Goal: Transaction & Acquisition: Download file/media

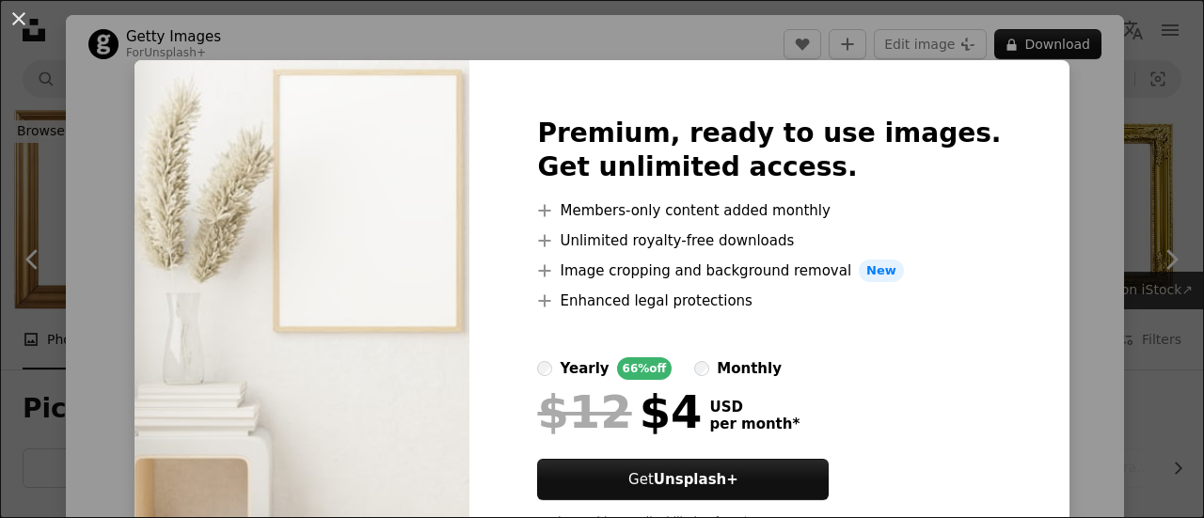
scroll to position [1787, 0]
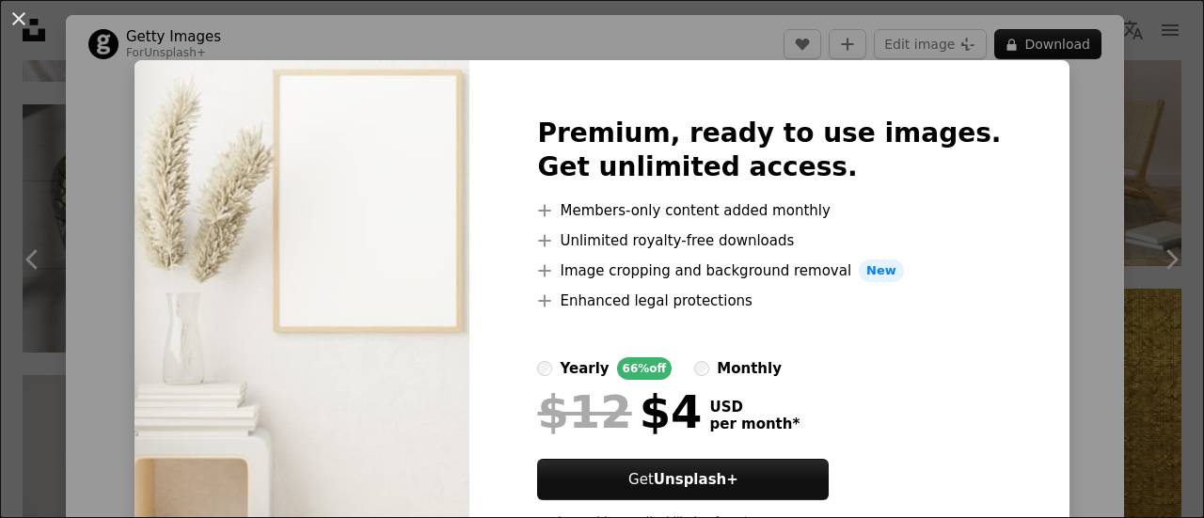
click at [116, 87] on div "An X shape Premium, ready to use images. Get unlimited access. A plus sign Memb…" at bounding box center [602, 259] width 1204 height 518
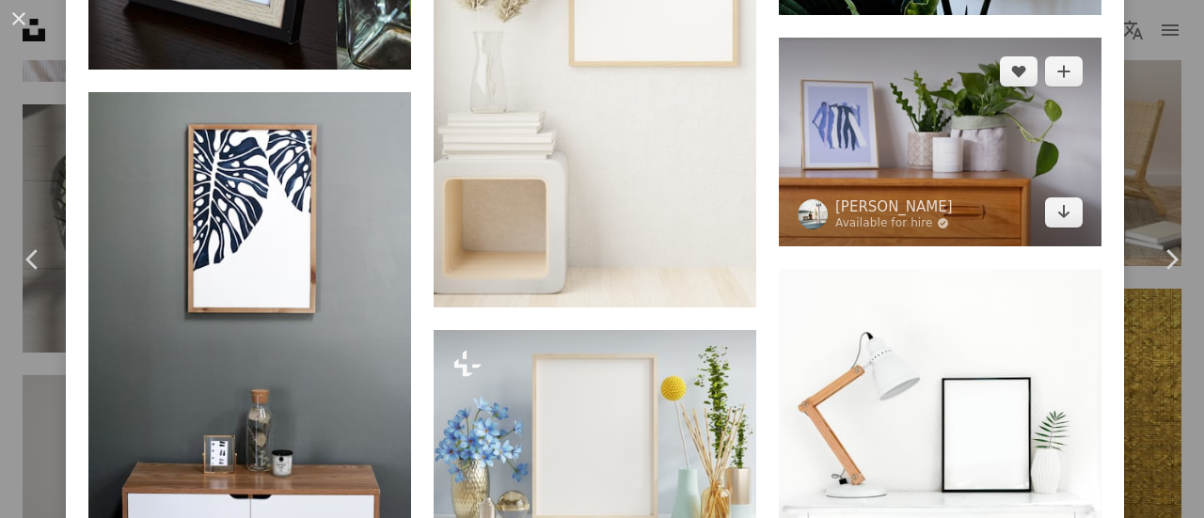
scroll to position [1787, 0]
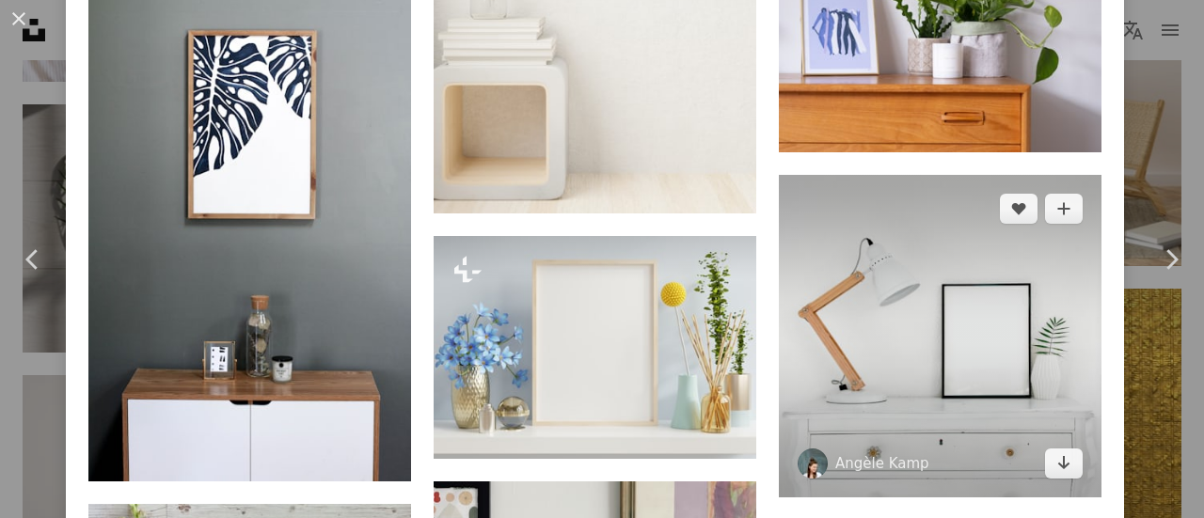
click at [1001, 404] on img at bounding box center [940, 336] width 323 height 323
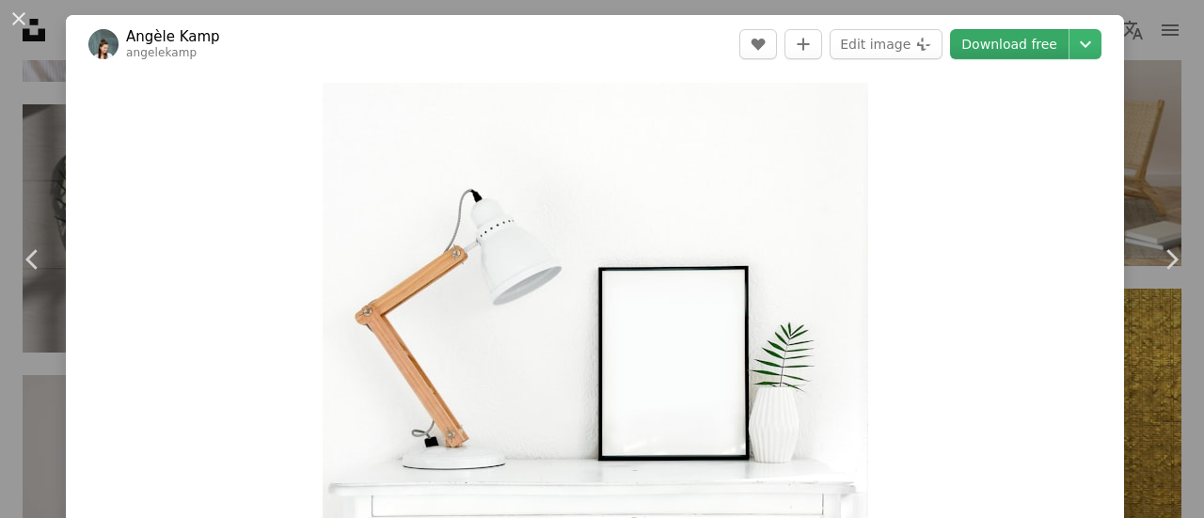
click at [1005, 40] on link "Download free" at bounding box center [1009, 44] width 118 height 30
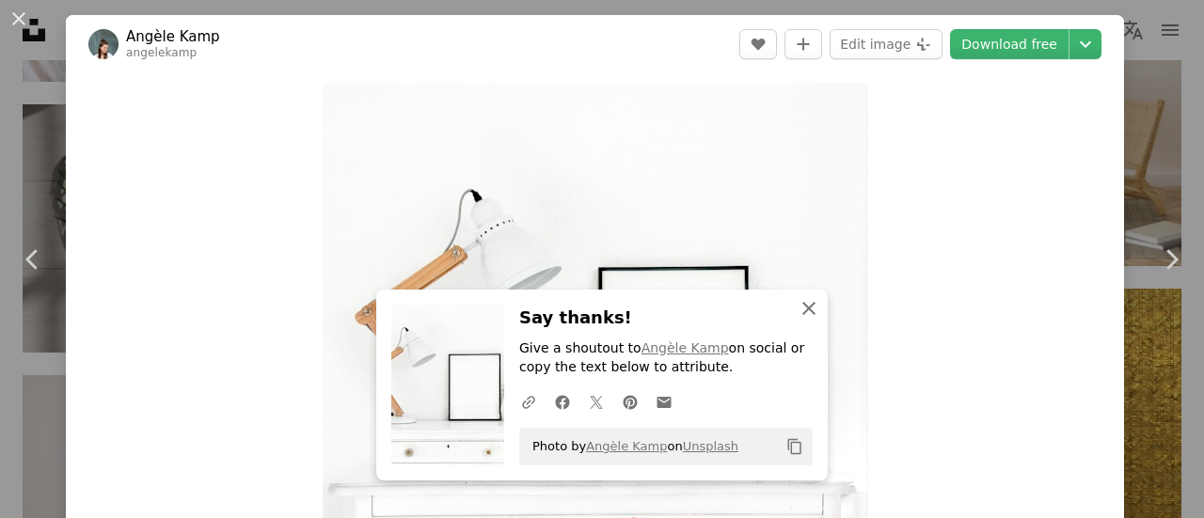
click at [804, 304] on icon "An X shape" at bounding box center [808, 308] width 23 height 23
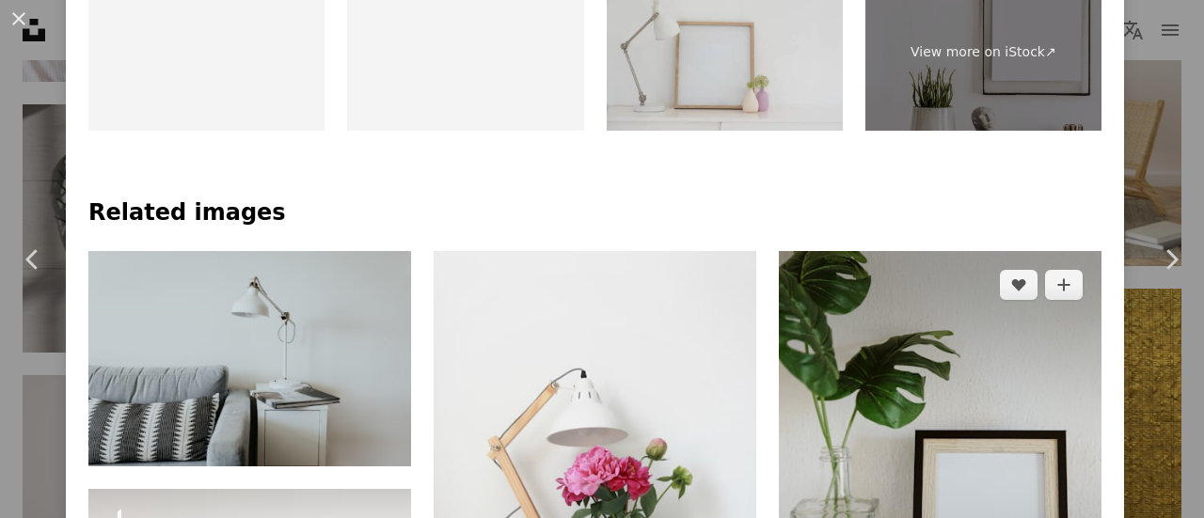
scroll to position [1128, 0]
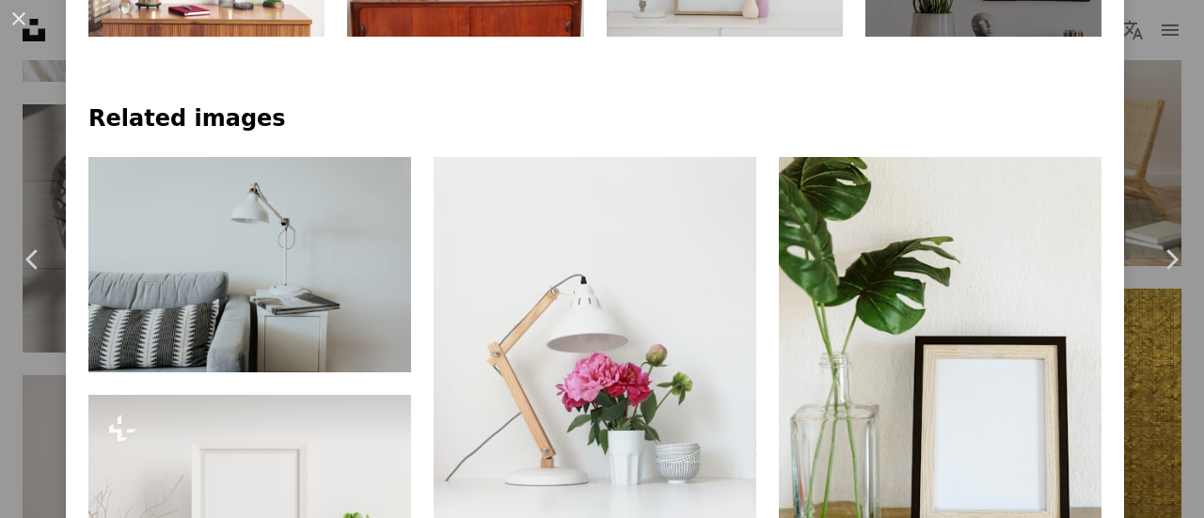
click at [707, 118] on h4 "Related images" at bounding box center [594, 119] width 1013 height 30
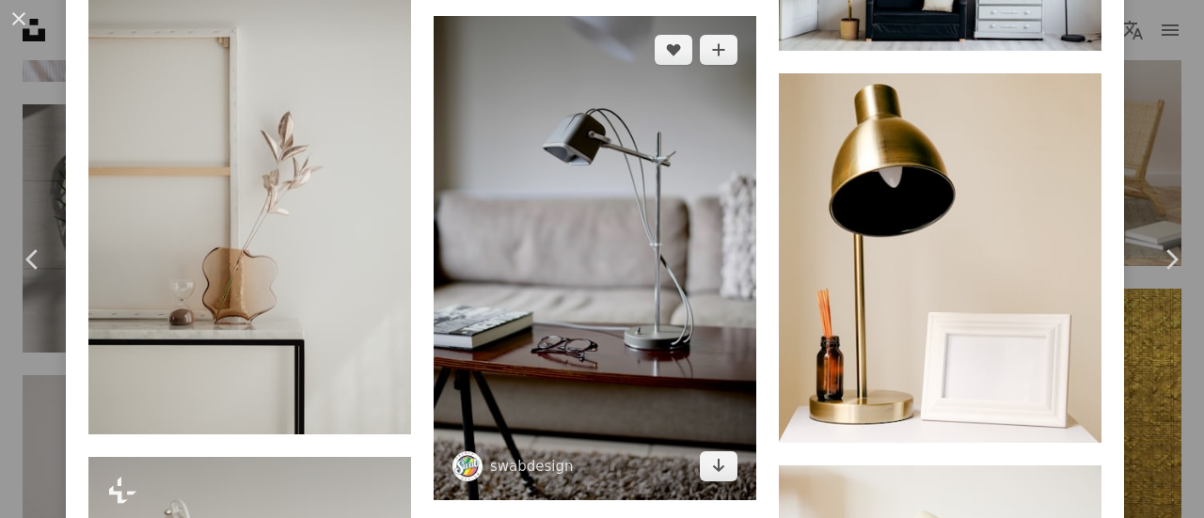
scroll to position [5736, 0]
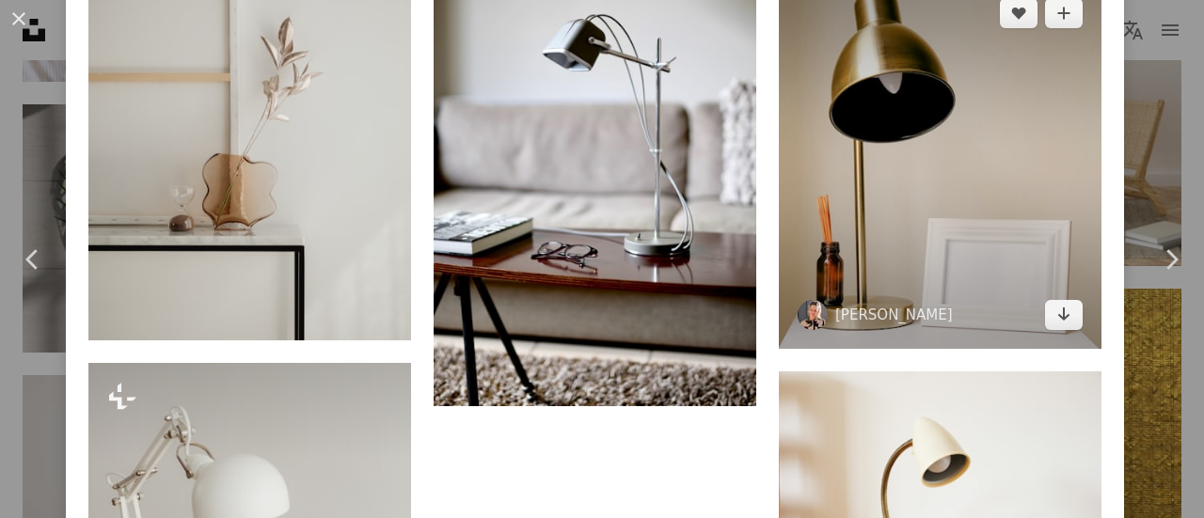
click at [947, 162] on img at bounding box center [940, 164] width 323 height 370
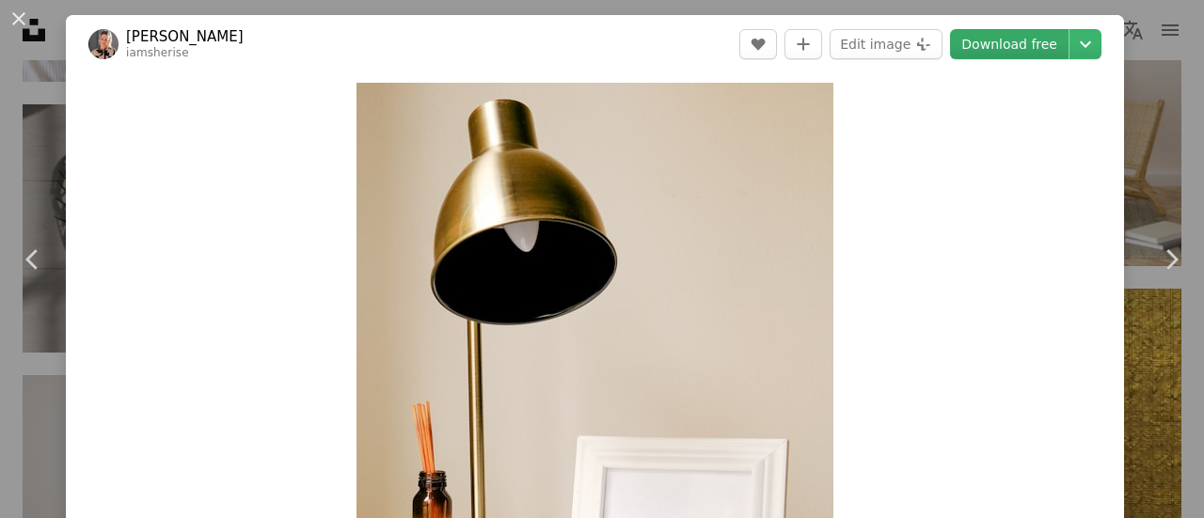
click at [1002, 42] on link "Download free" at bounding box center [1009, 44] width 118 height 30
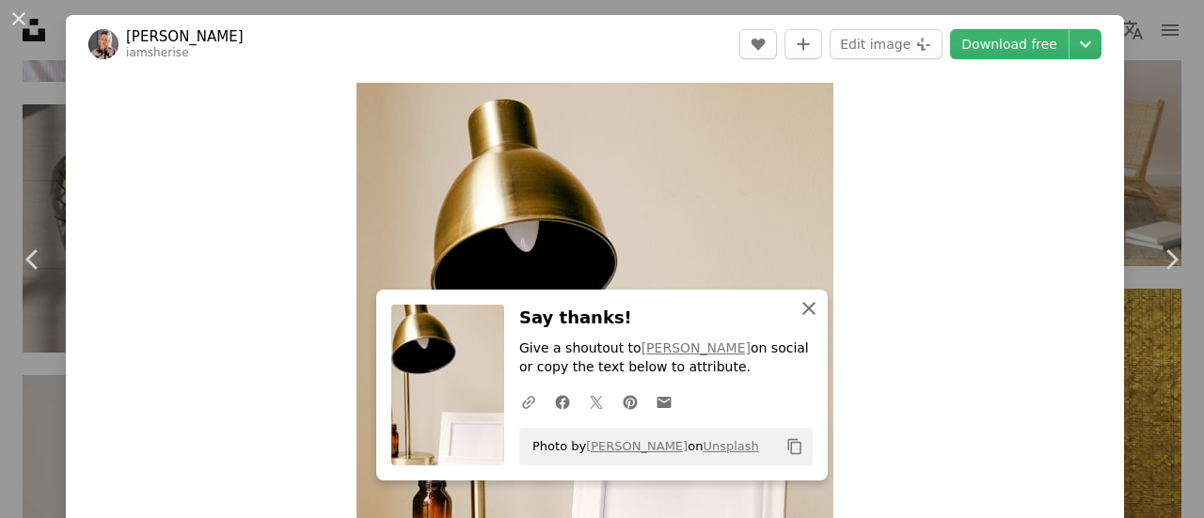
click at [806, 308] on icon "An X shape" at bounding box center [808, 308] width 23 height 23
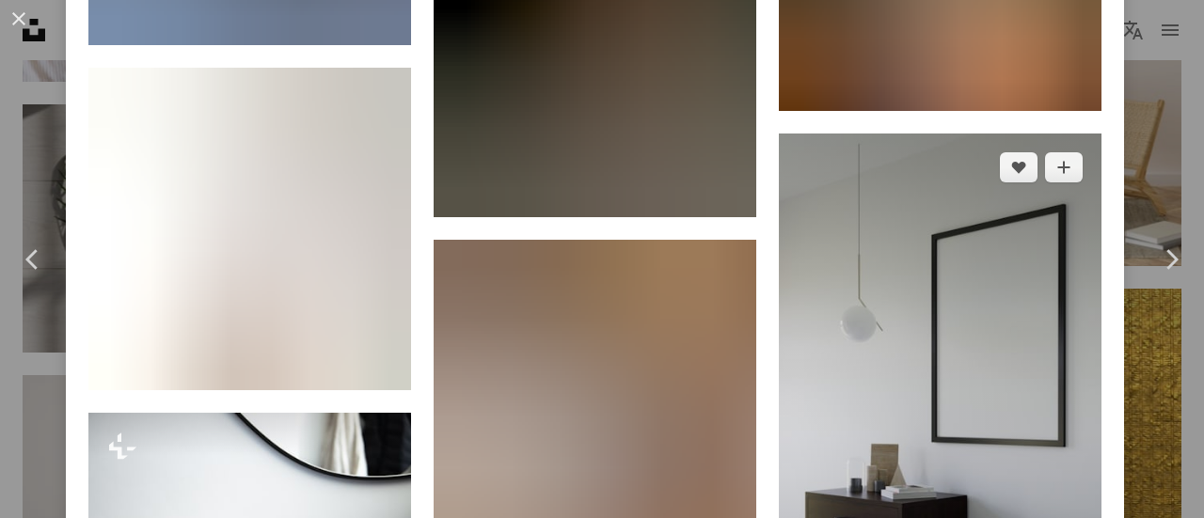
scroll to position [4420, 0]
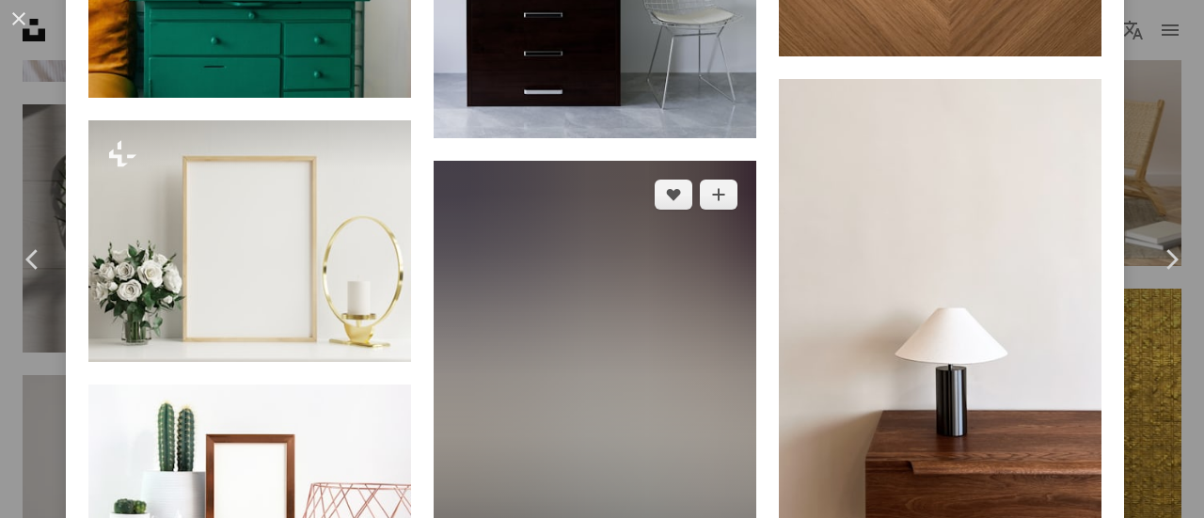
scroll to position [5642, 0]
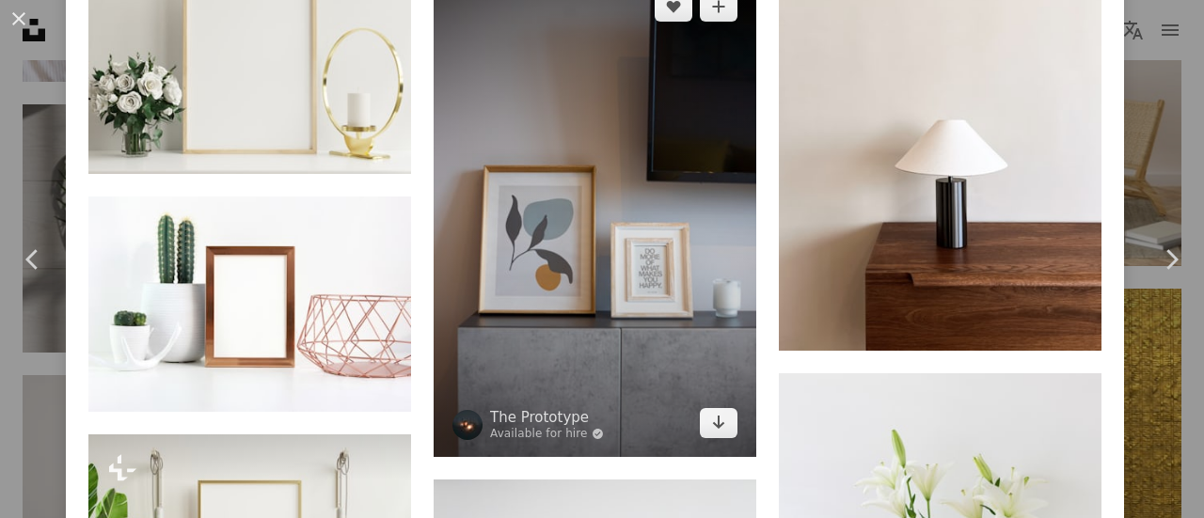
click at [670, 317] on img at bounding box center [595, 214] width 323 height 483
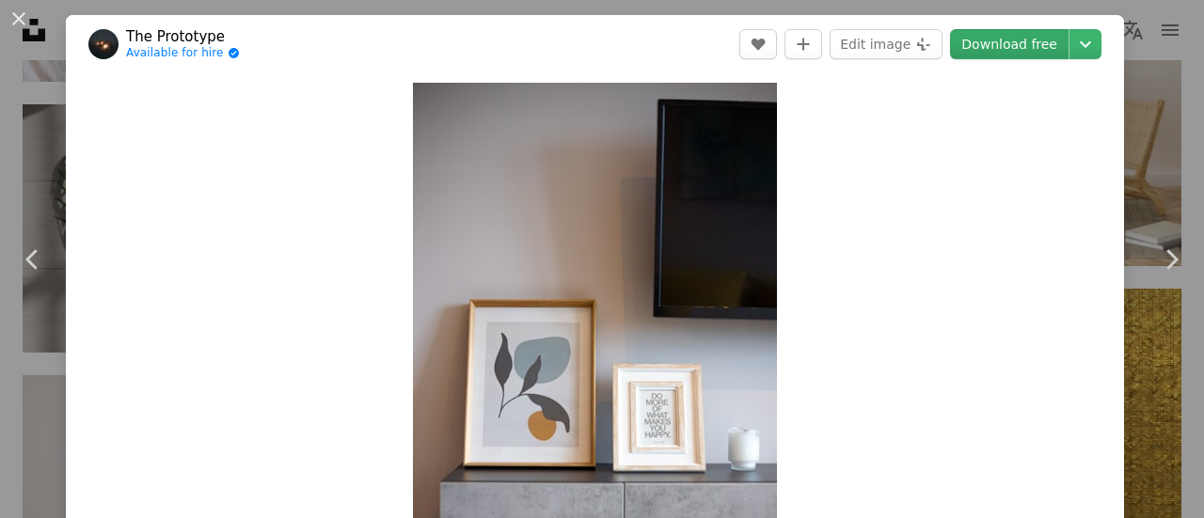
click at [993, 46] on link "Download free" at bounding box center [1009, 44] width 118 height 30
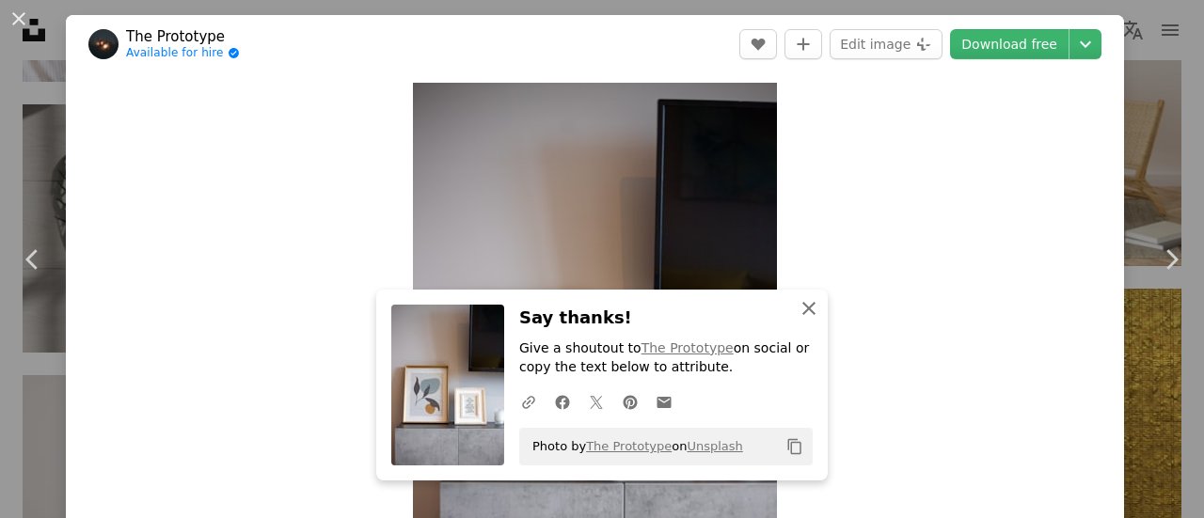
click at [797, 308] on icon "An X shape" at bounding box center [808, 308] width 23 height 23
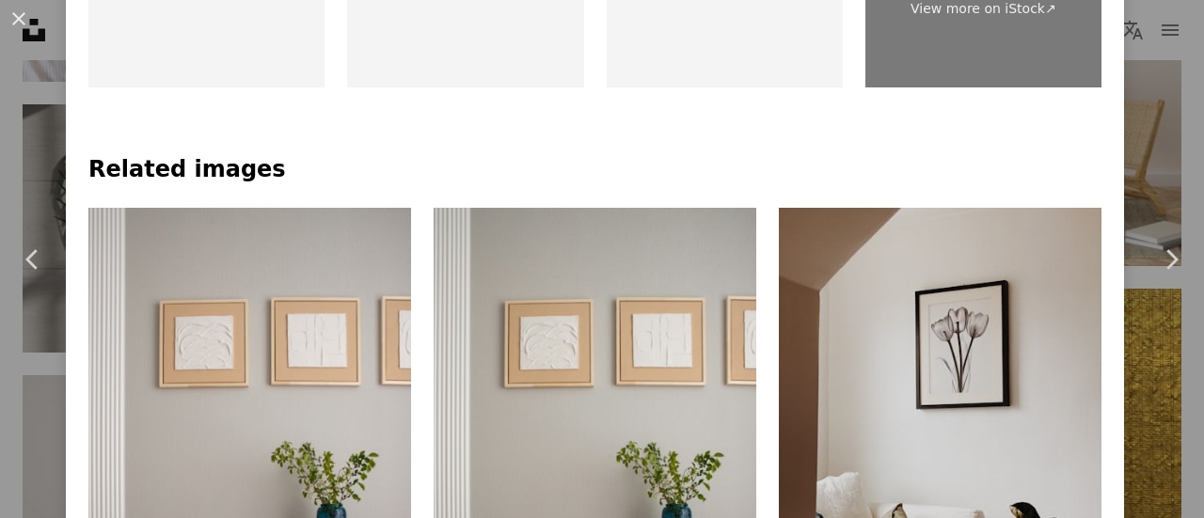
scroll to position [1317, 0]
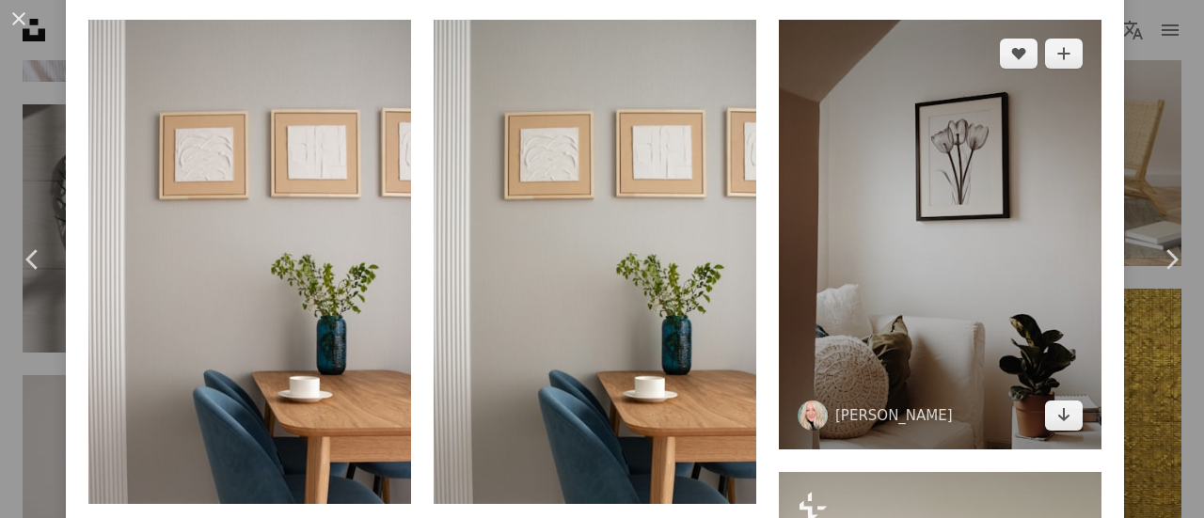
click at [1015, 341] on img at bounding box center [940, 235] width 323 height 430
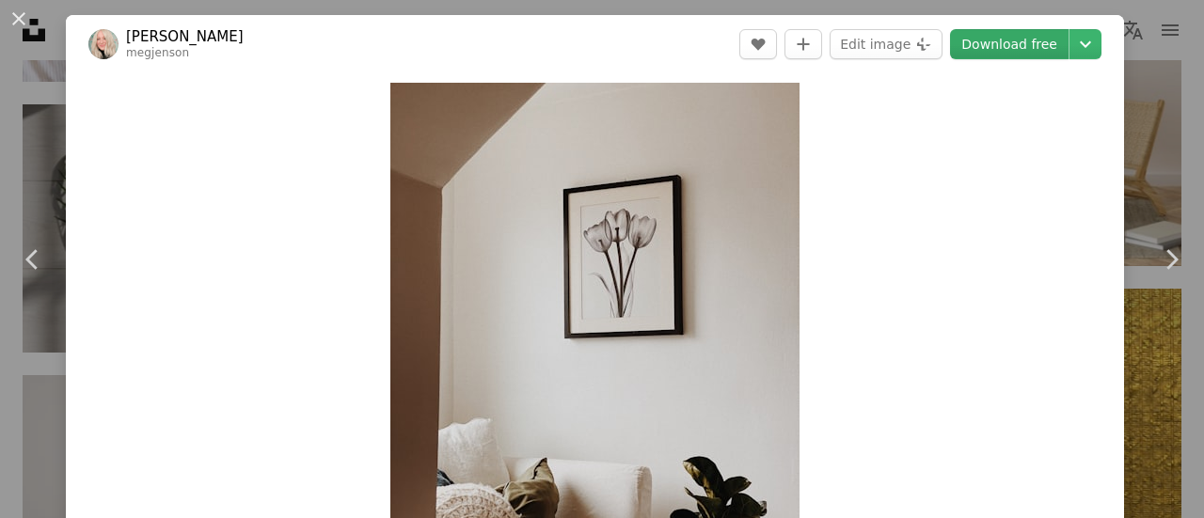
click at [1026, 40] on link "Download free" at bounding box center [1009, 44] width 118 height 30
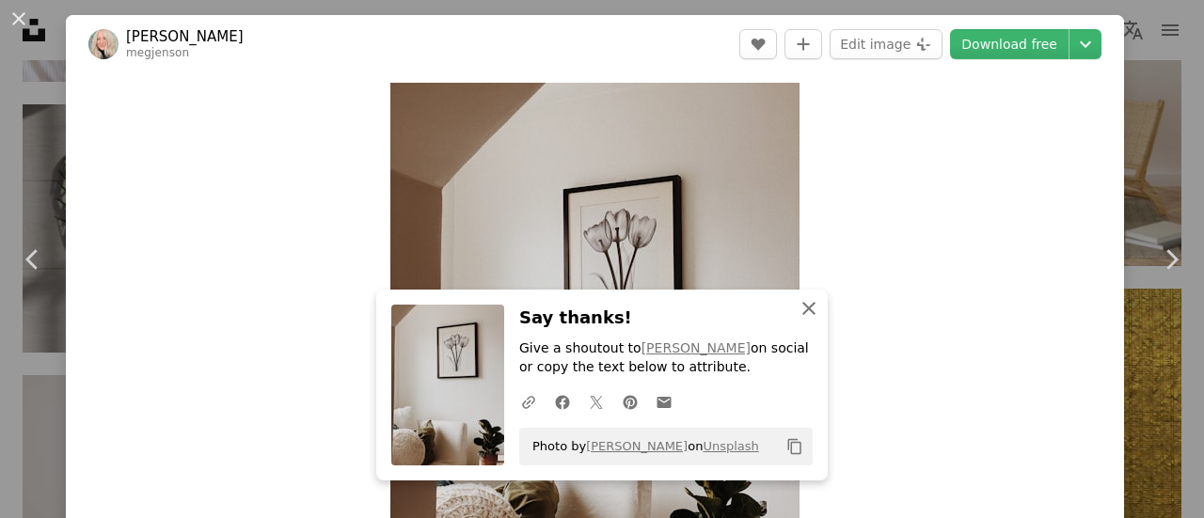
click at [798, 303] on icon "An X shape" at bounding box center [808, 308] width 23 height 23
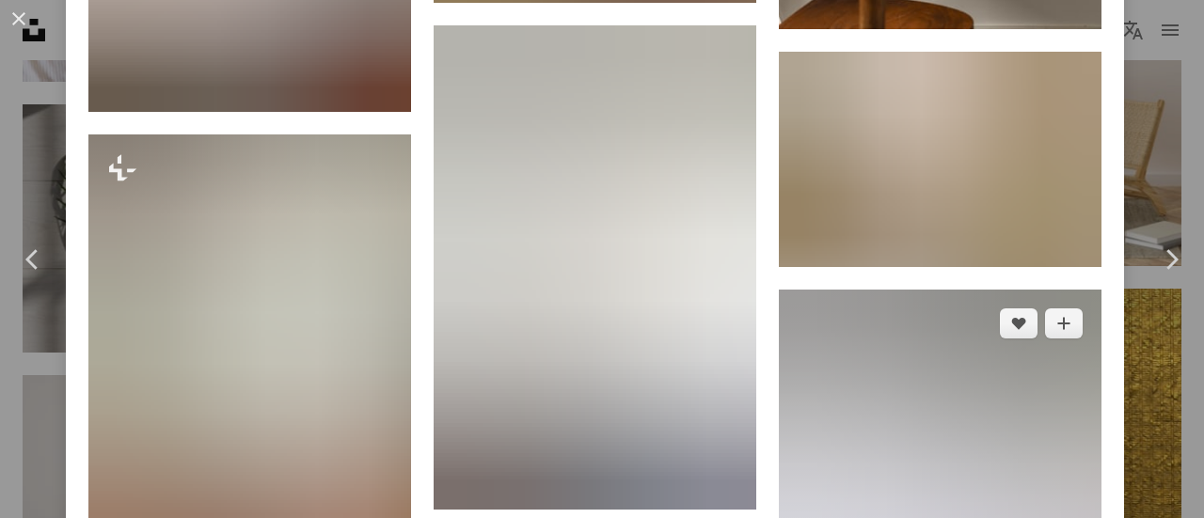
scroll to position [3009, 0]
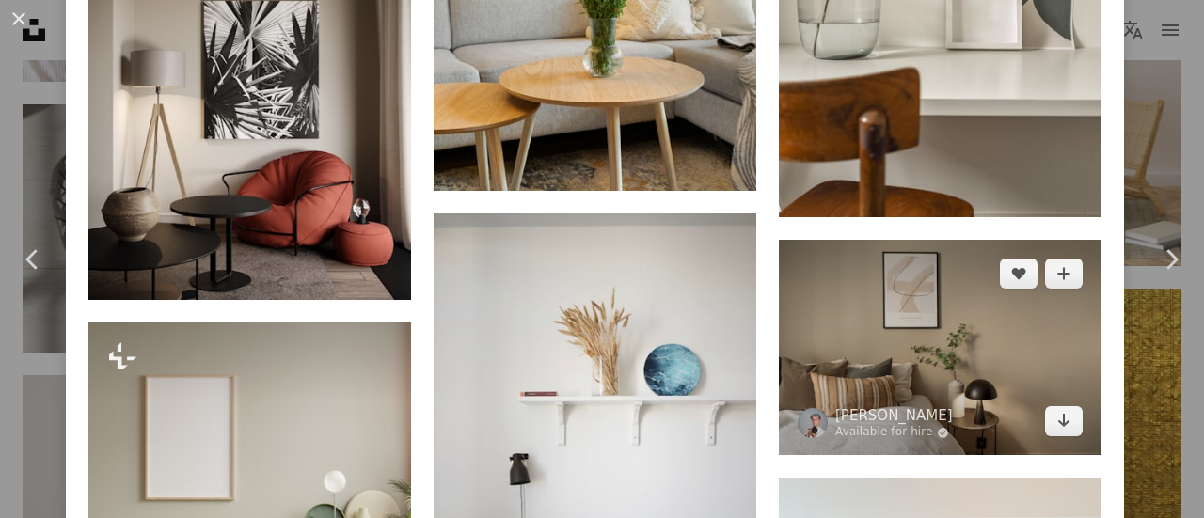
click at [941, 364] on img at bounding box center [940, 347] width 323 height 215
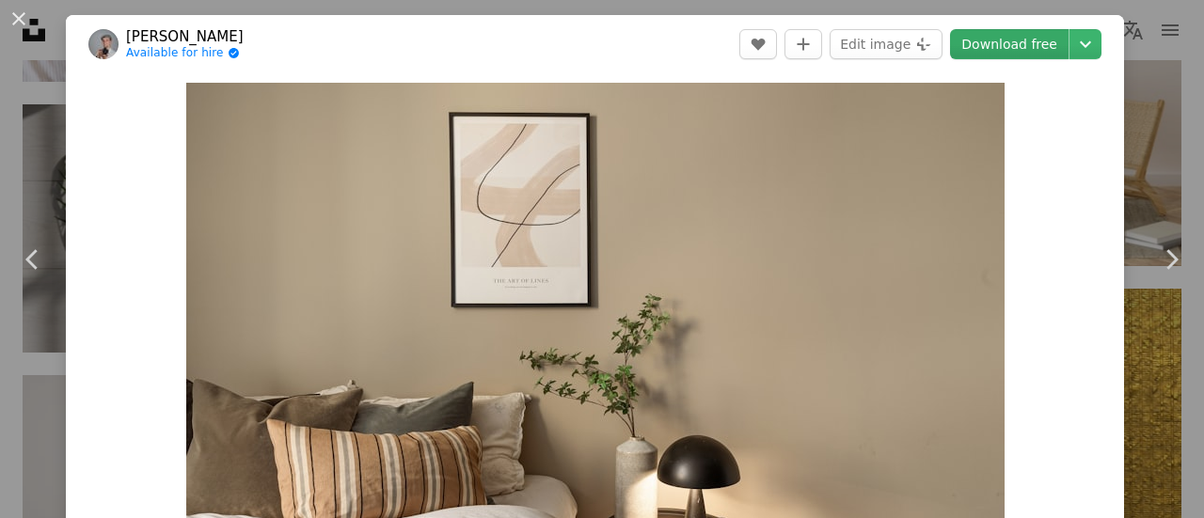
click at [1031, 35] on link "Download free" at bounding box center [1009, 44] width 118 height 30
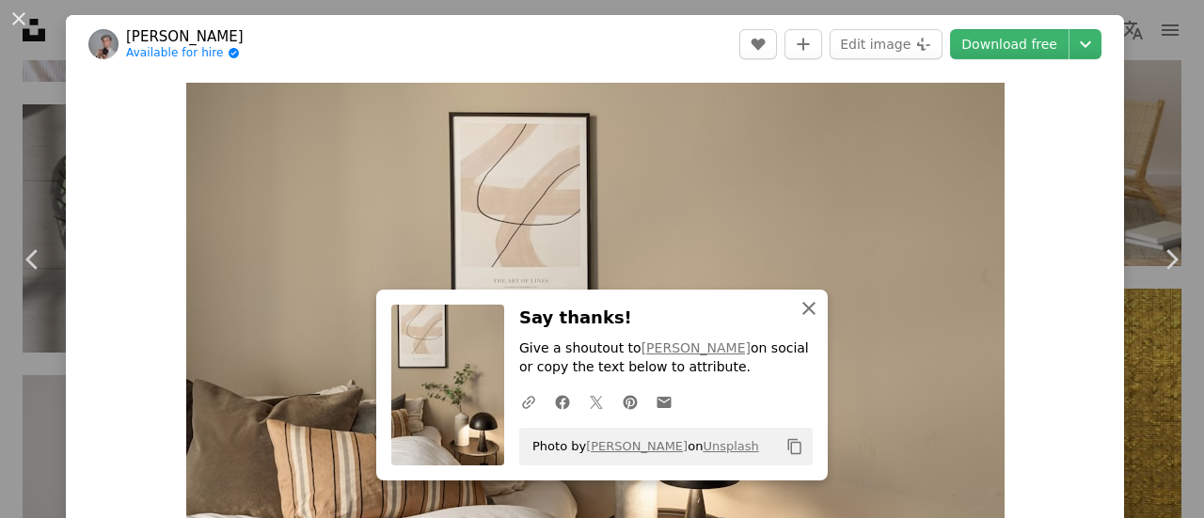
click at [806, 307] on icon "An X shape" at bounding box center [808, 308] width 23 height 23
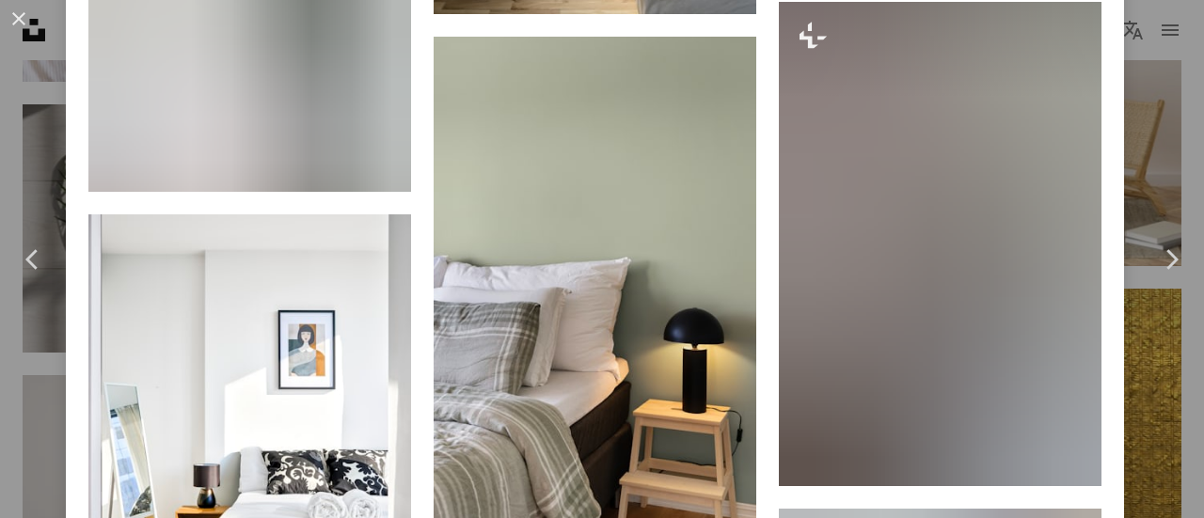
scroll to position [3479, 0]
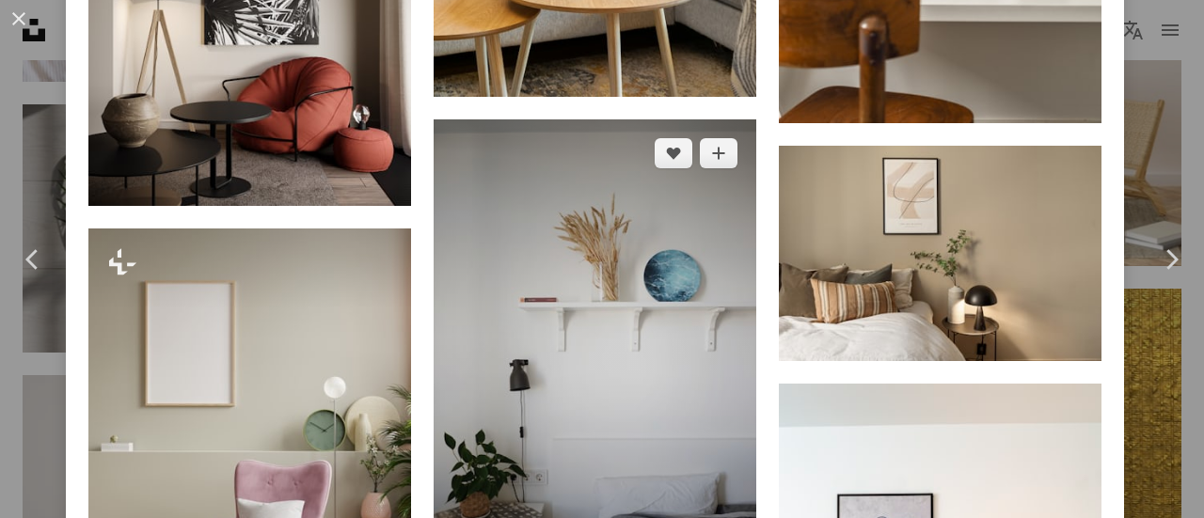
scroll to position [3197, 0]
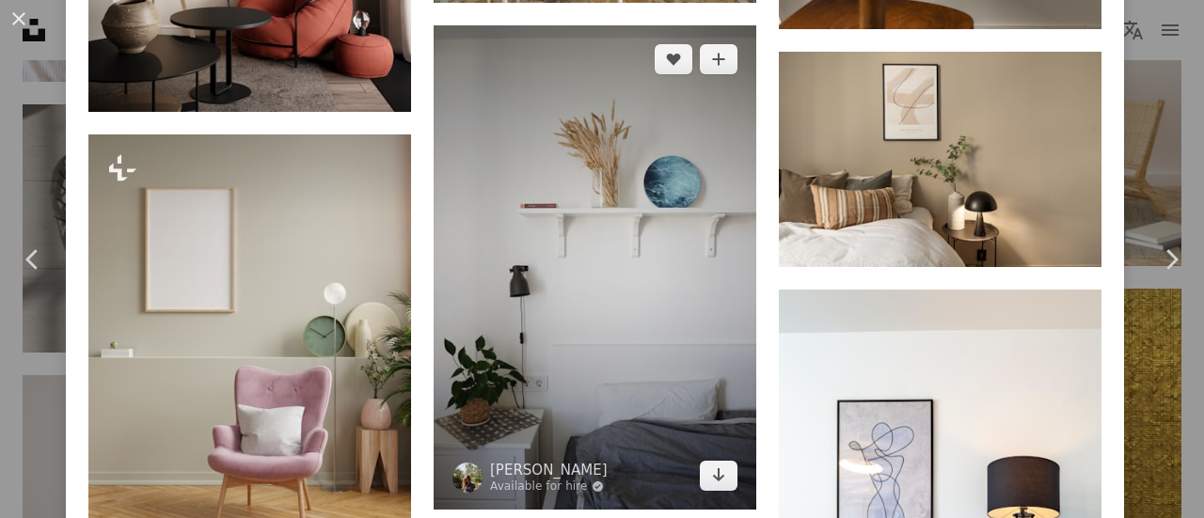
click at [600, 237] on img at bounding box center [595, 266] width 323 height 483
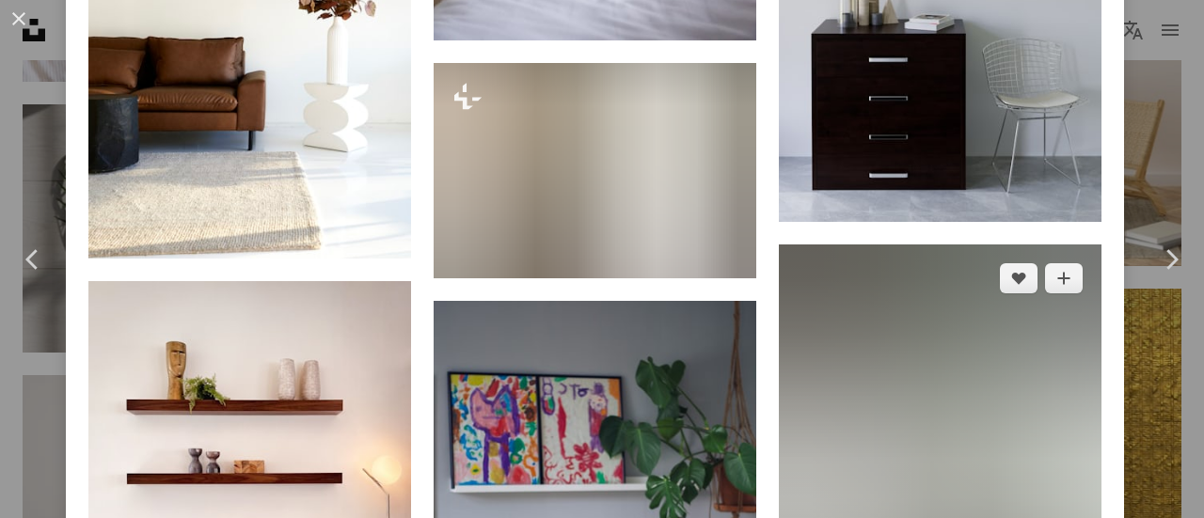
scroll to position [5360, 0]
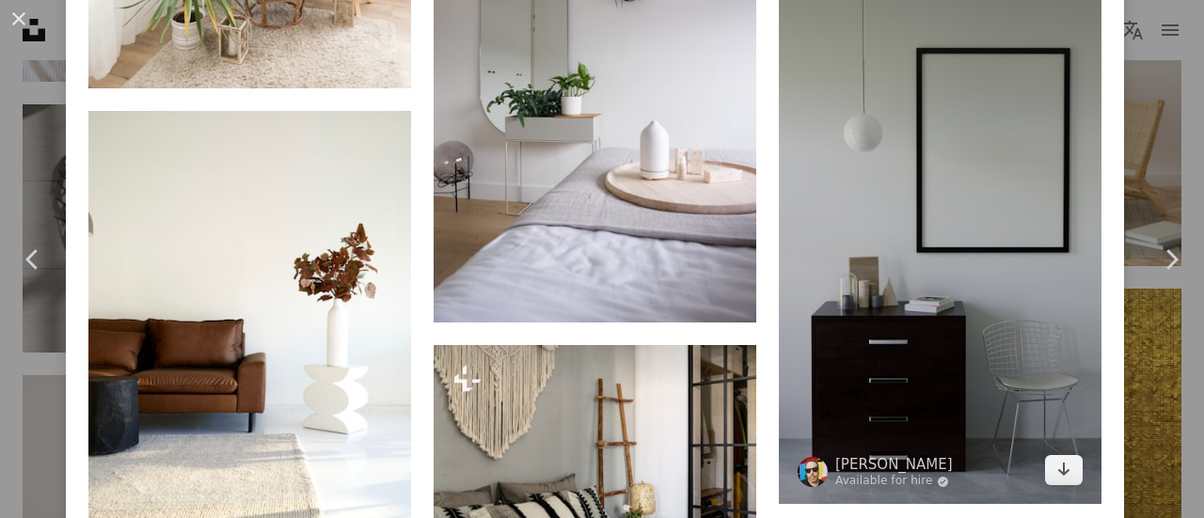
click at [954, 254] on img at bounding box center [940, 217] width 323 height 574
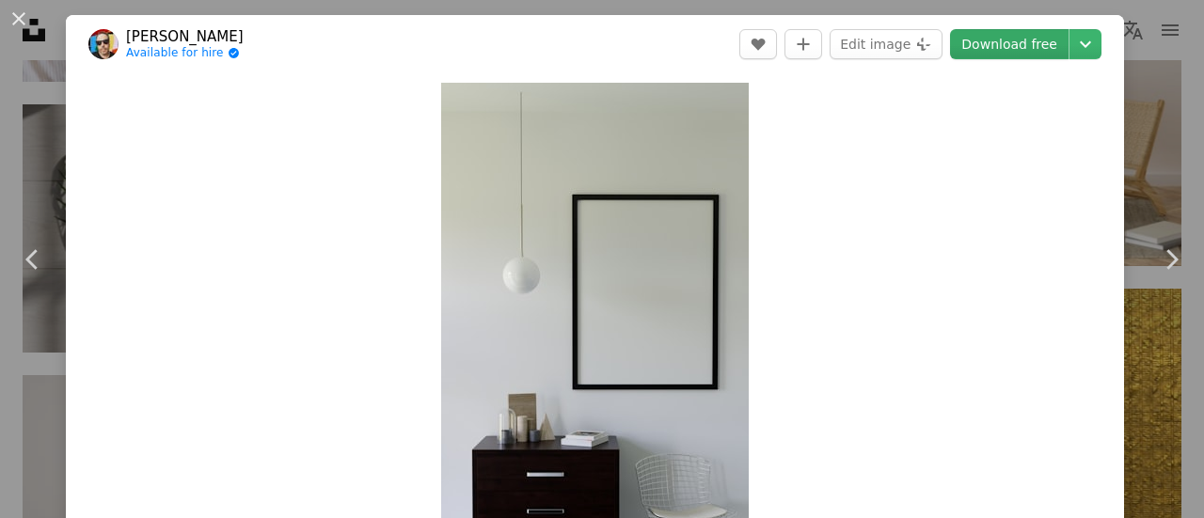
click at [1006, 46] on link "Download free" at bounding box center [1009, 44] width 118 height 30
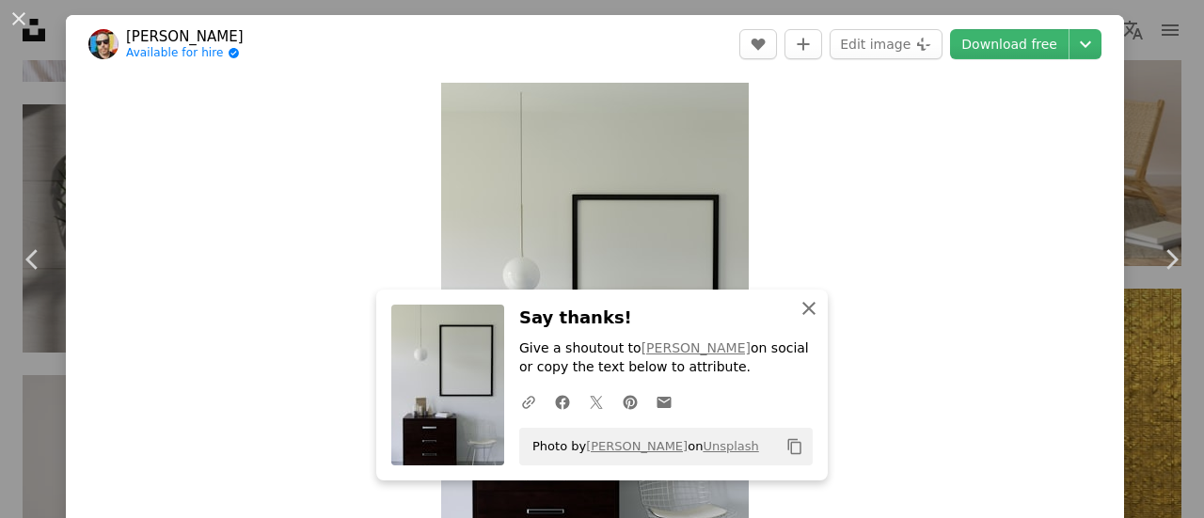
click at [805, 306] on icon "button" at bounding box center [808, 308] width 13 height 13
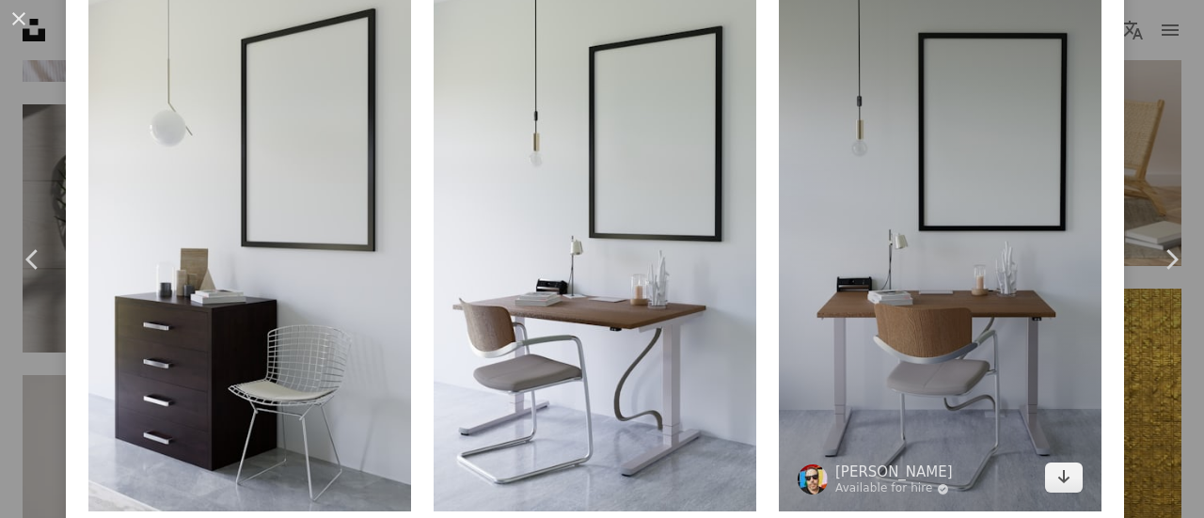
scroll to position [1411, 0]
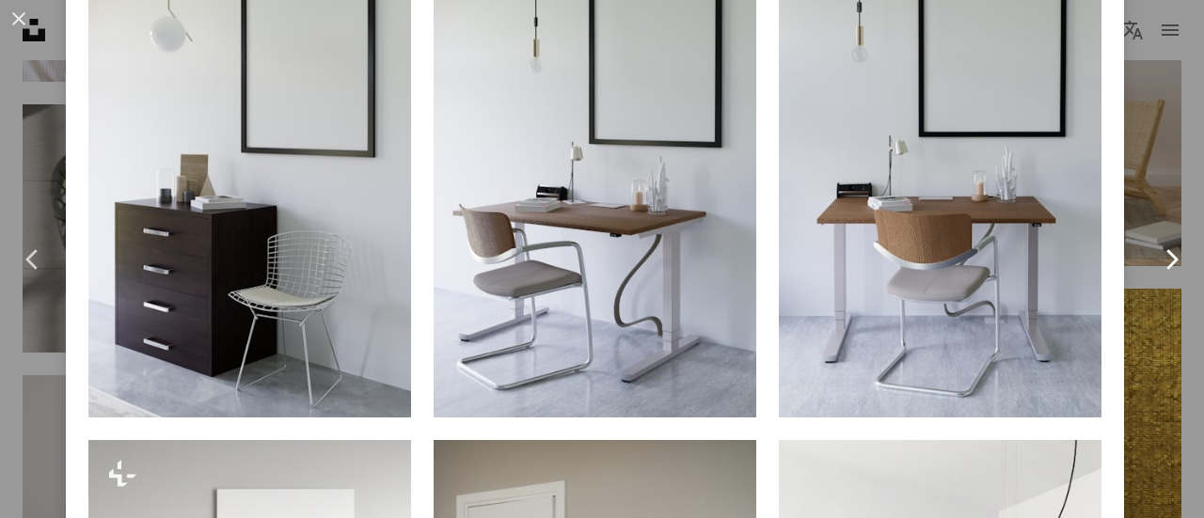
click at [1143, 287] on link "Chevron right" at bounding box center [1171, 259] width 66 height 181
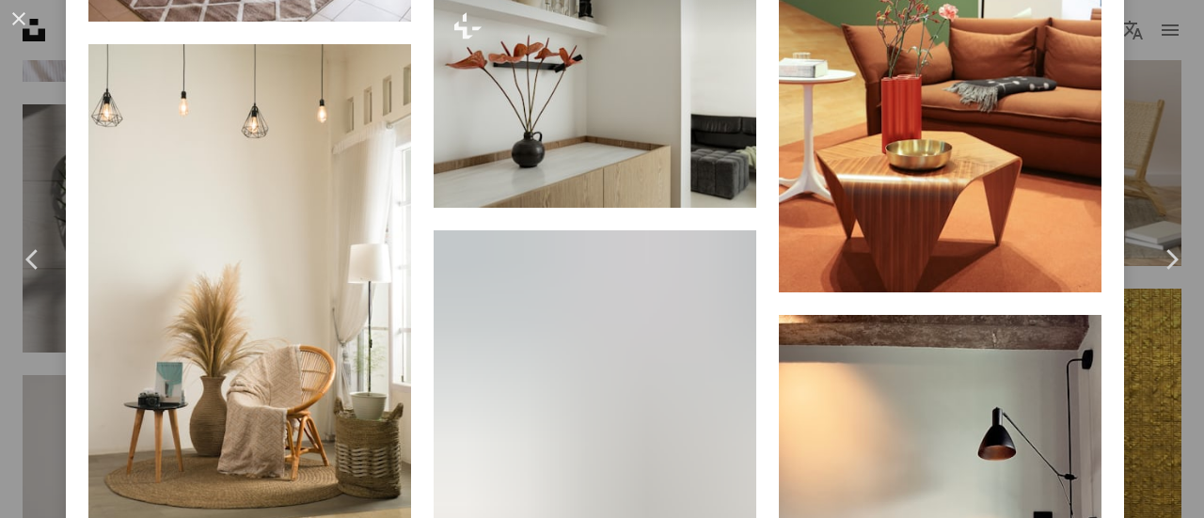
scroll to position [3667, 0]
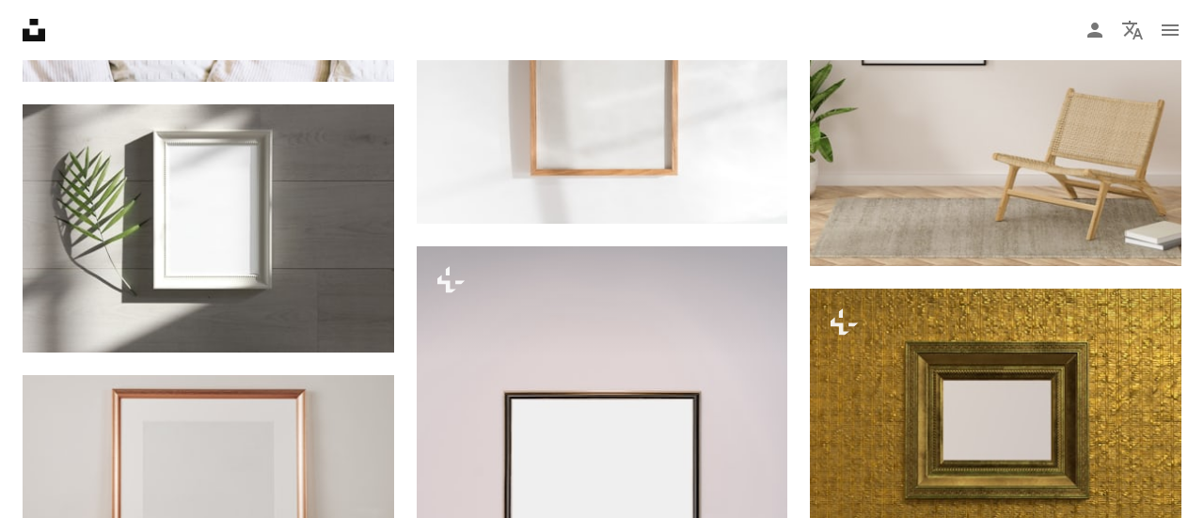
scroll to position [2821, 0]
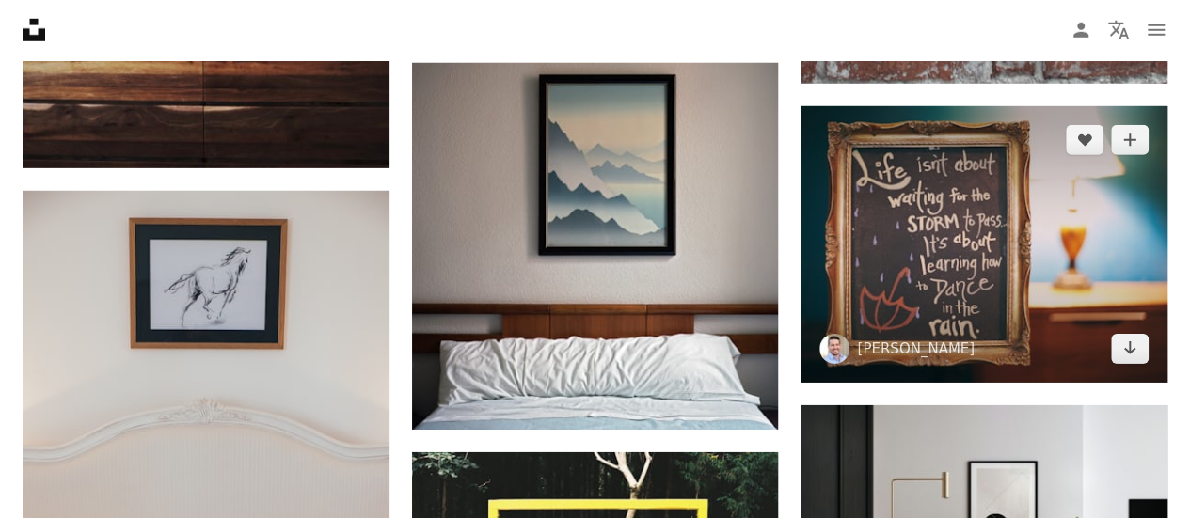
click at [969, 274] on img at bounding box center [983, 244] width 367 height 276
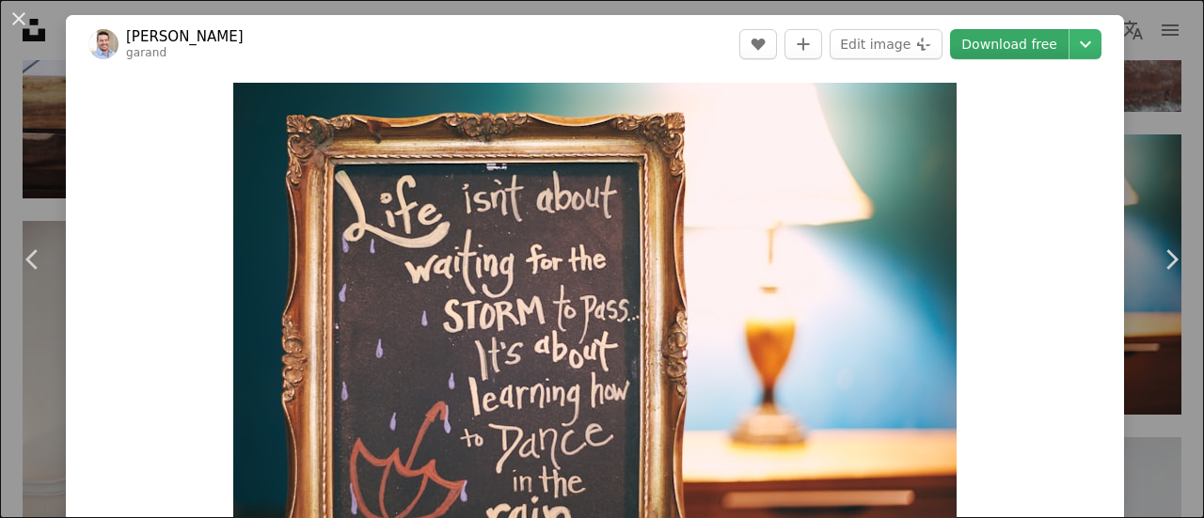
click at [1011, 40] on link "Download free" at bounding box center [1009, 44] width 118 height 30
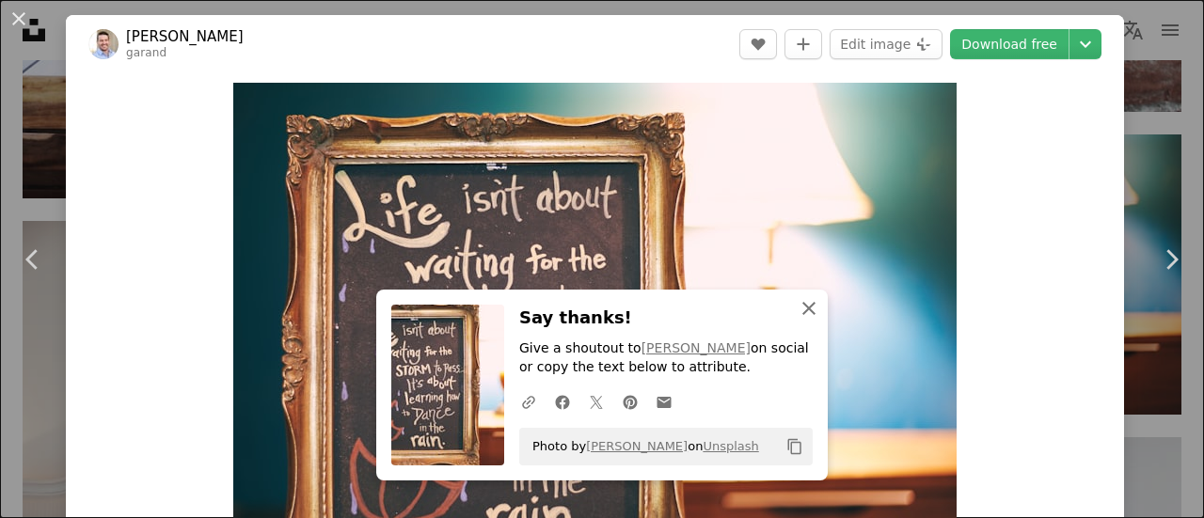
click at [801, 306] on icon "An X shape" at bounding box center [808, 308] width 23 height 23
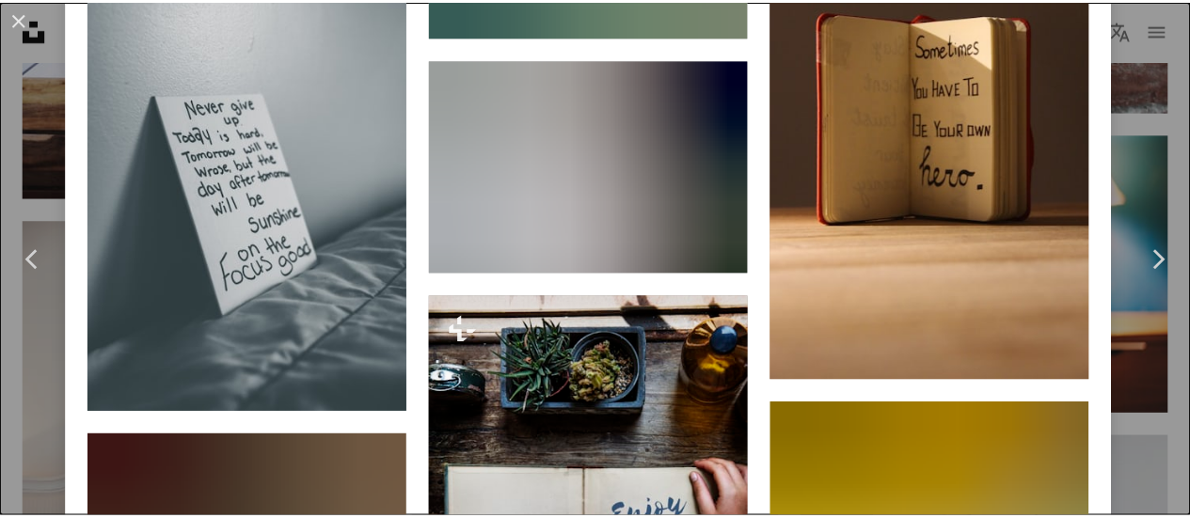
scroll to position [2633, 0]
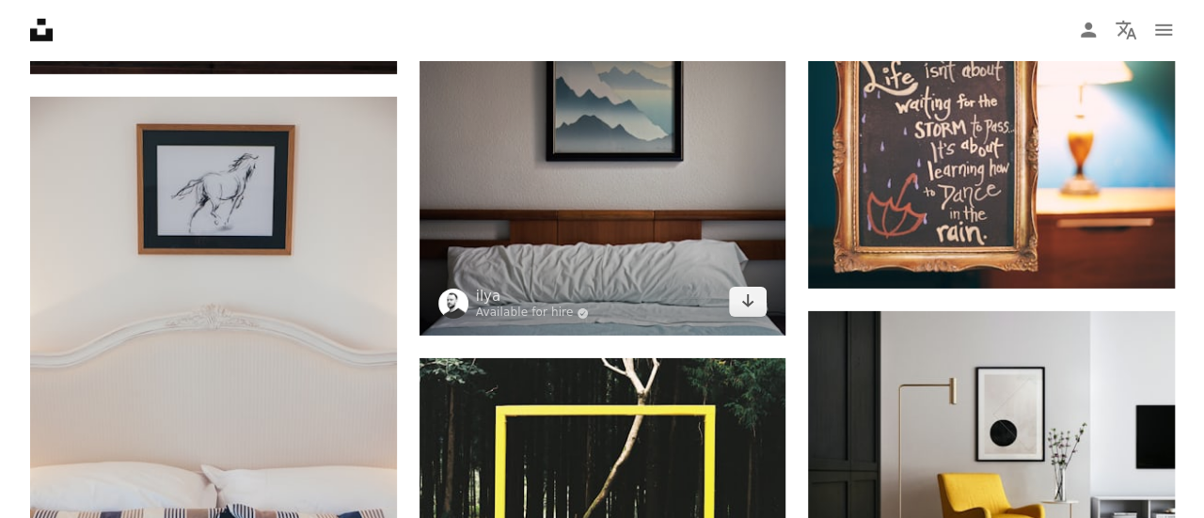
scroll to position [2821, 0]
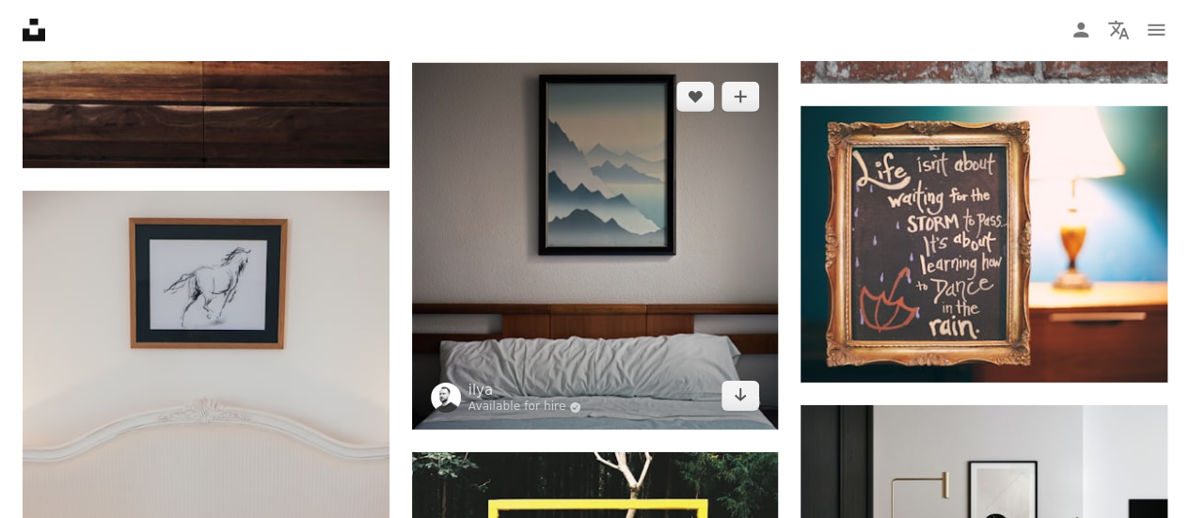
click at [621, 215] on img at bounding box center [595, 246] width 367 height 367
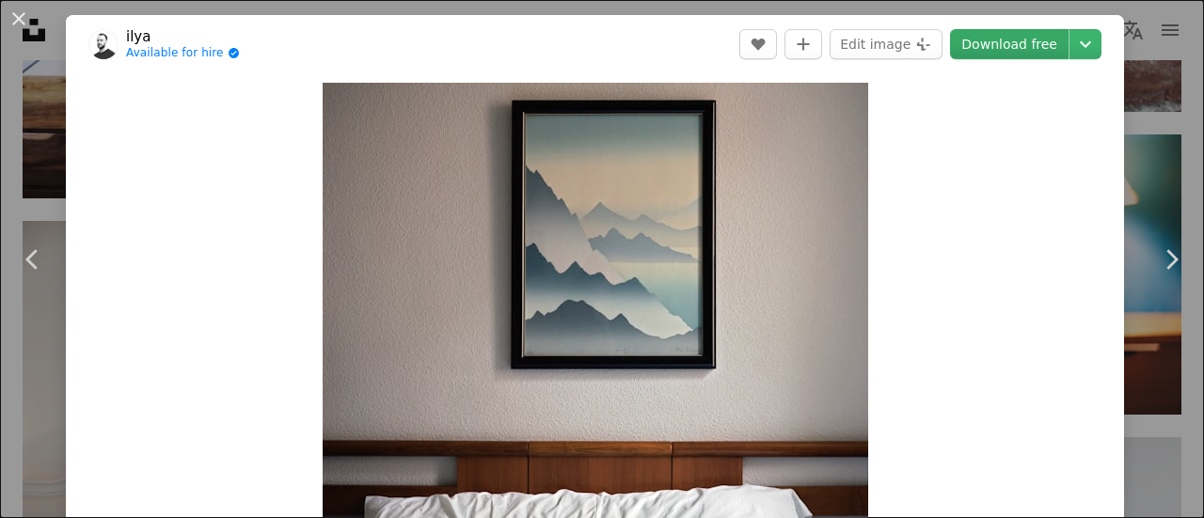
click at [1045, 45] on link "Download free" at bounding box center [1009, 44] width 118 height 30
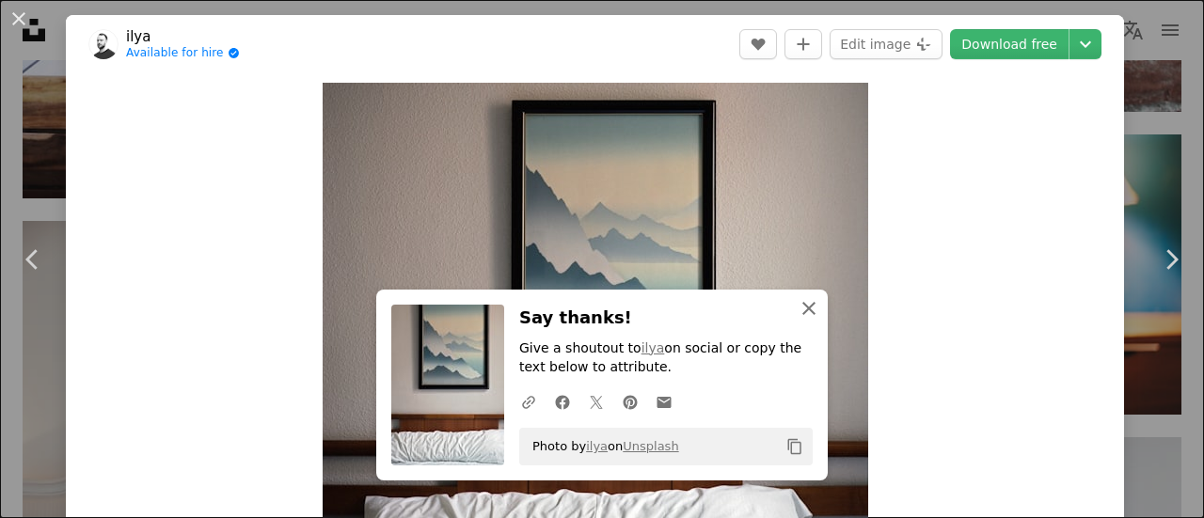
click at [809, 309] on icon "An X shape" at bounding box center [808, 308] width 23 height 23
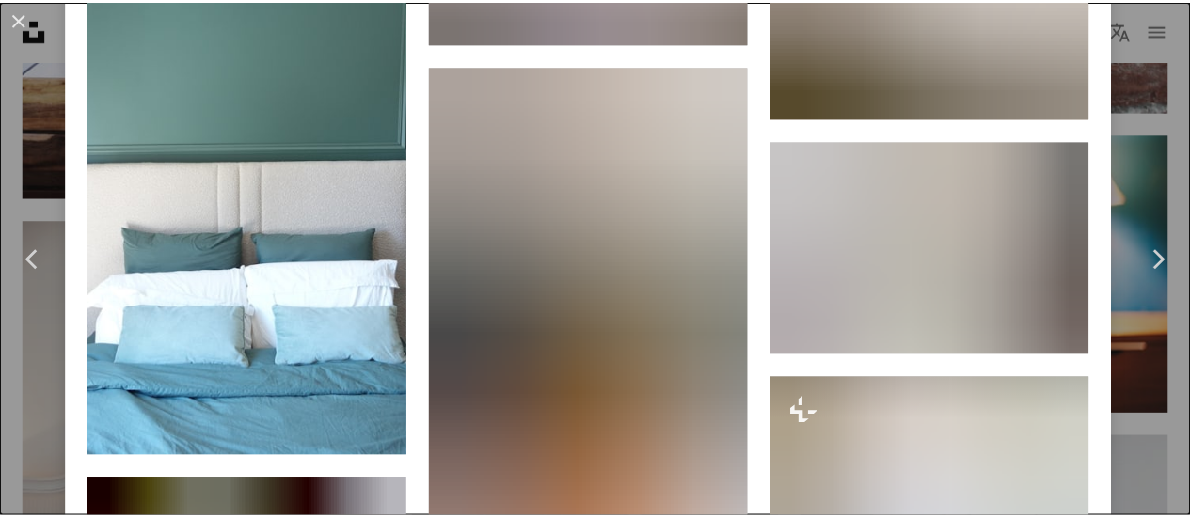
scroll to position [3197, 0]
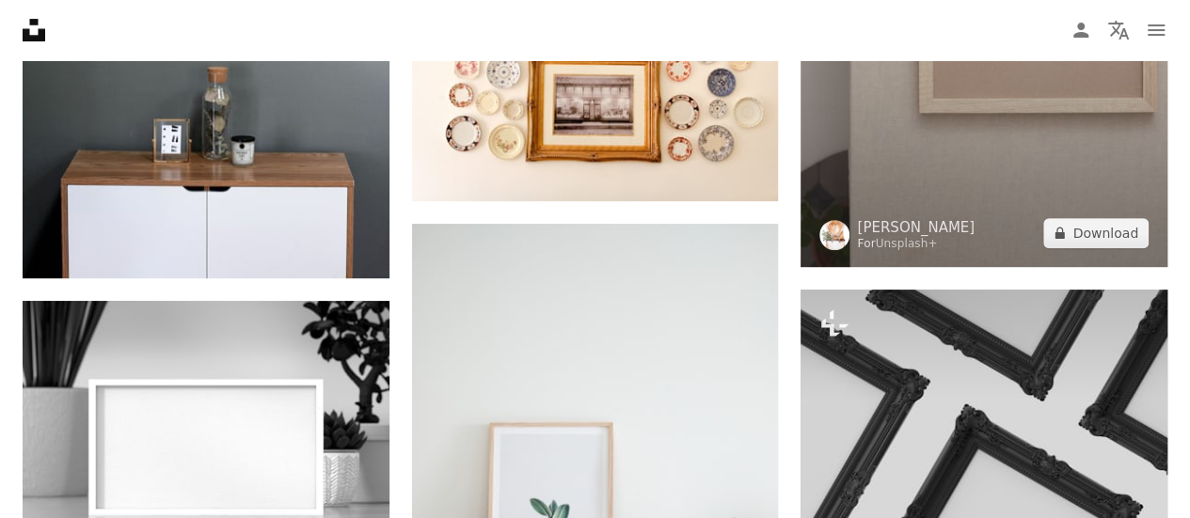
scroll to position [3950, 0]
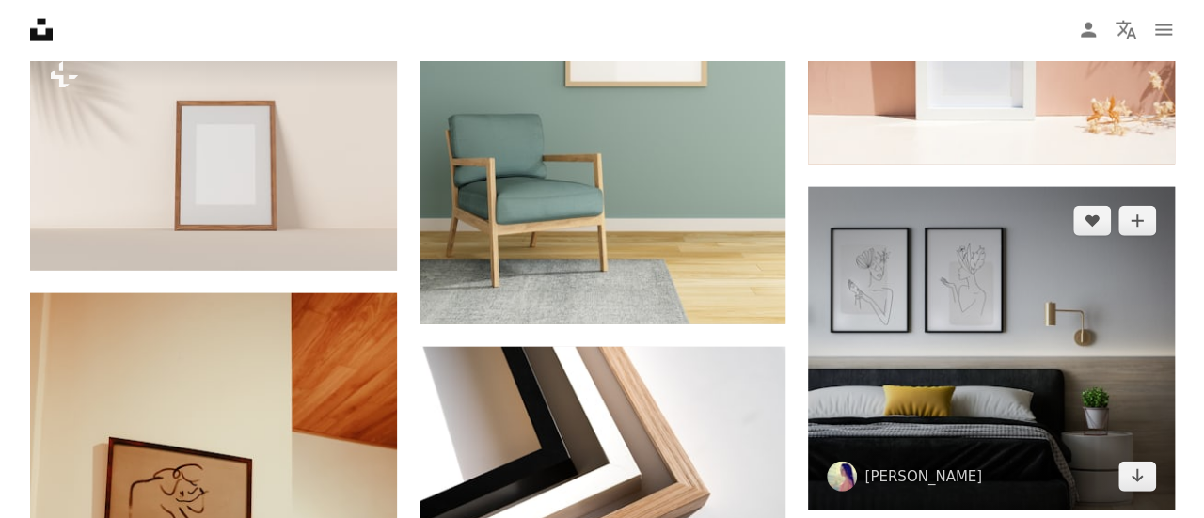
scroll to position [5548, 0]
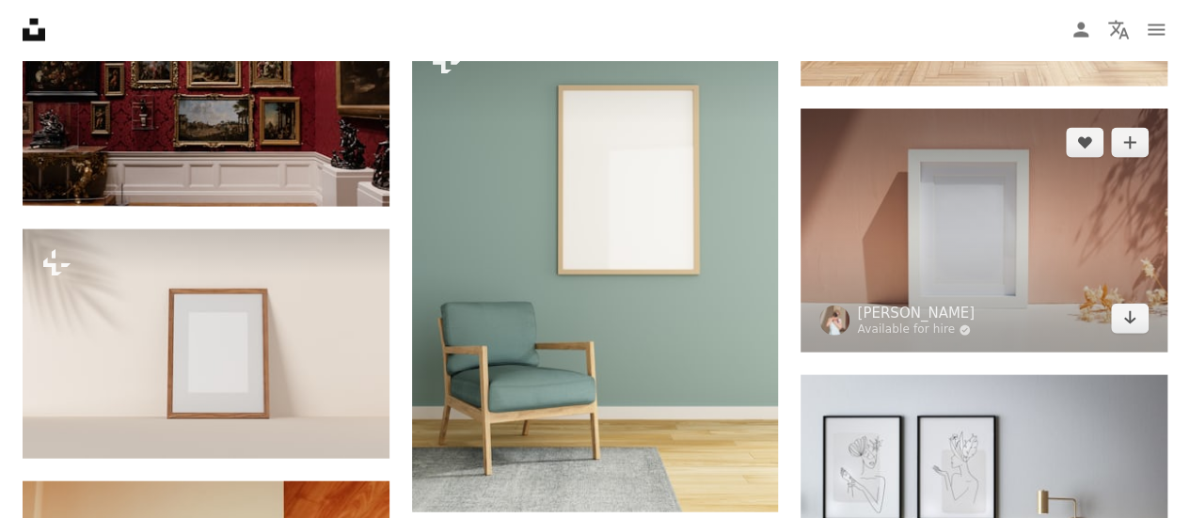
click at [981, 211] on img at bounding box center [983, 231] width 367 height 244
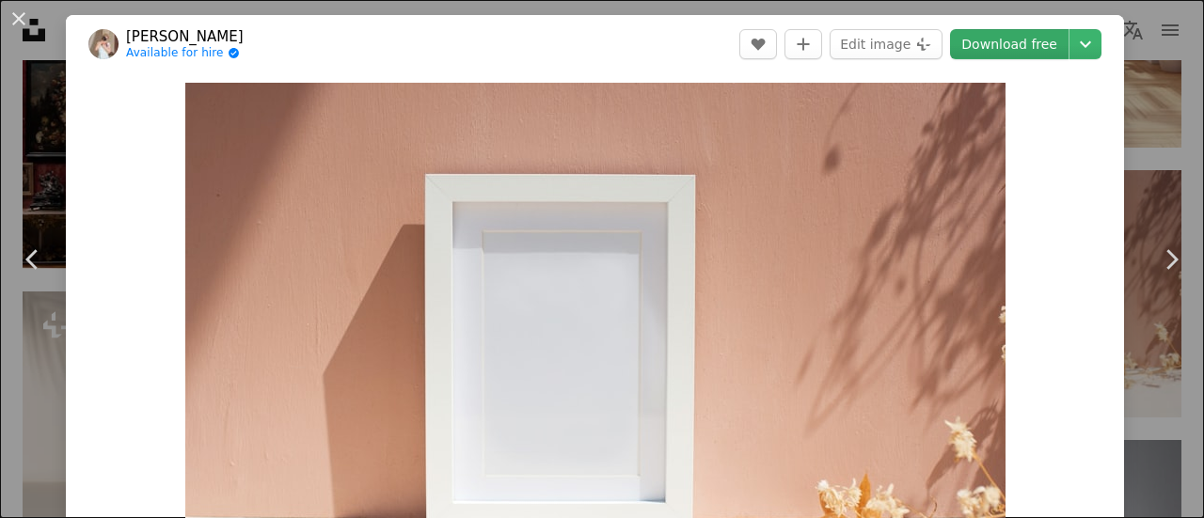
click at [989, 48] on link "Download free" at bounding box center [1009, 44] width 118 height 30
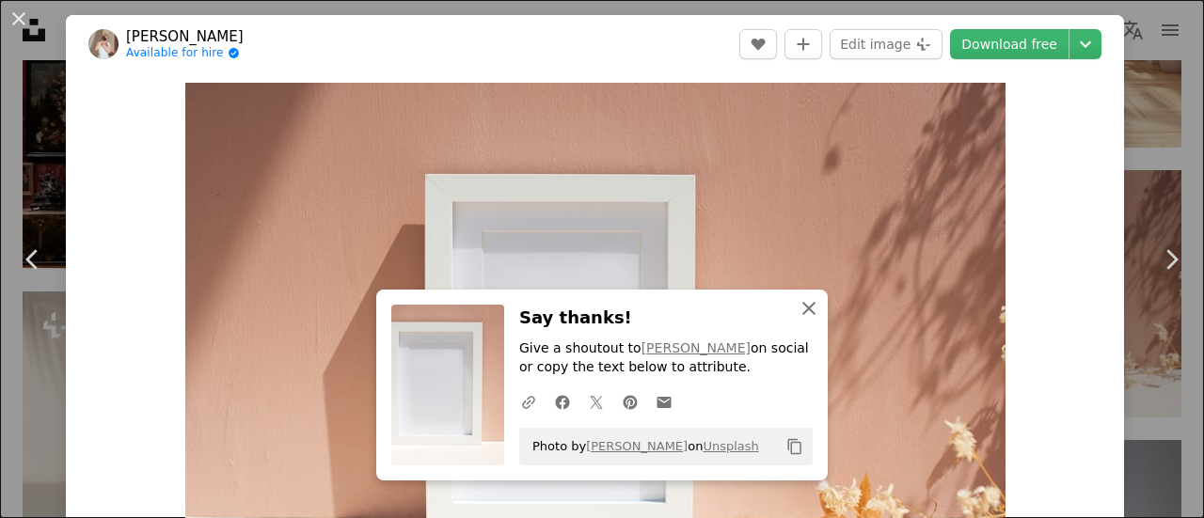
click at [802, 309] on icon "button" at bounding box center [808, 308] width 13 height 13
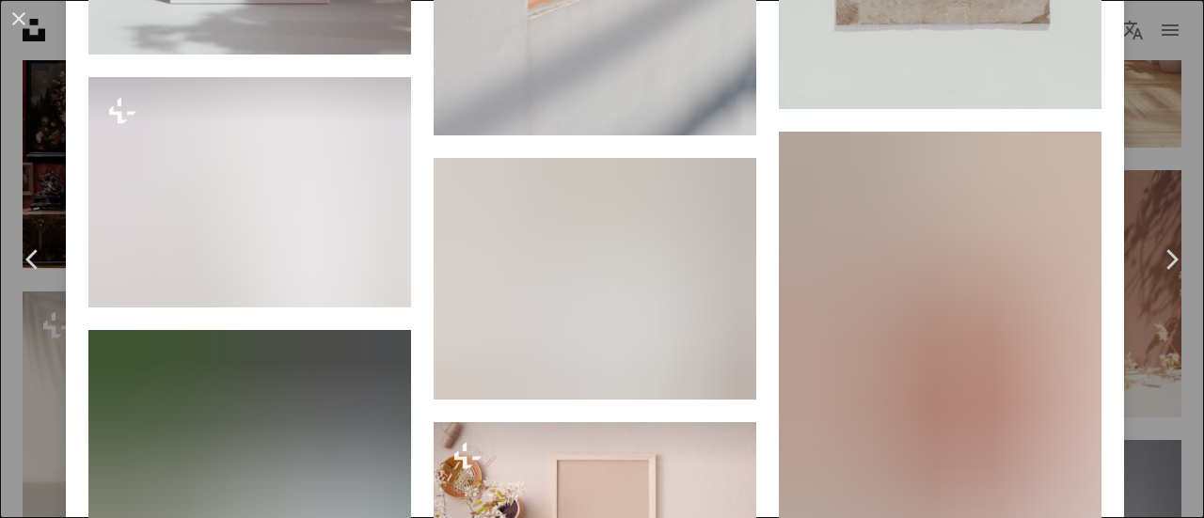
scroll to position [1787, 0]
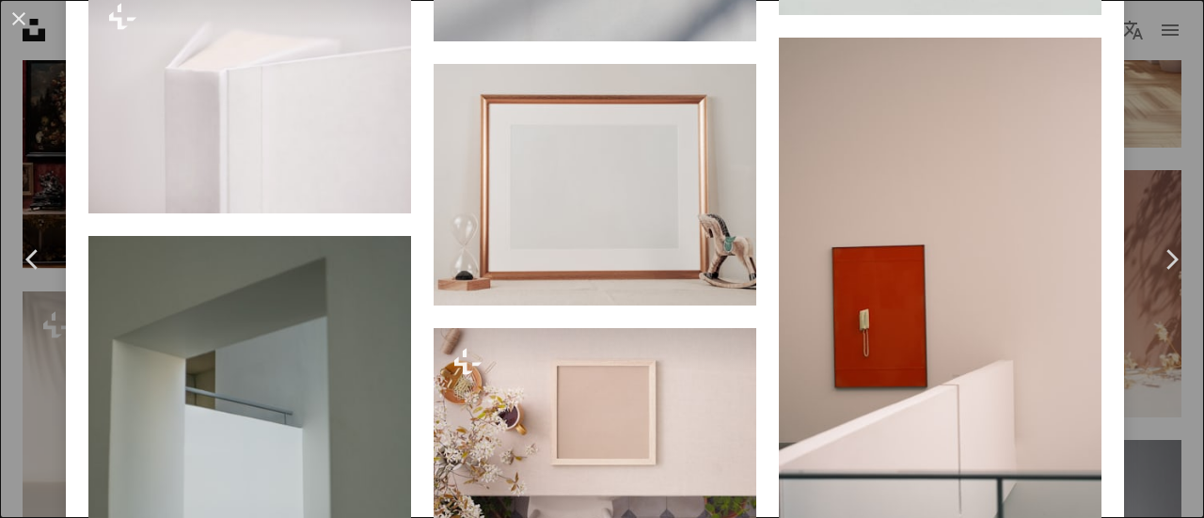
click at [0, 119] on div "An X shape Chevron left Chevron right [PERSON_NAME] Available for hire A checkm…" at bounding box center [602, 259] width 1204 height 518
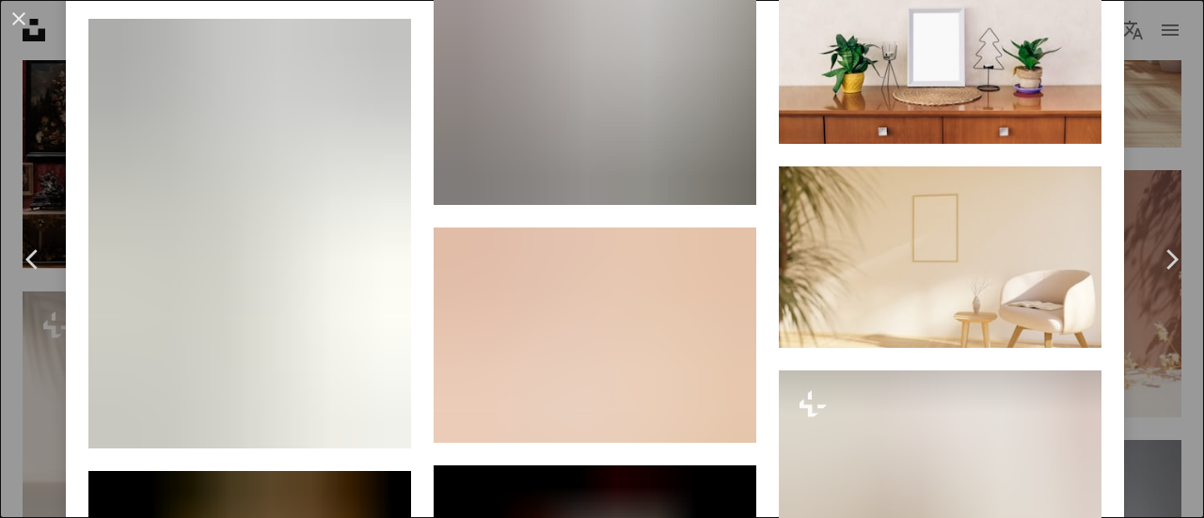
scroll to position [8087, 0]
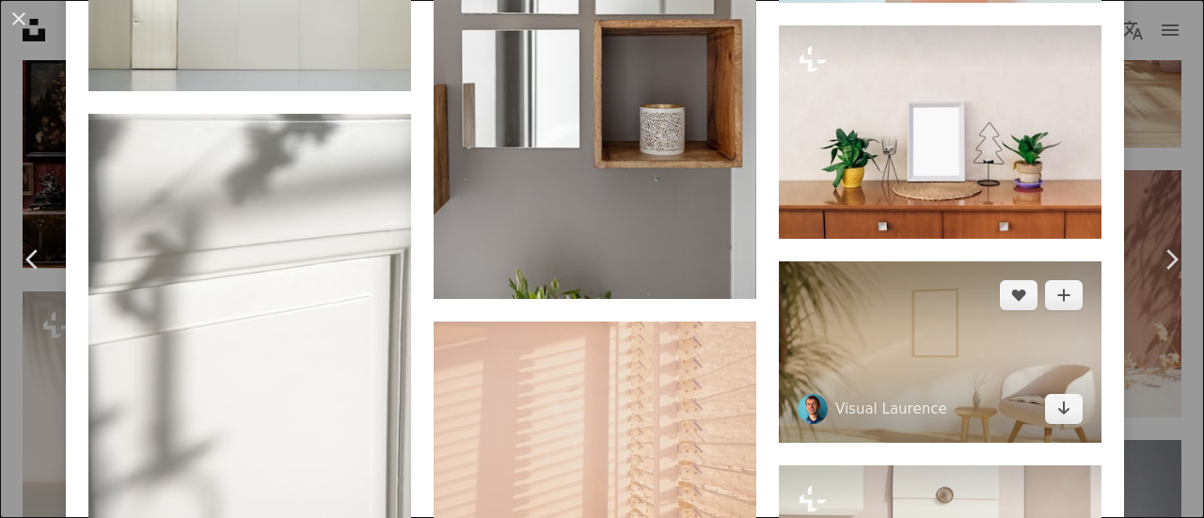
click at [963, 281] on img at bounding box center [940, 351] width 323 height 181
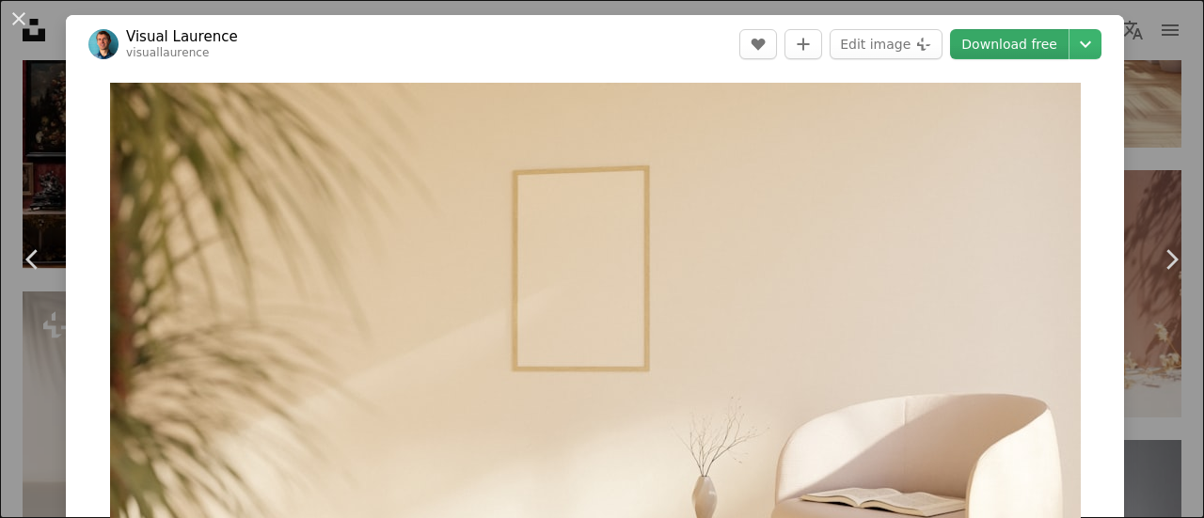
click at [1025, 50] on link "Download free" at bounding box center [1009, 44] width 118 height 30
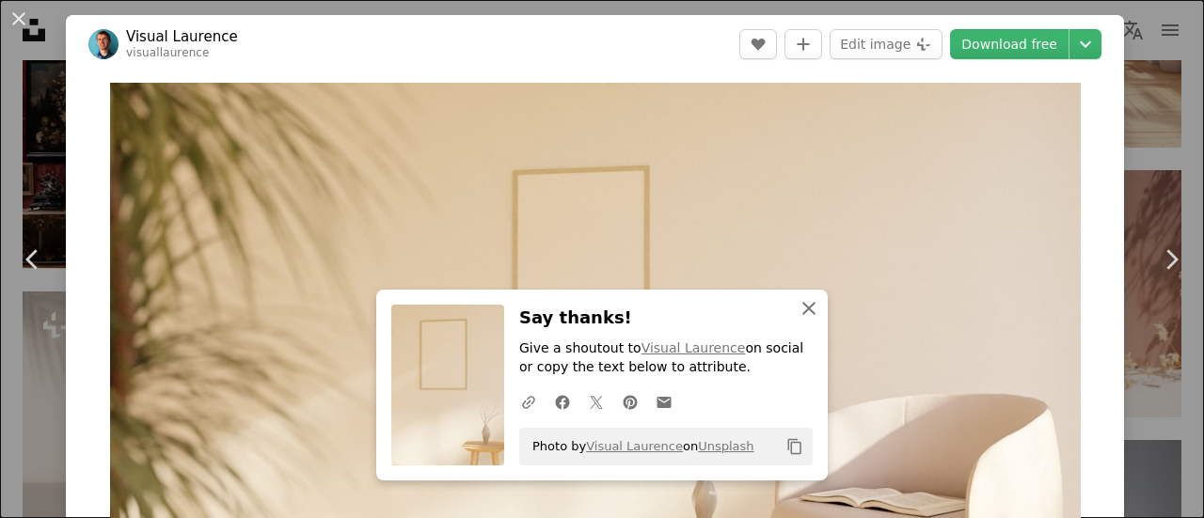
click at [801, 308] on icon "An X shape" at bounding box center [808, 308] width 23 height 23
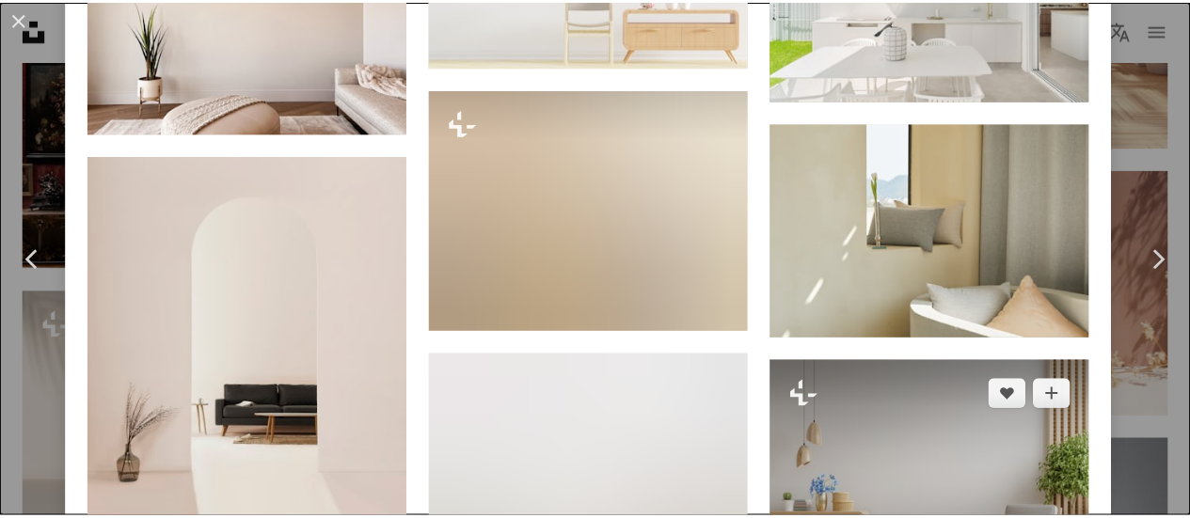
scroll to position [1505, 0]
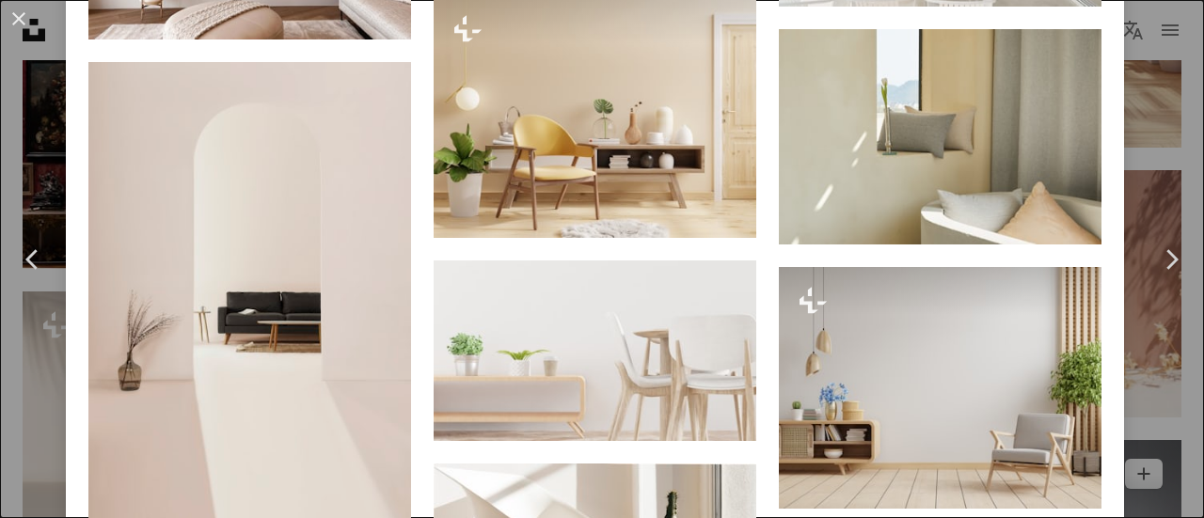
click at [1152, 390] on div "An X shape Chevron left Chevron right Visual [PERSON_NAME] visuallaurence A hea…" at bounding box center [602, 259] width 1204 height 518
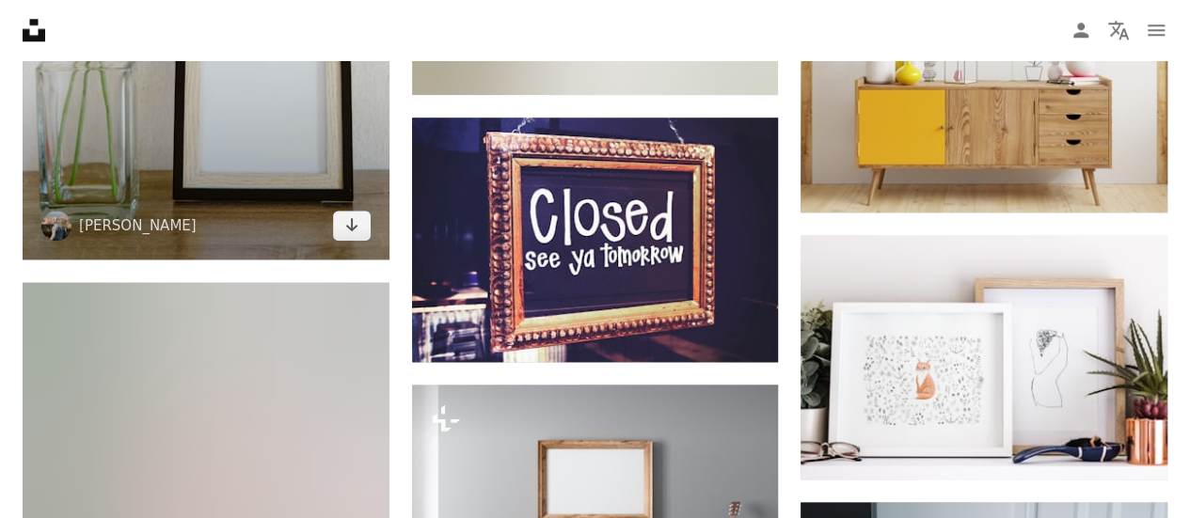
scroll to position [7993, 0]
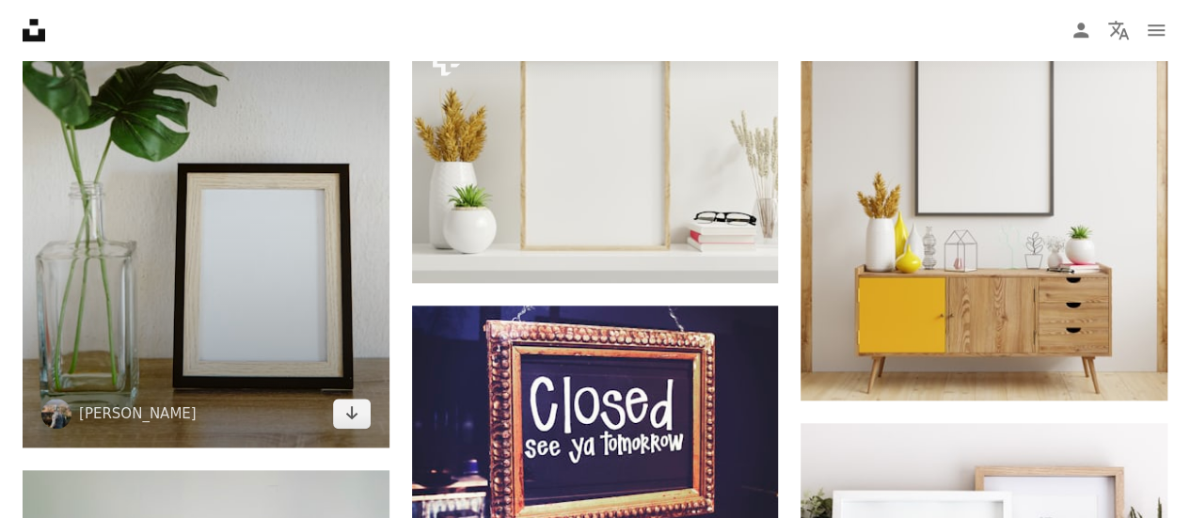
click at [242, 185] on img at bounding box center [206, 204] width 367 height 488
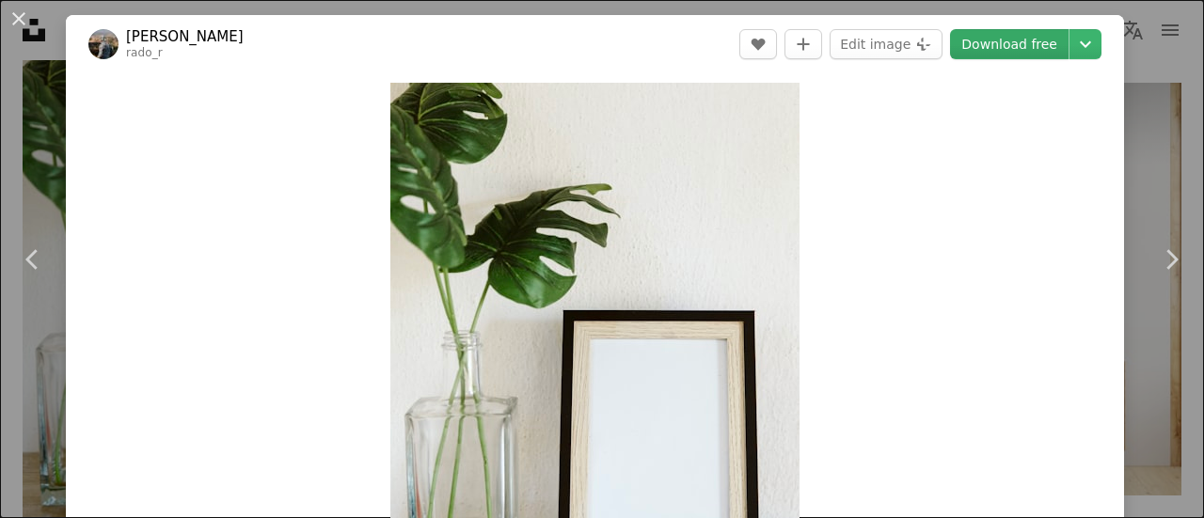
click at [1015, 52] on link "Download free" at bounding box center [1009, 44] width 118 height 30
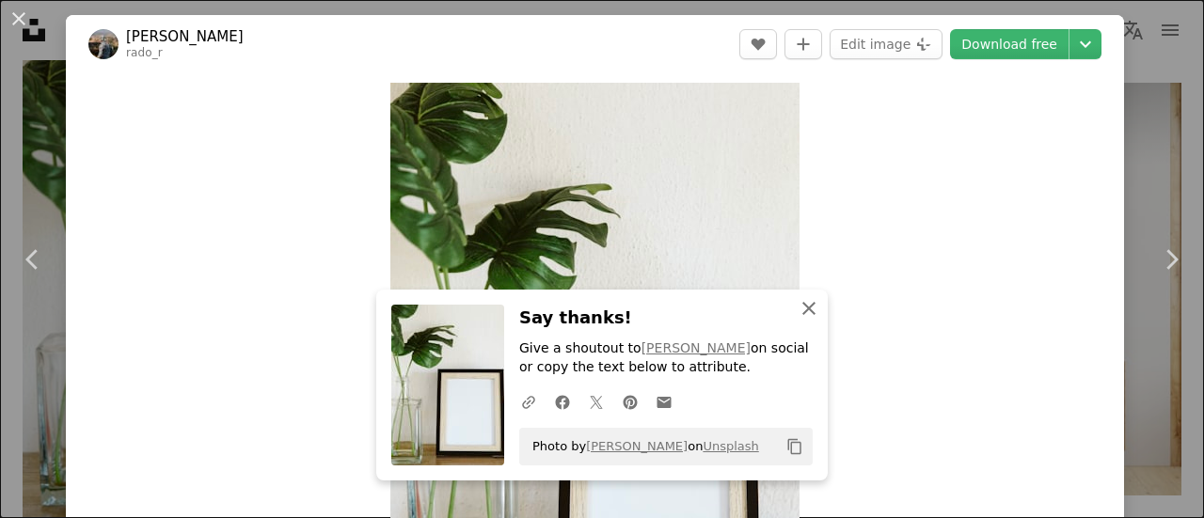
click at [797, 300] on icon "An X shape" at bounding box center [808, 308] width 23 height 23
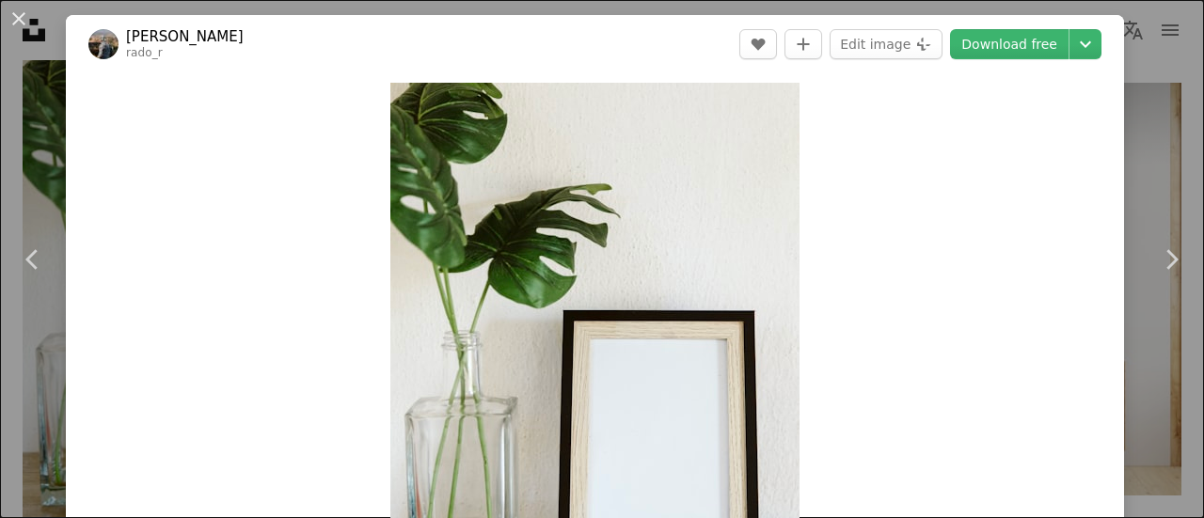
click at [13, 91] on div "An X shape Chevron left Chevron right Rado Rafidinjatovo rado_r A heart A plus …" at bounding box center [602, 259] width 1204 height 518
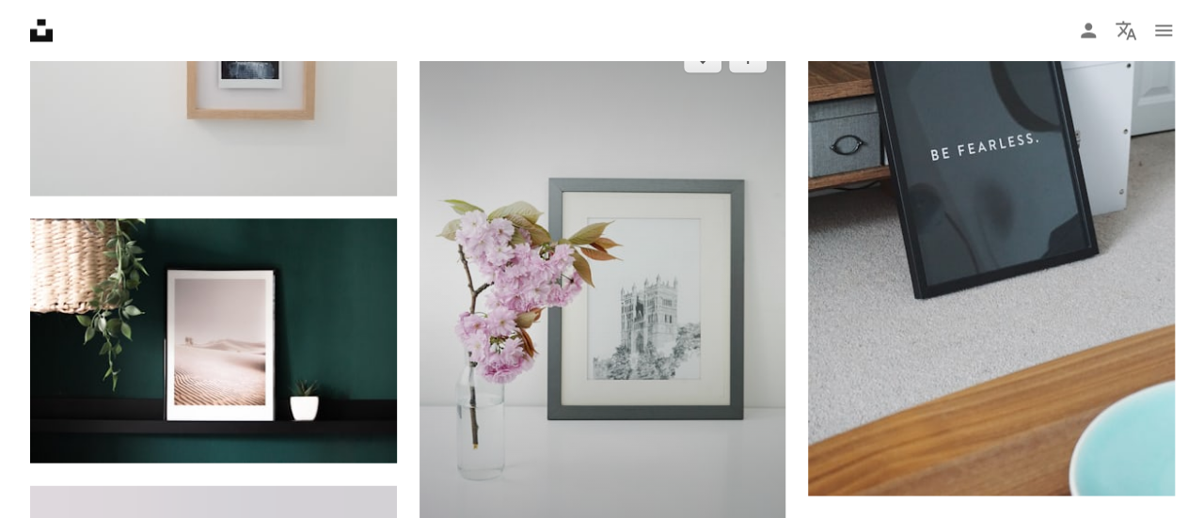
scroll to position [8934, 0]
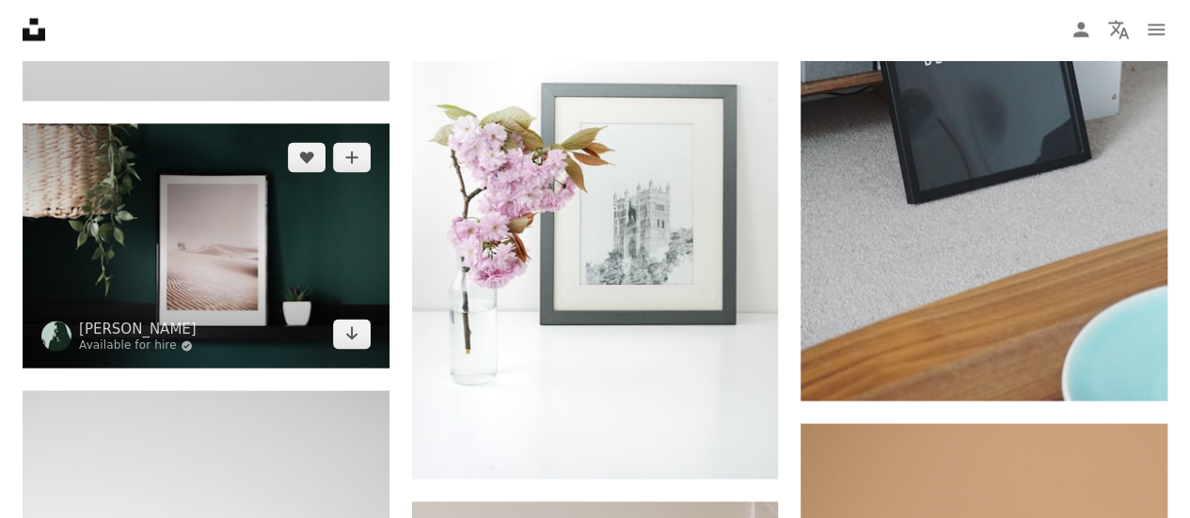
click at [229, 255] on img at bounding box center [206, 246] width 367 height 244
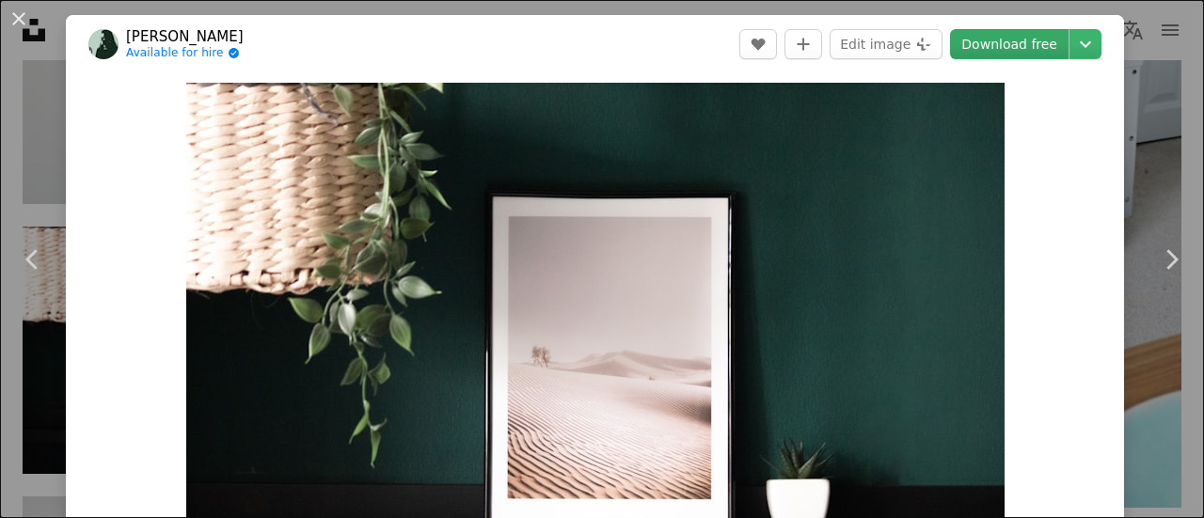
click at [1001, 35] on link "Download free" at bounding box center [1009, 44] width 118 height 30
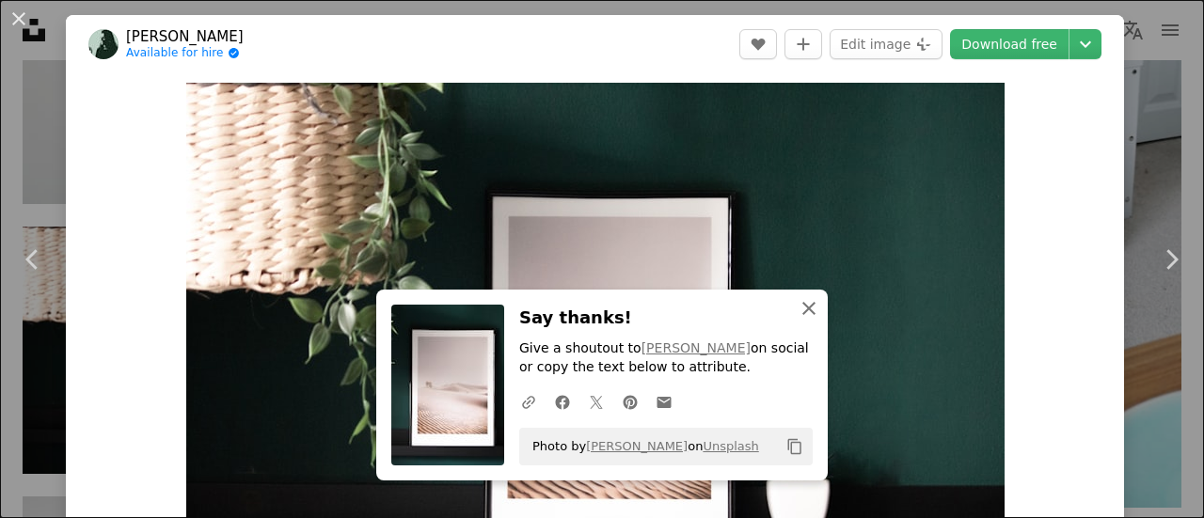
click at [802, 307] on icon "button" at bounding box center [808, 308] width 13 height 13
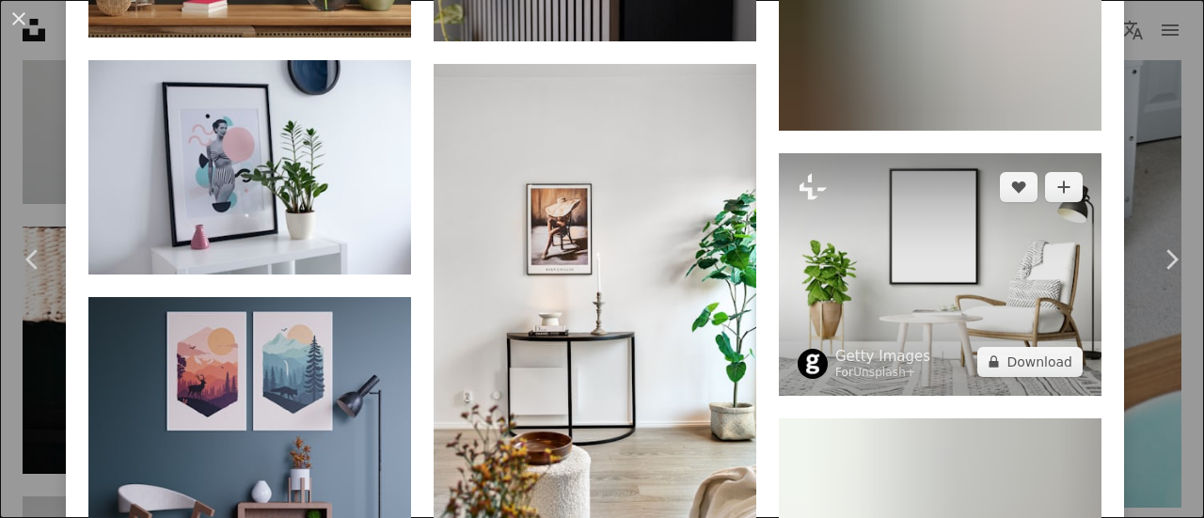
scroll to position [1693, 0]
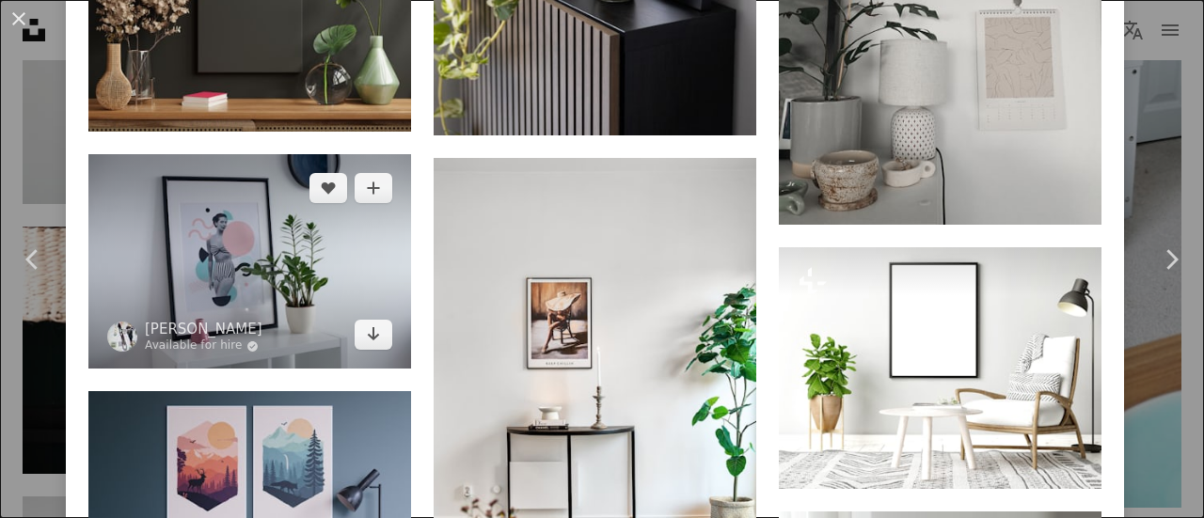
click at [291, 228] on img at bounding box center [249, 261] width 323 height 215
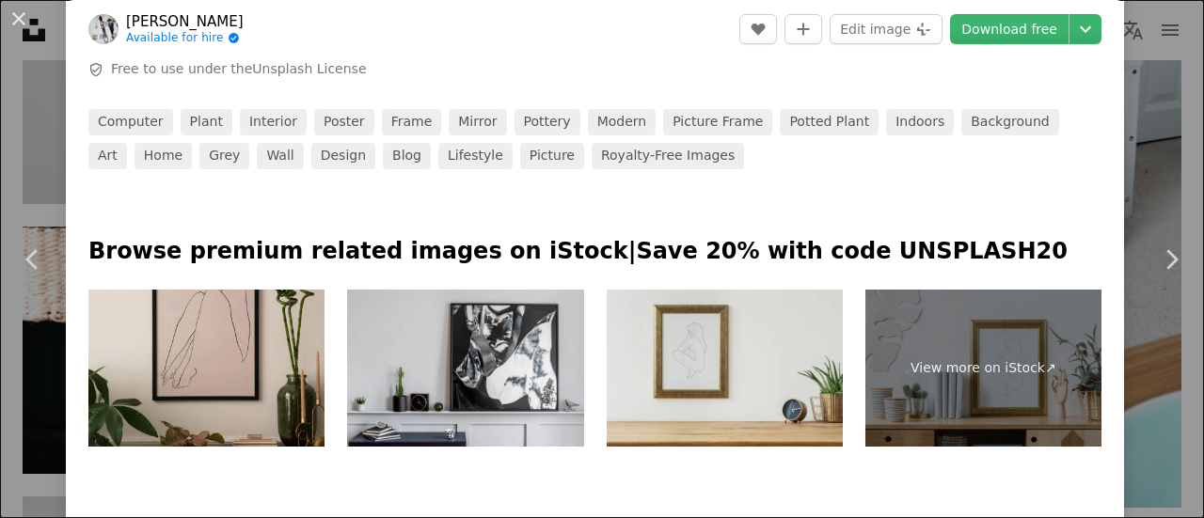
scroll to position [1222, 0]
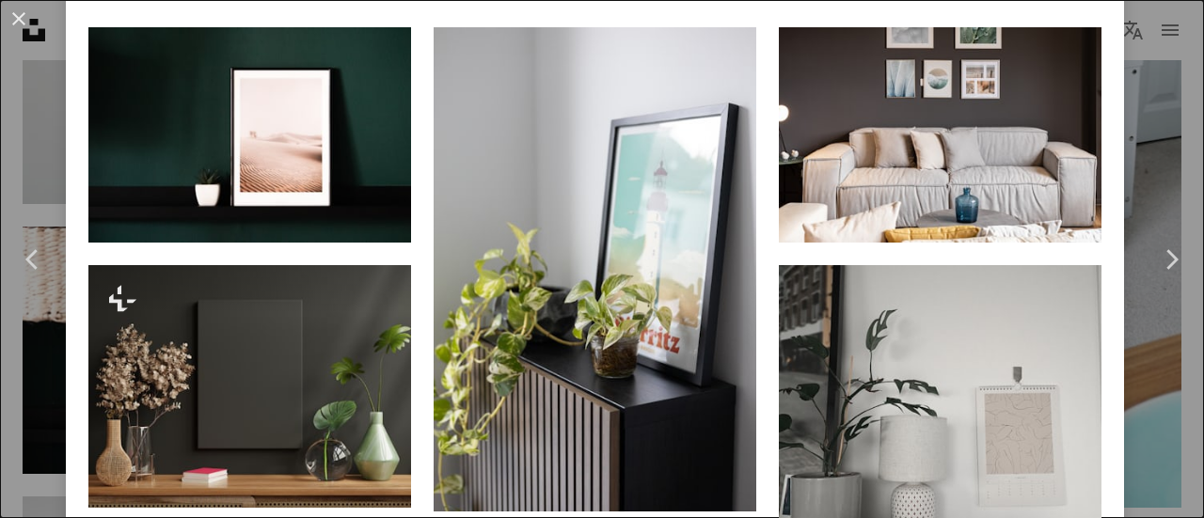
scroll to position [1787, 0]
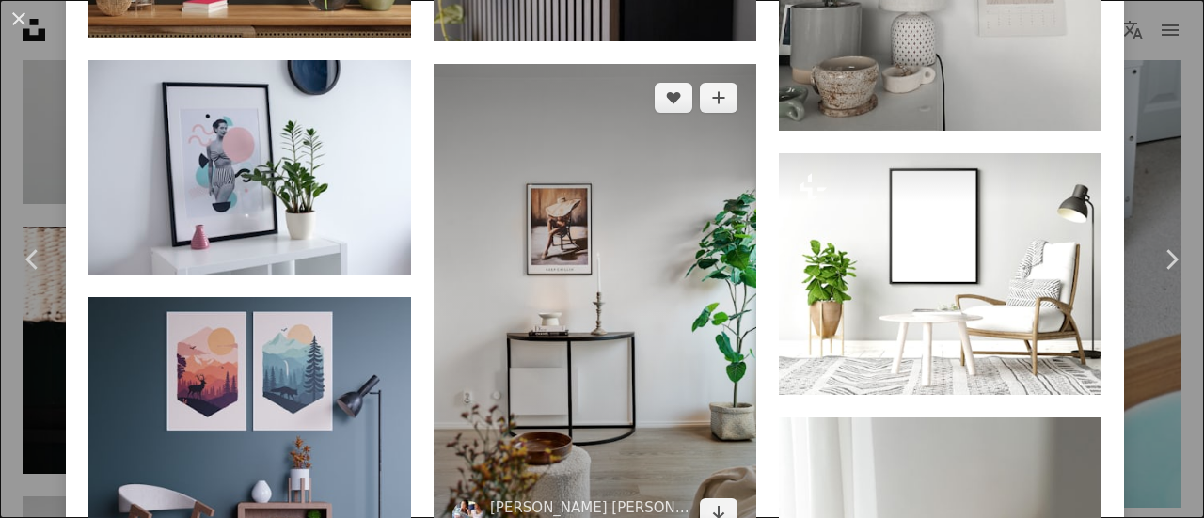
click at [528, 152] on img at bounding box center [595, 305] width 323 height 483
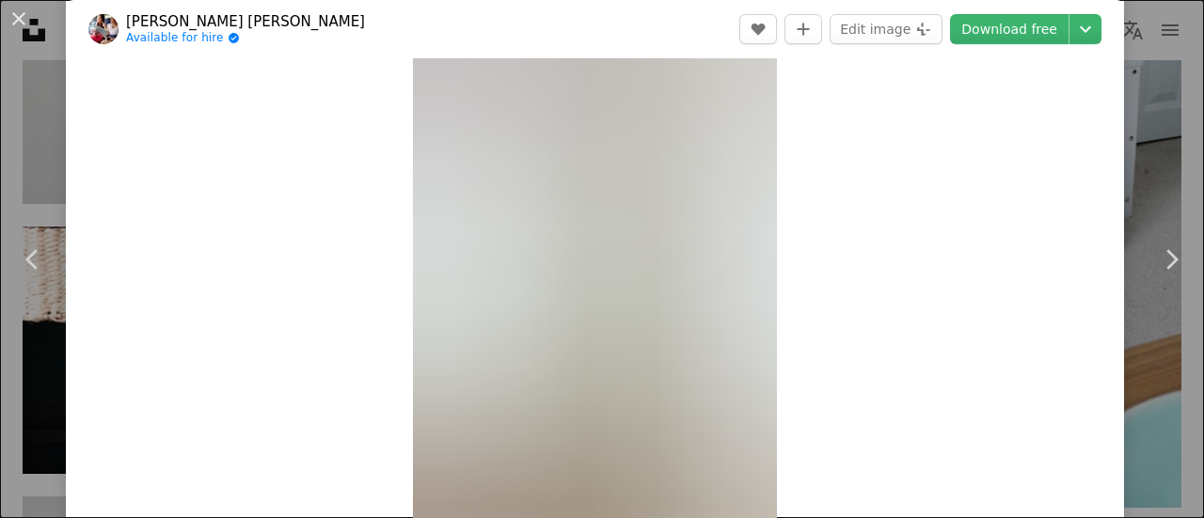
scroll to position [282, 0]
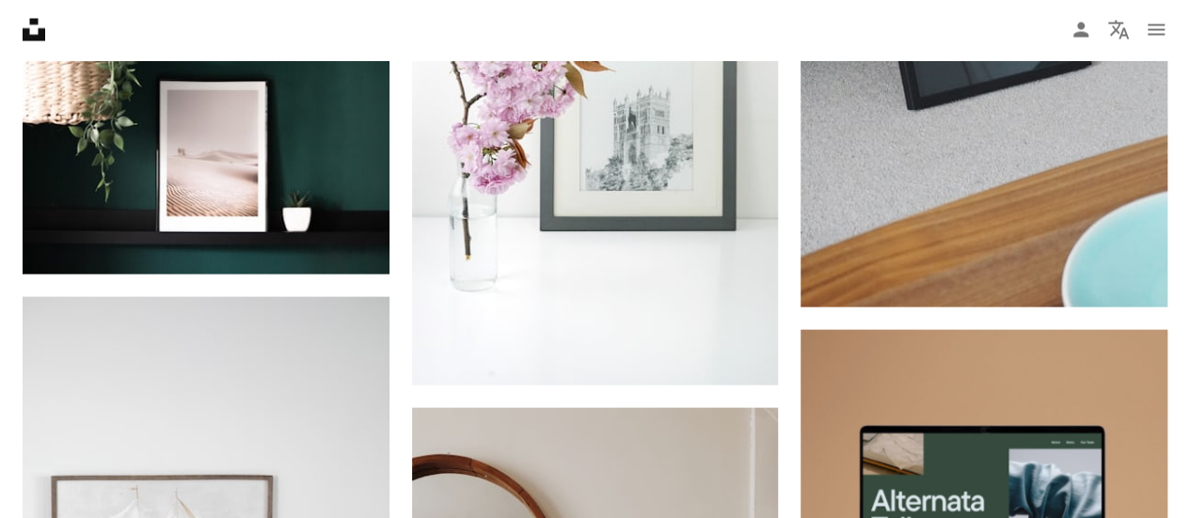
scroll to position [9404, 0]
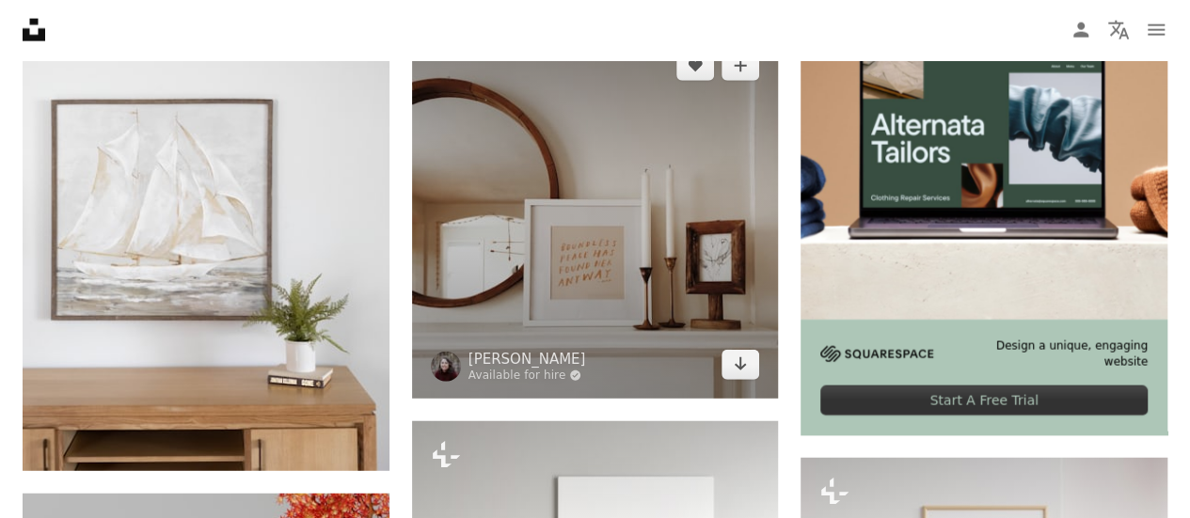
click at [733, 218] on img at bounding box center [595, 215] width 367 height 367
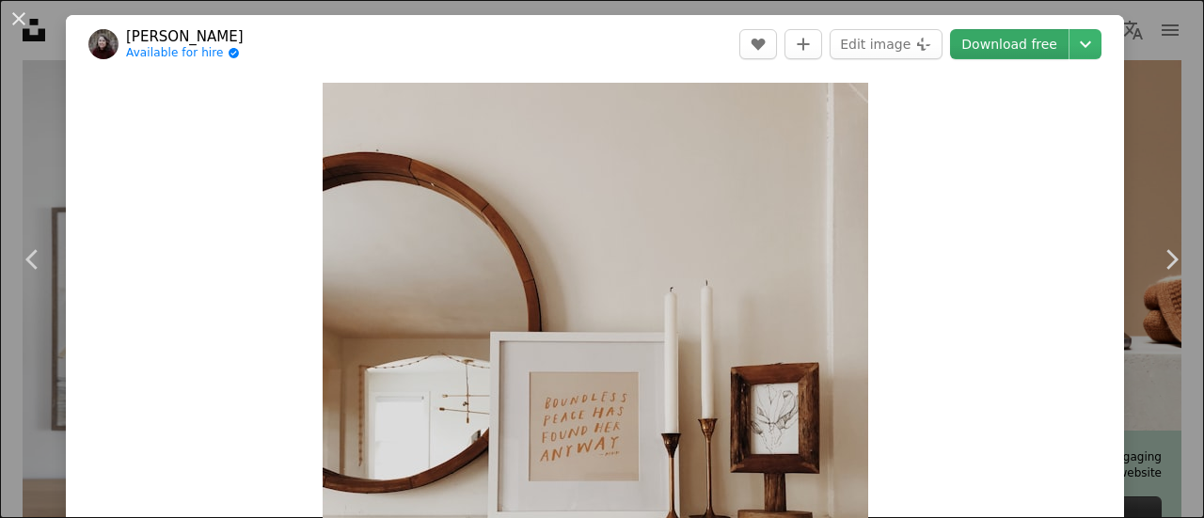
click at [1002, 46] on link "Download free" at bounding box center [1009, 44] width 118 height 30
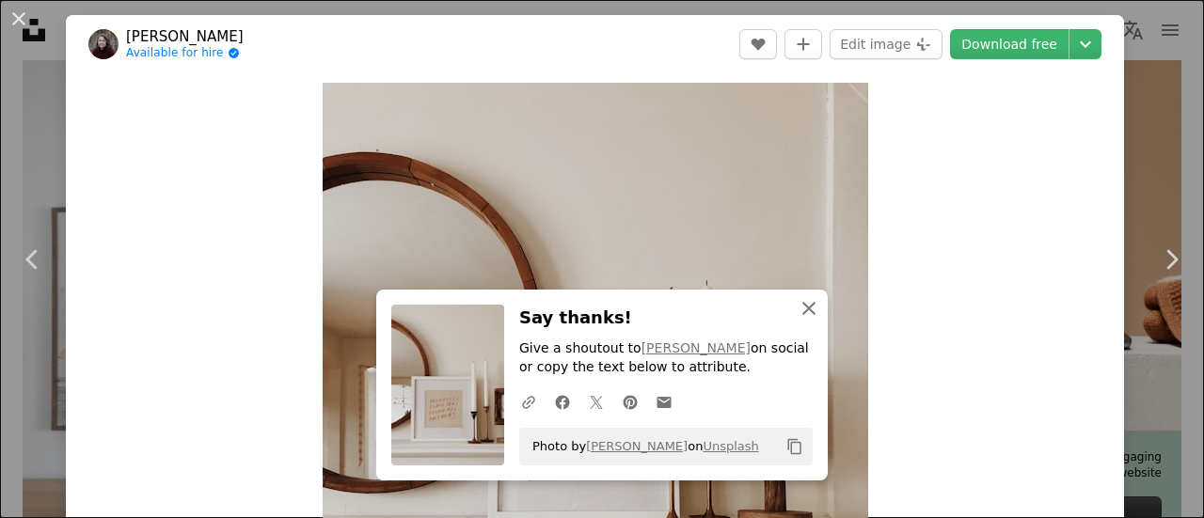
drag, startPoint x: 790, startPoint y: 301, endPoint x: 801, endPoint y: 299, distance: 11.4
click at [801, 299] on icon "An X shape" at bounding box center [808, 308] width 23 height 23
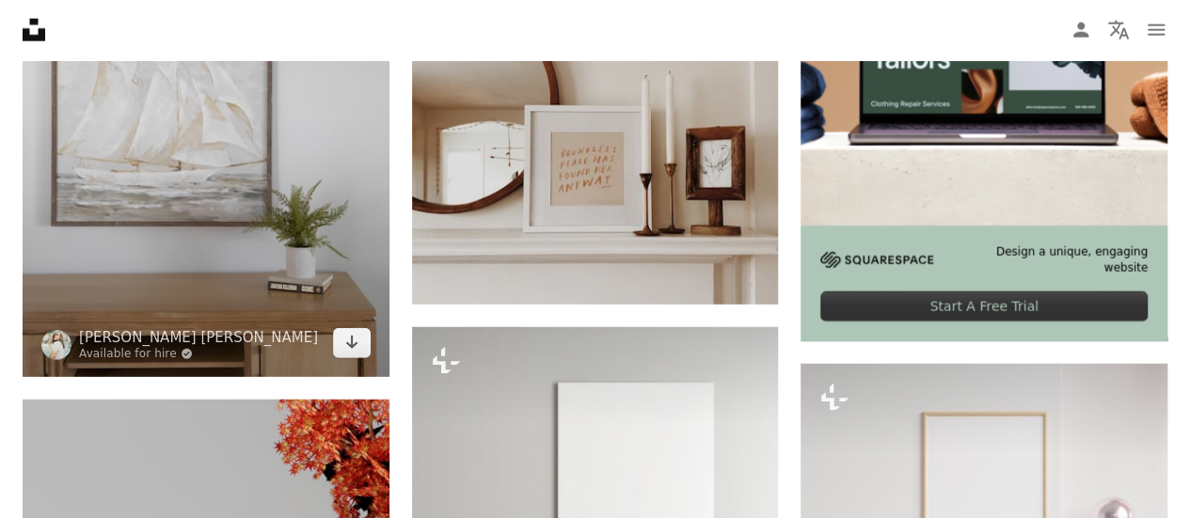
scroll to position [9404, 0]
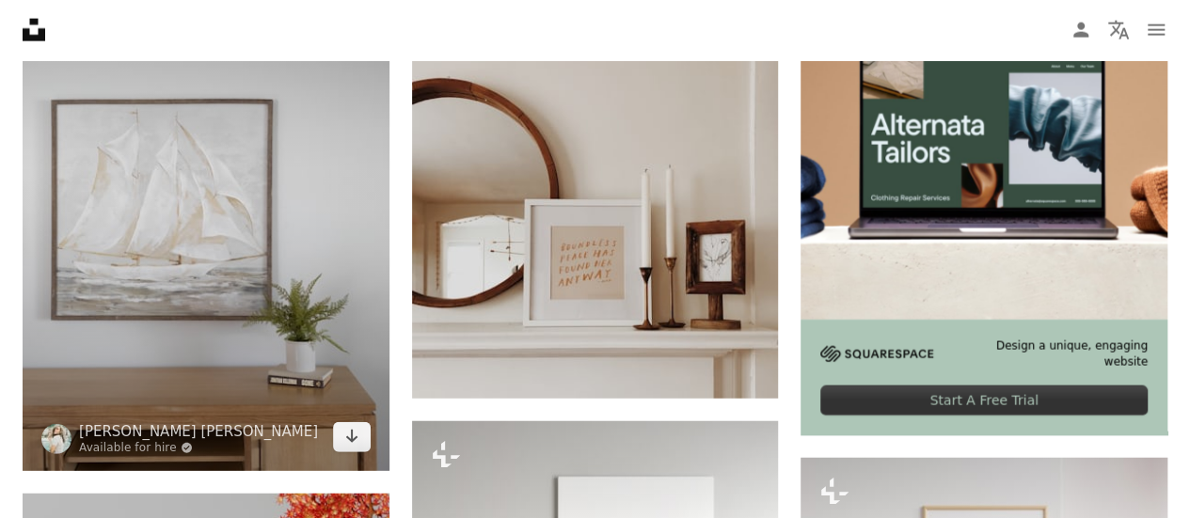
click at [274, 193] on img at bounding box center [206, 195] width 367 height 549
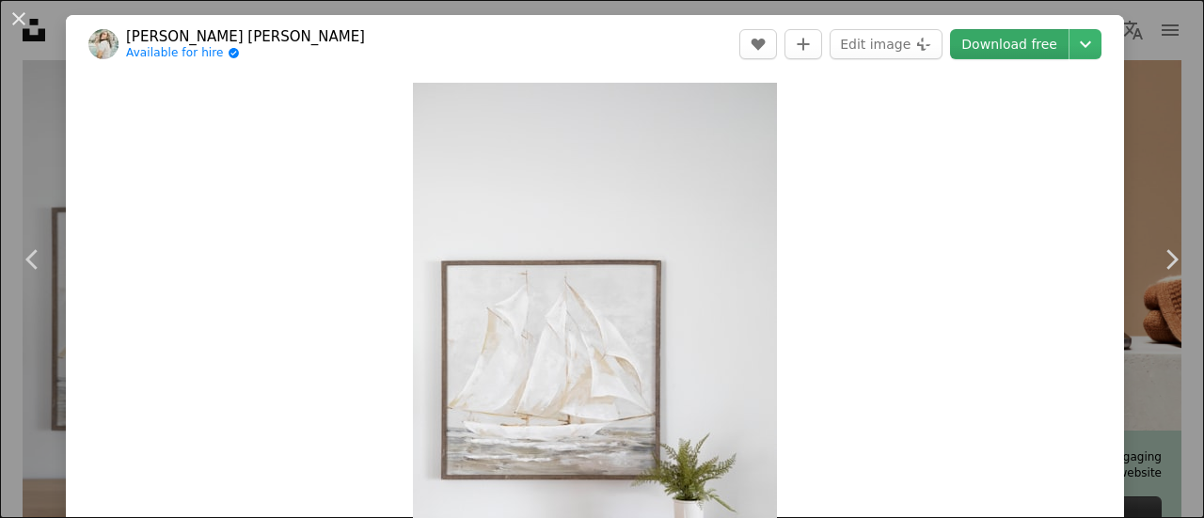
click at [1008, 48] on link "Download free" at bounding box center [1009, 44] width 118 height 30
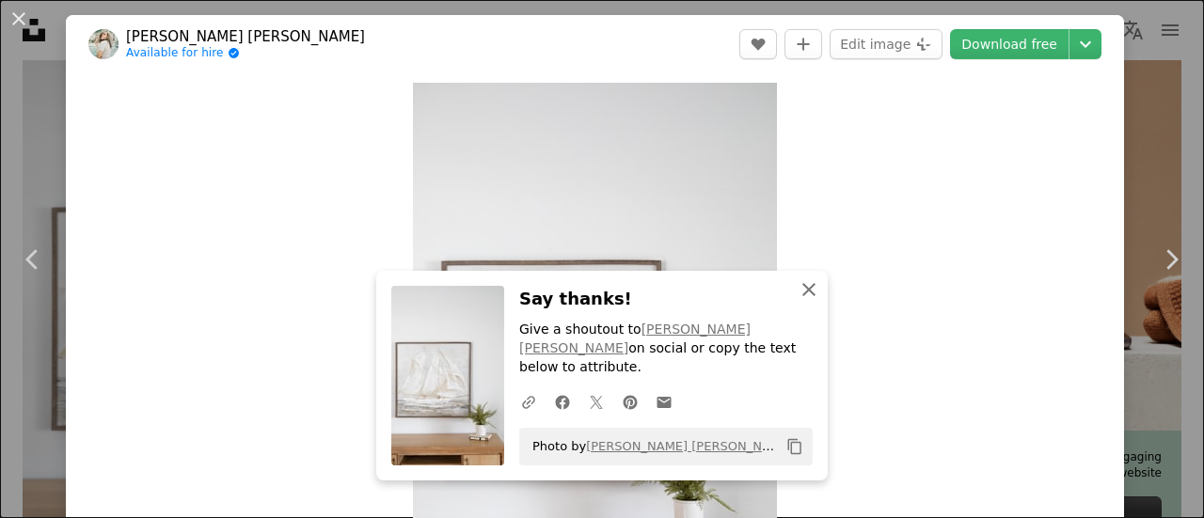
click at [798, 301] on icon "An X shape" at bounding box center [808, 289] width 23 height 23
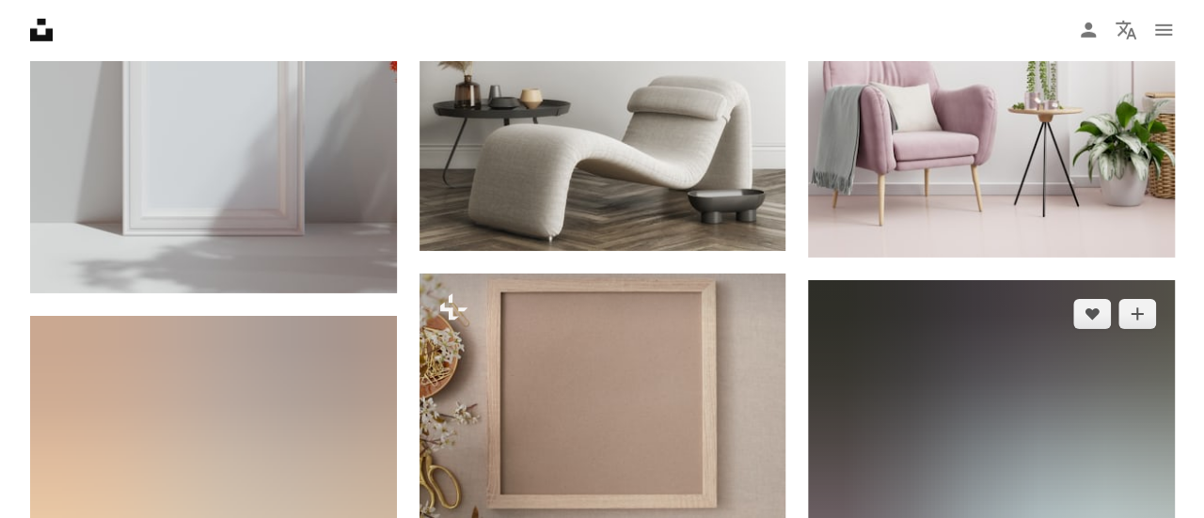
scroll to position [10344, 0]
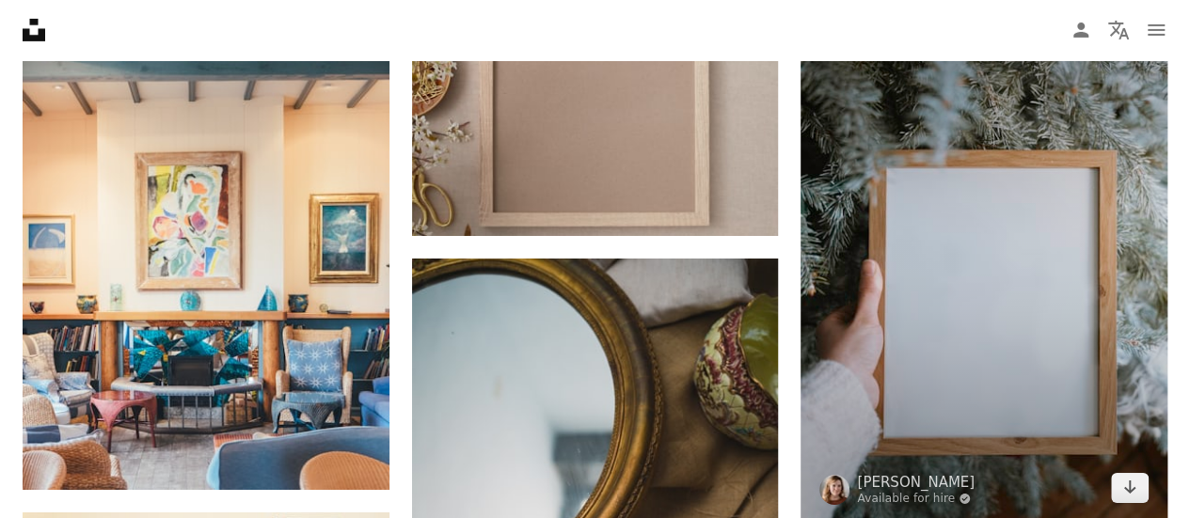
click at [1119, 366] on img at bounding box center [983, 260] width 367 height 524
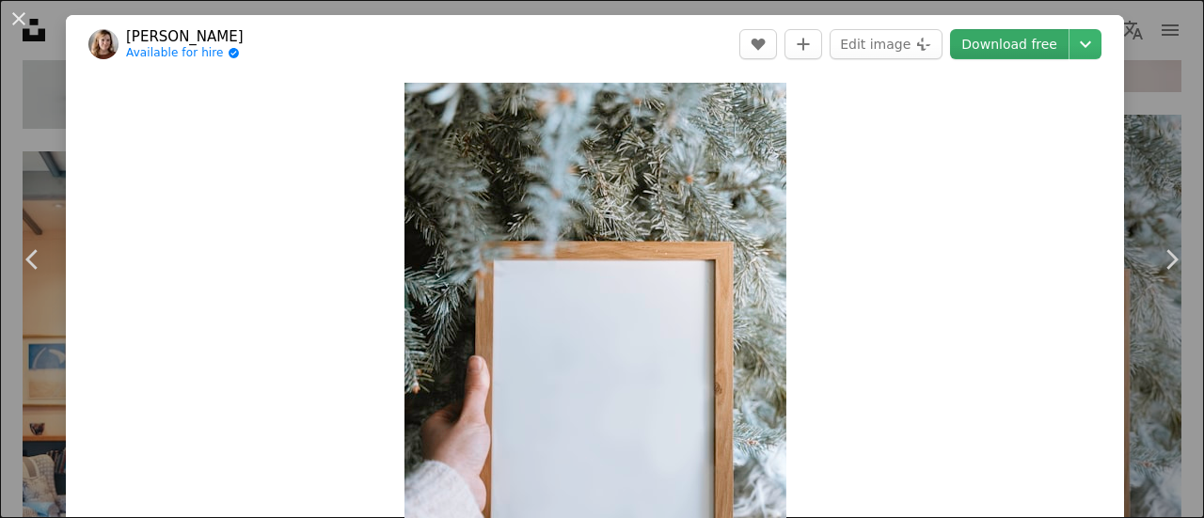
click at [1025, 48] on link "Download free" at bounding box center [1009, 44] width 118 height 30
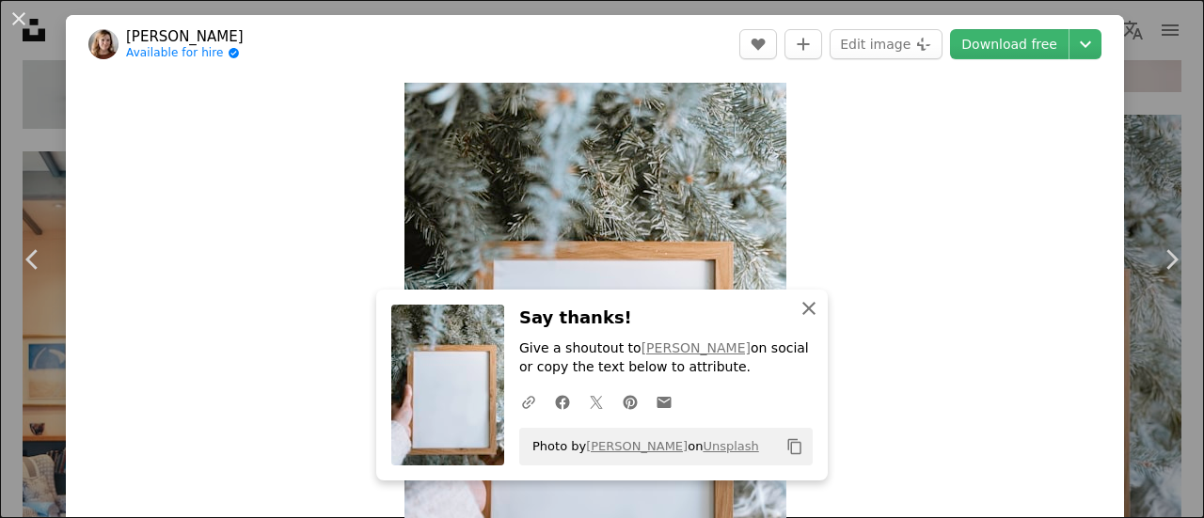
drag, startPoint x: 794, startPoint y: 304, endPoint x: 812, endPoint y: 302, distance: 18.9
click at [797, 304] on icon "An X shape" at bounding box center [808, 308] width 23 height 23
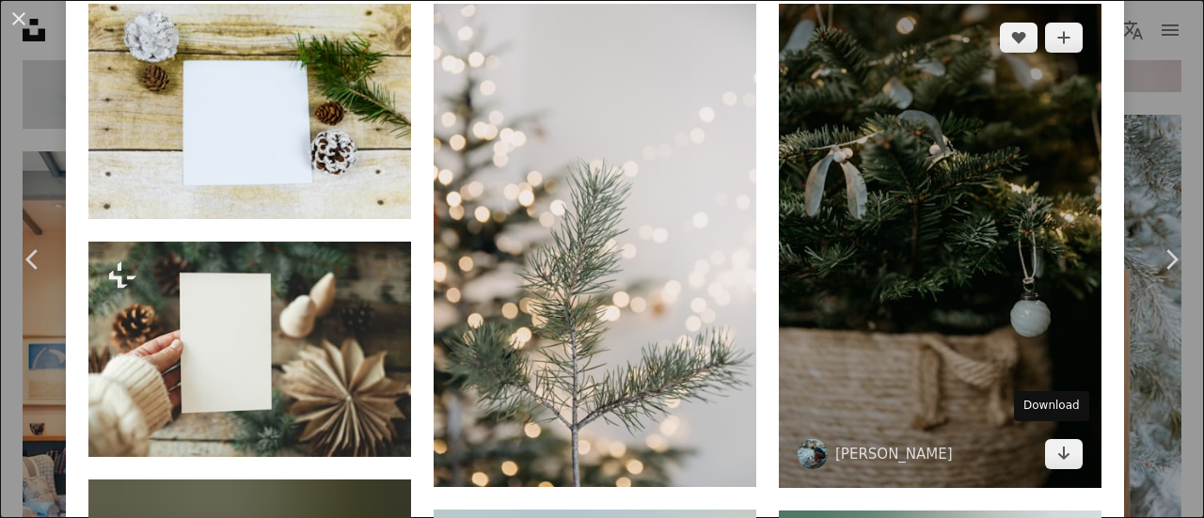
scroll to position [1128, 0]
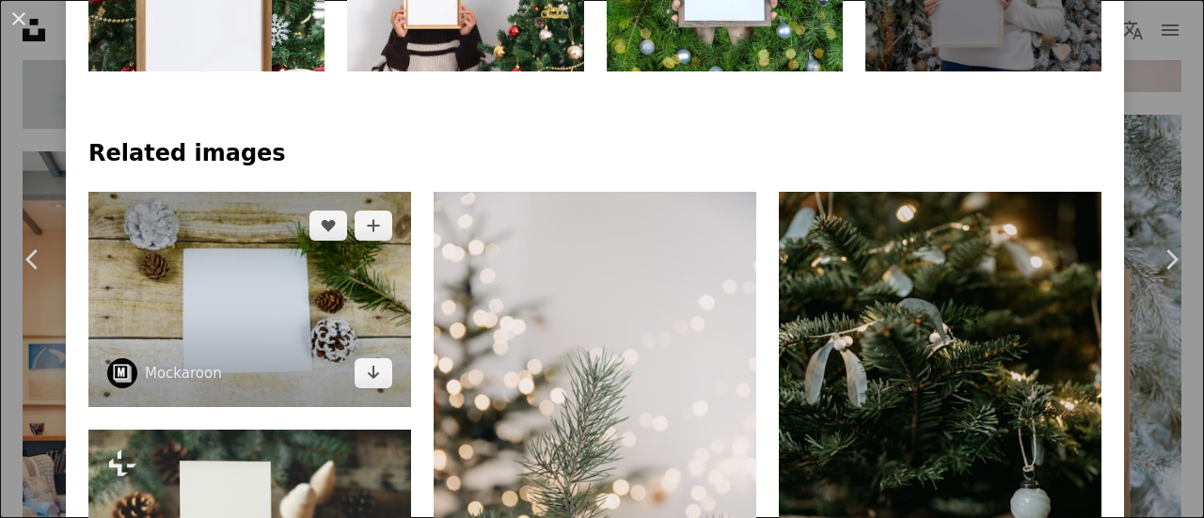
click at [258, 322] on img at bounding box center [249, 299] width 323 height 215
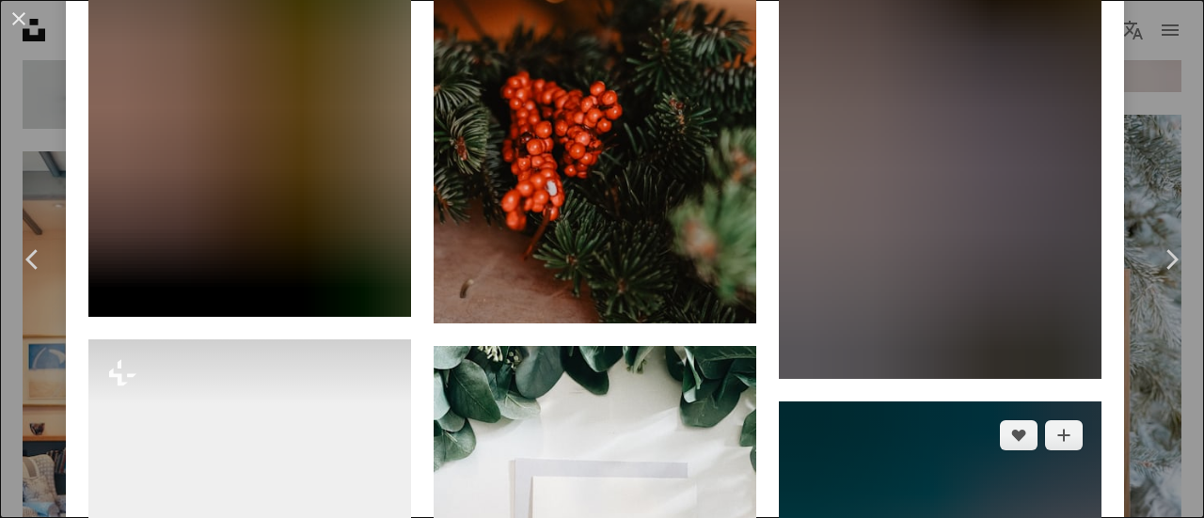
scroll to position [2721, 0]
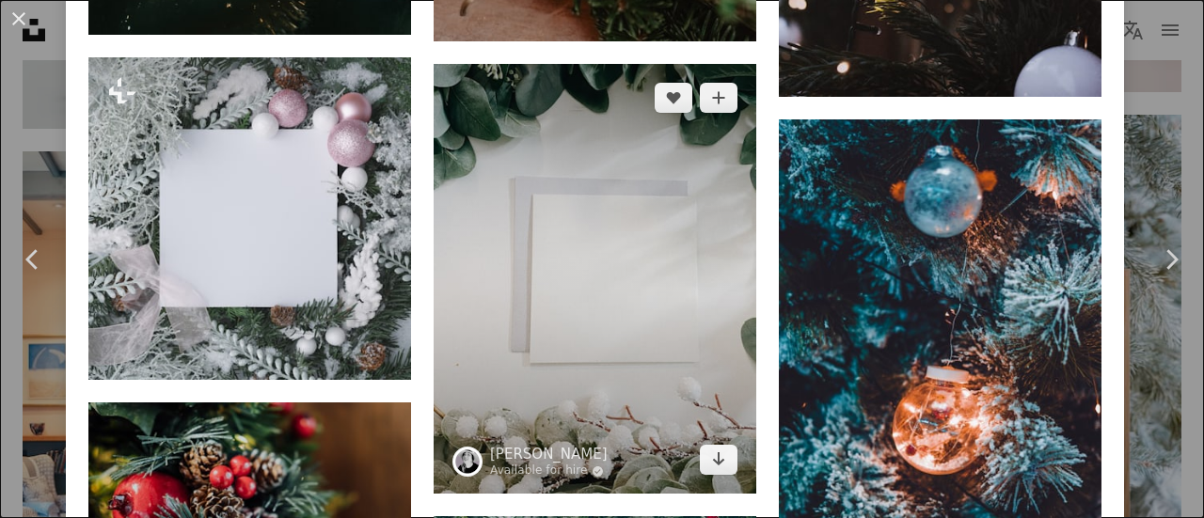
click at [623, 337] on img at bounding box center [595, 279] width 323 height 431
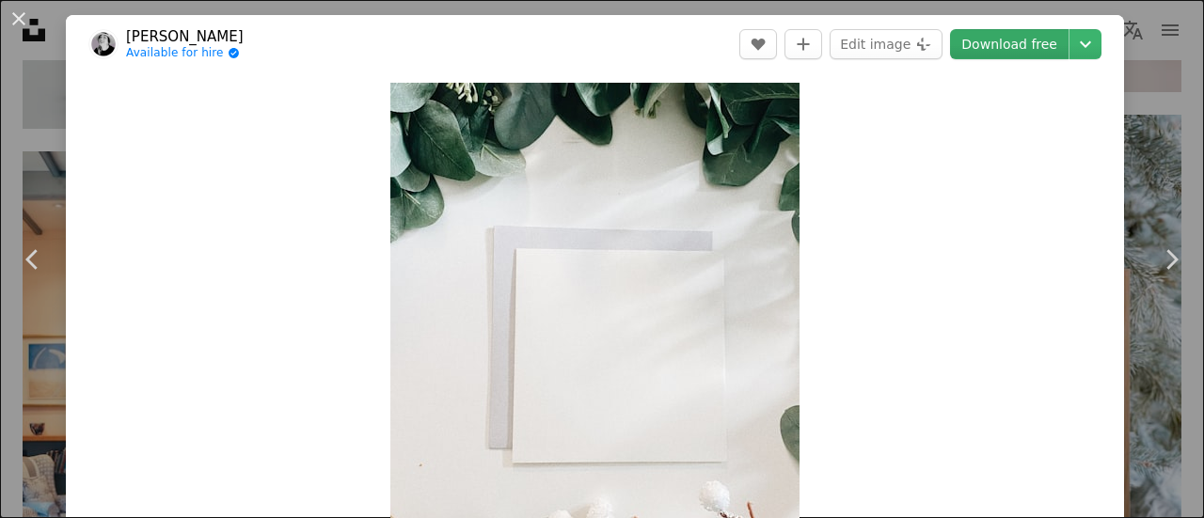
click at [1032, 38] on link "Download free" at bounding box center [1009, 44] width 118 height 30
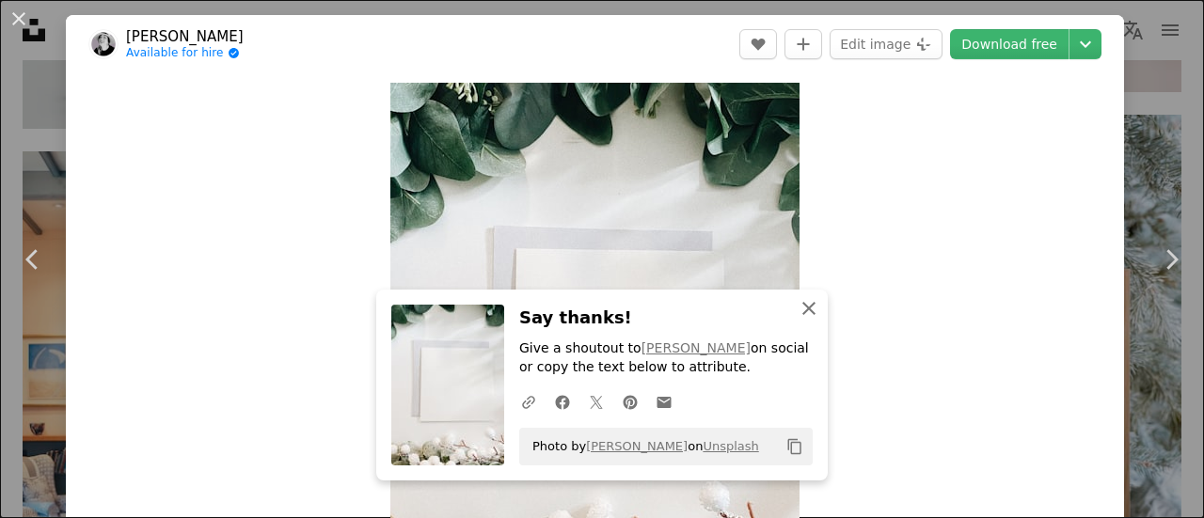
click at [803, 311] on icon "button" at bounding box center [808, 308] width 13 height 13
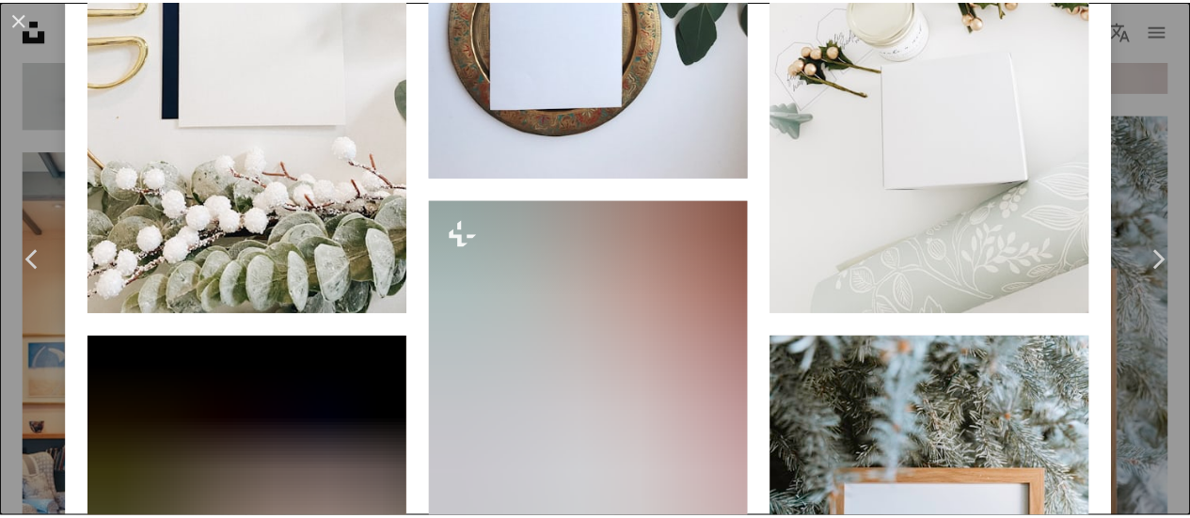
scroll to position [1787, 0]
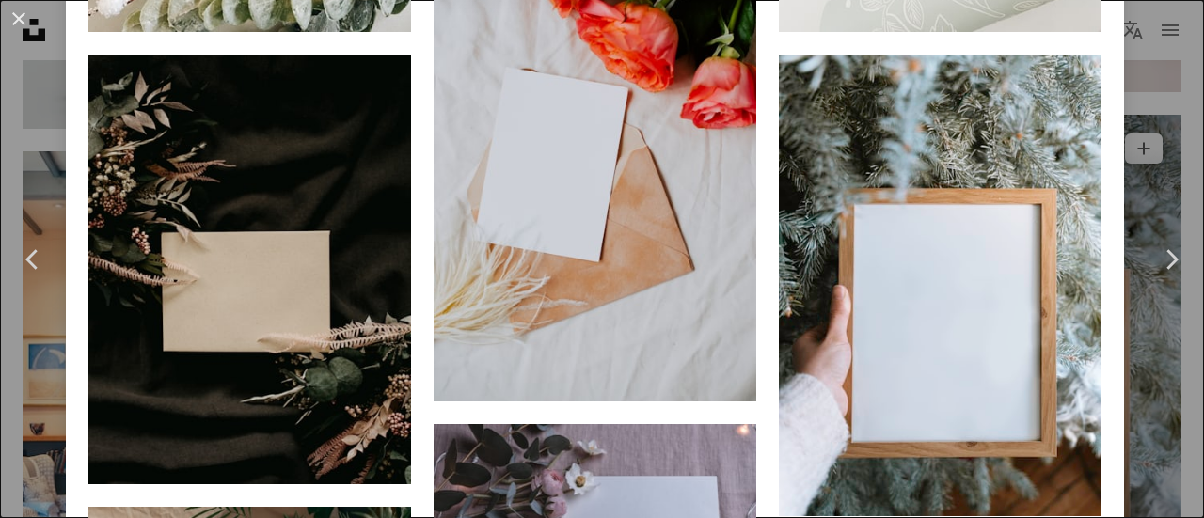
click at [1140, 407] on div "An X shape Chevron left Chevron right Uby [PERSON_NAME] Available for hire A ch…" at bounding box center [602, 259] width 1204 height 518
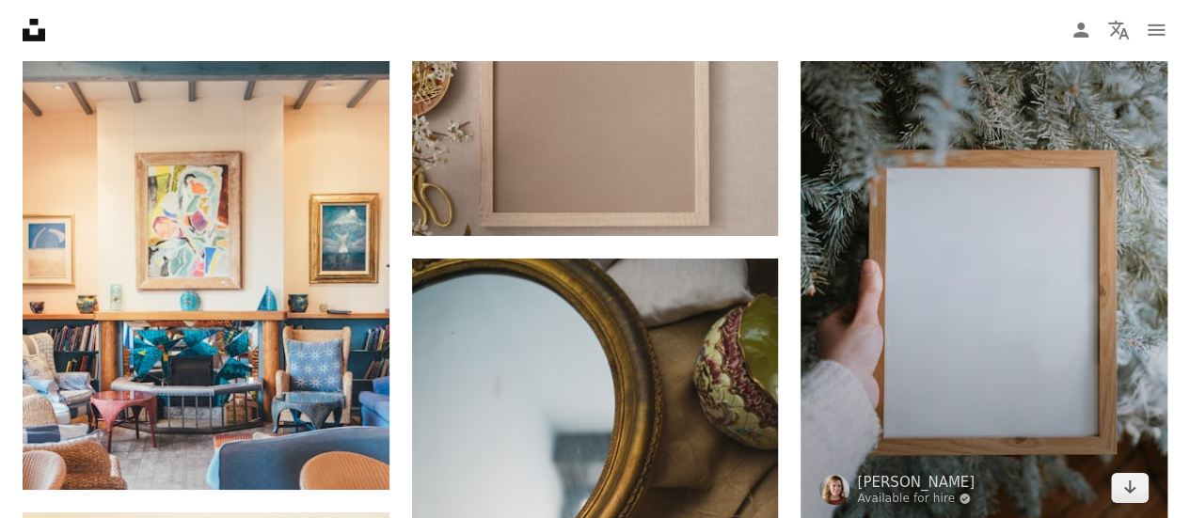
scroll to position [10626, 0]
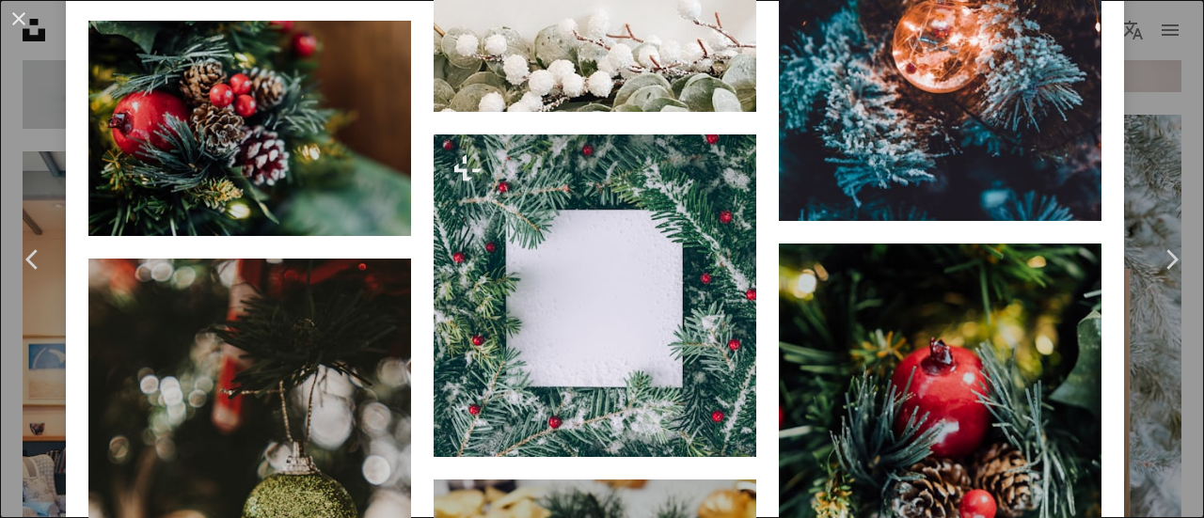
scroll to position [2539, 0]
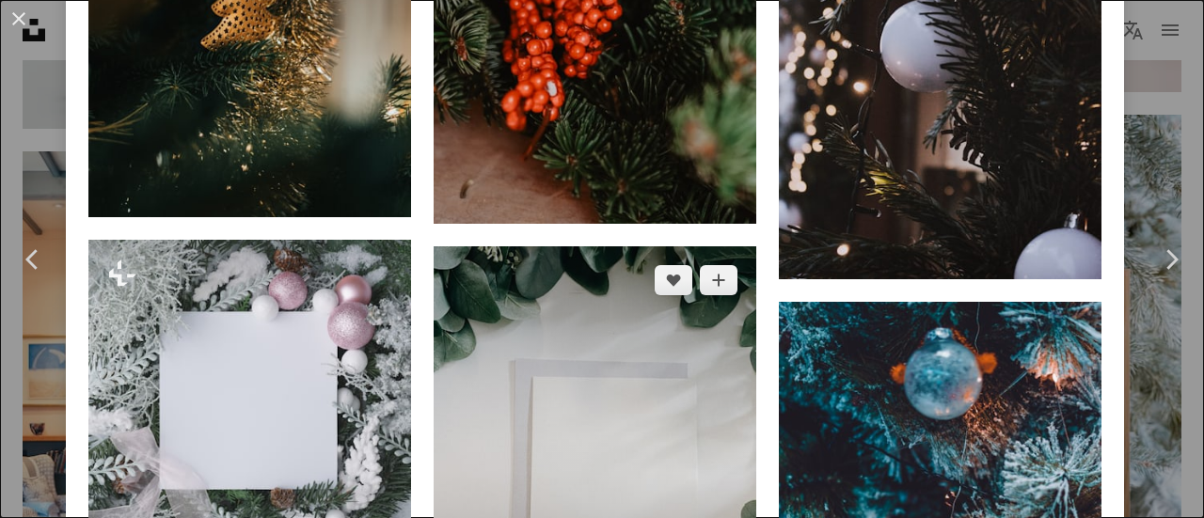
click at [656, 314] on img at bounding box center [595, 461] width 323 height 431
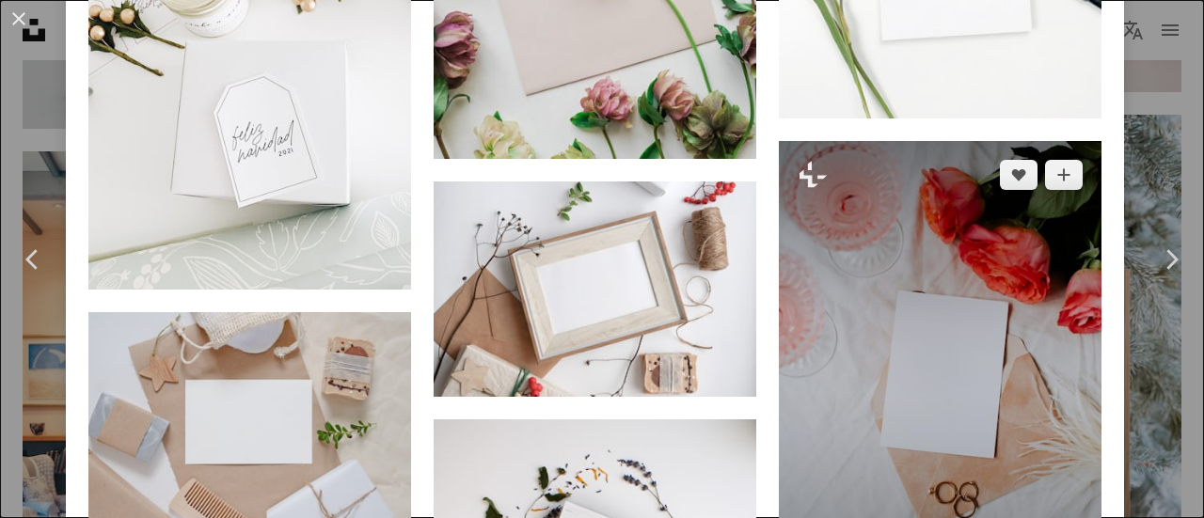
scroll to position [5736, 0]
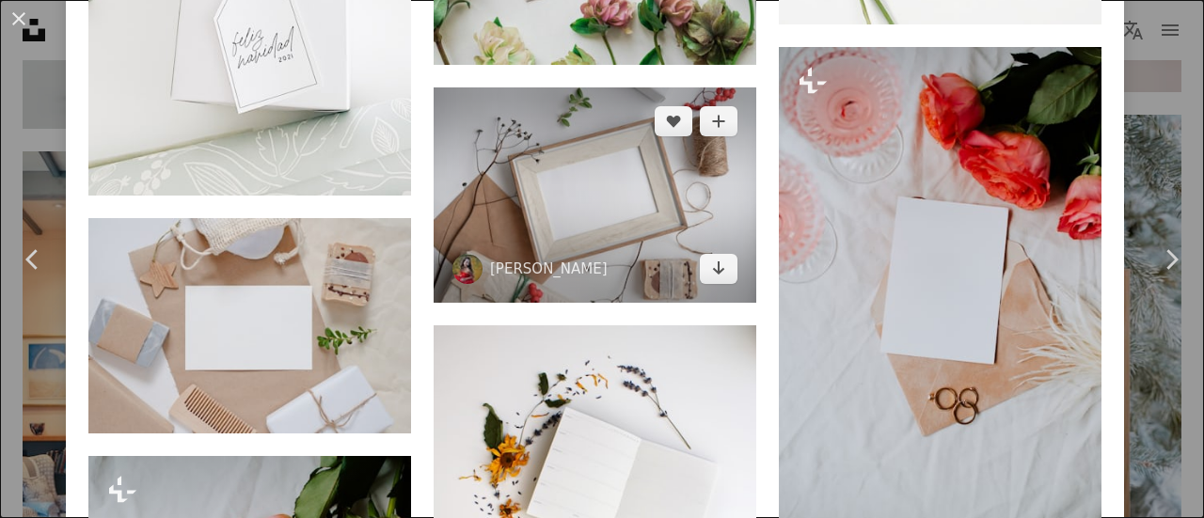
click at [581, 175] on img at bounding box center [595, 194] width 323 height 215
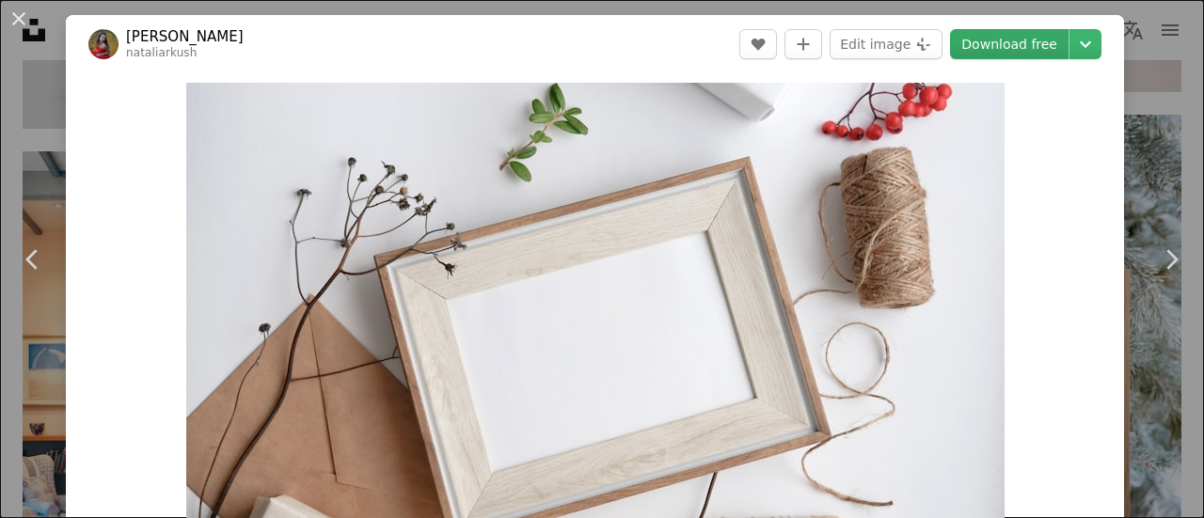
click at [1017, 40] on link "Download free" at bounding box center [1009, 44] width 118 height 30
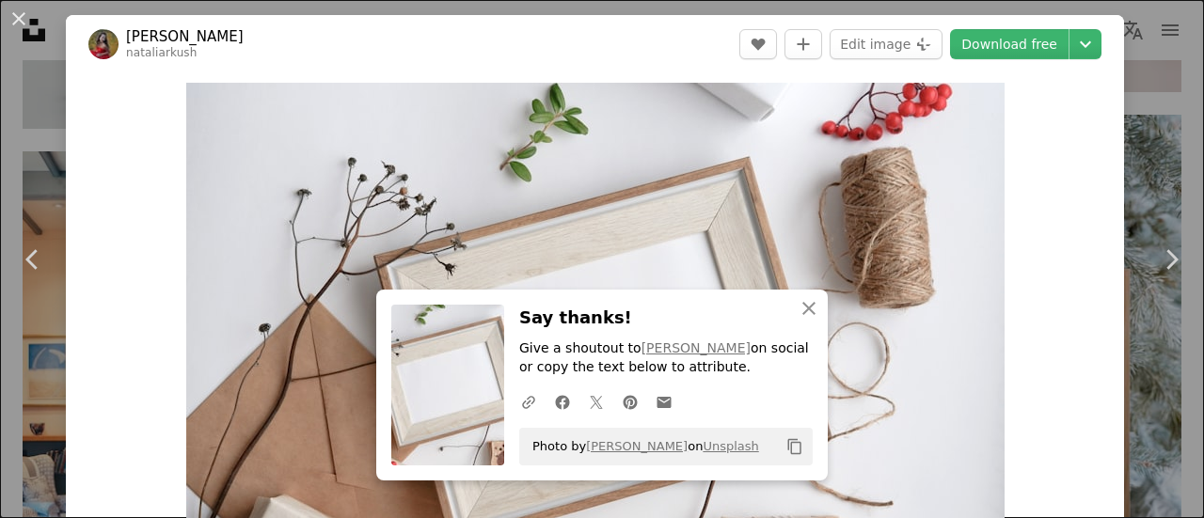
click at [127, 114] on div "Zoom in" at bounding box center [595, 355] width 1058 height 564
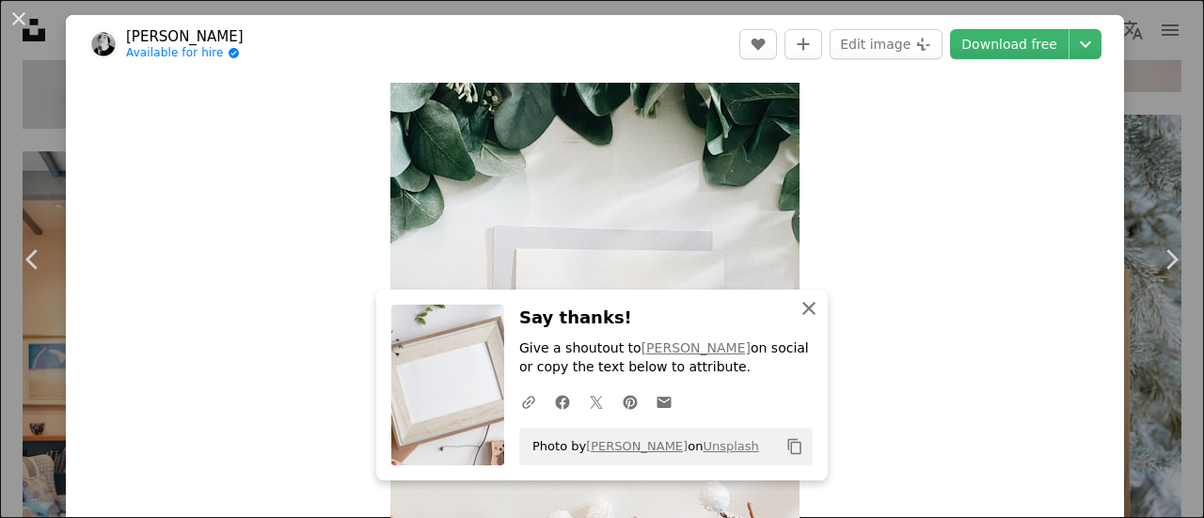
click at [807, 304] on icon "button" at bounding box center [808, 308] width 13 height 13
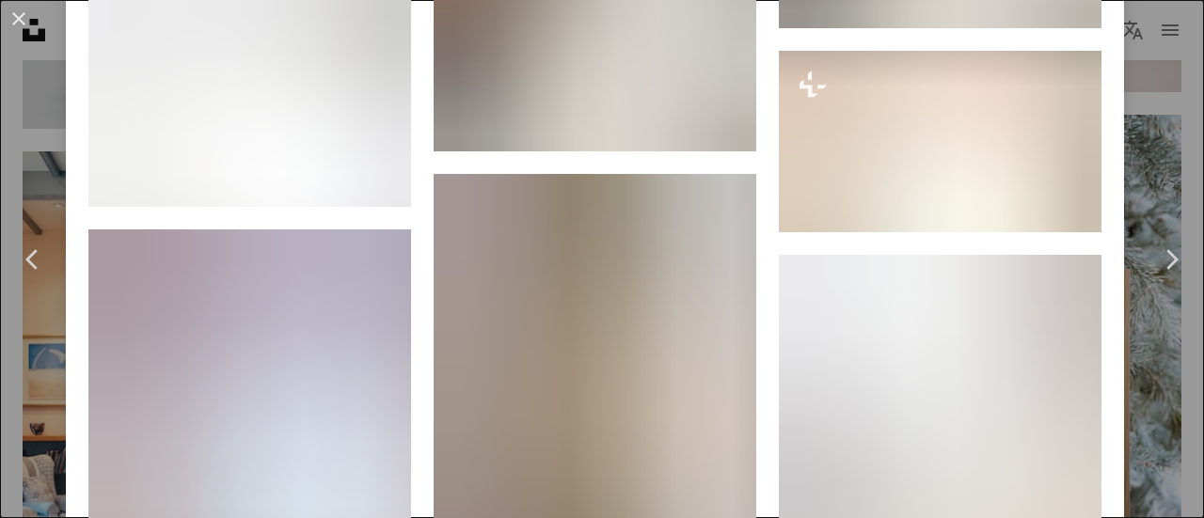
scroll to position [2445, 0]
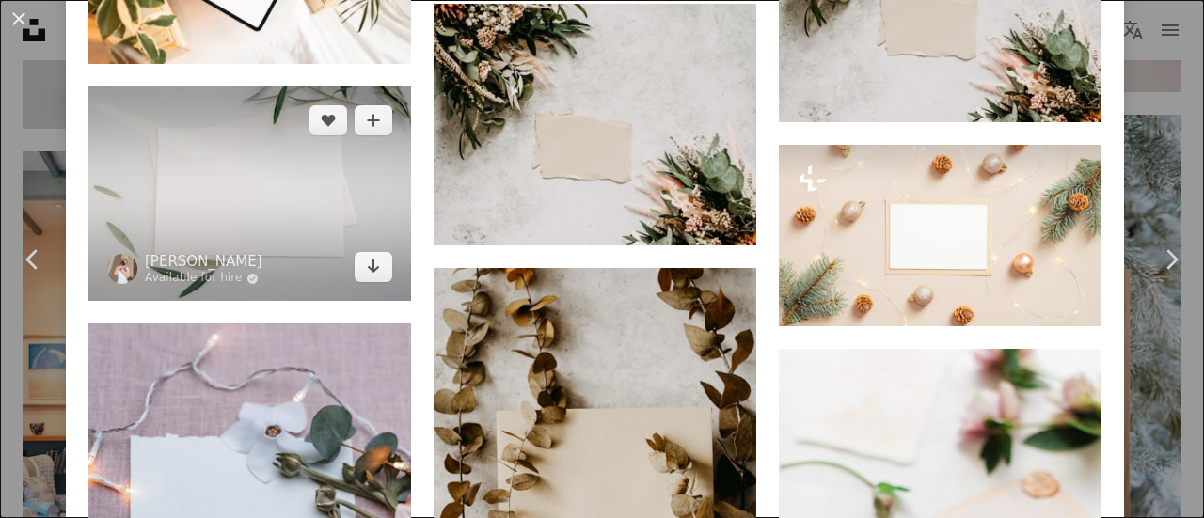
click at [273, 168] on img at bounding box center [249, 194] width 323 height 214
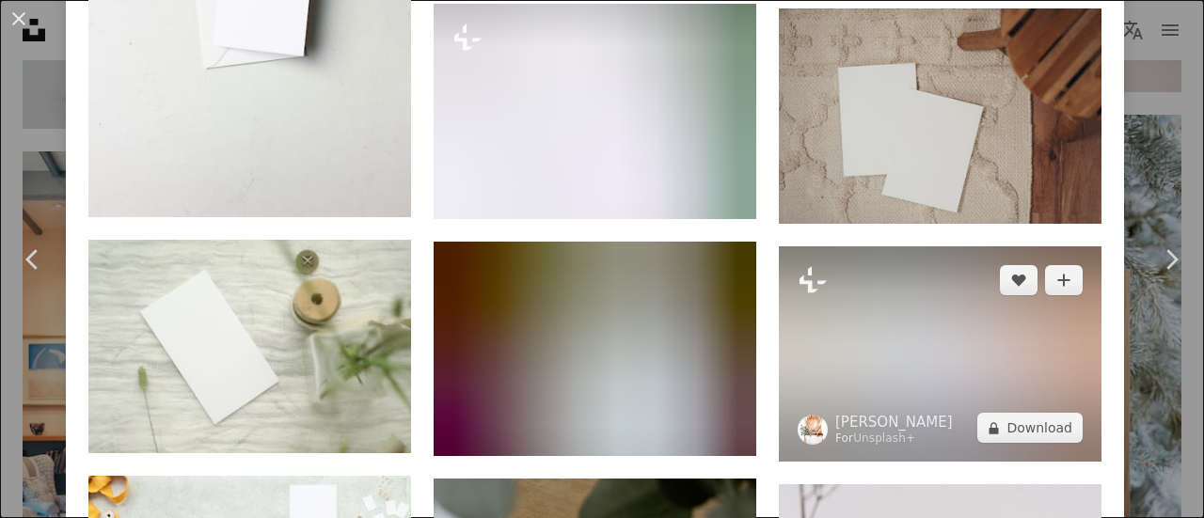
scroll to position [2915, 0]
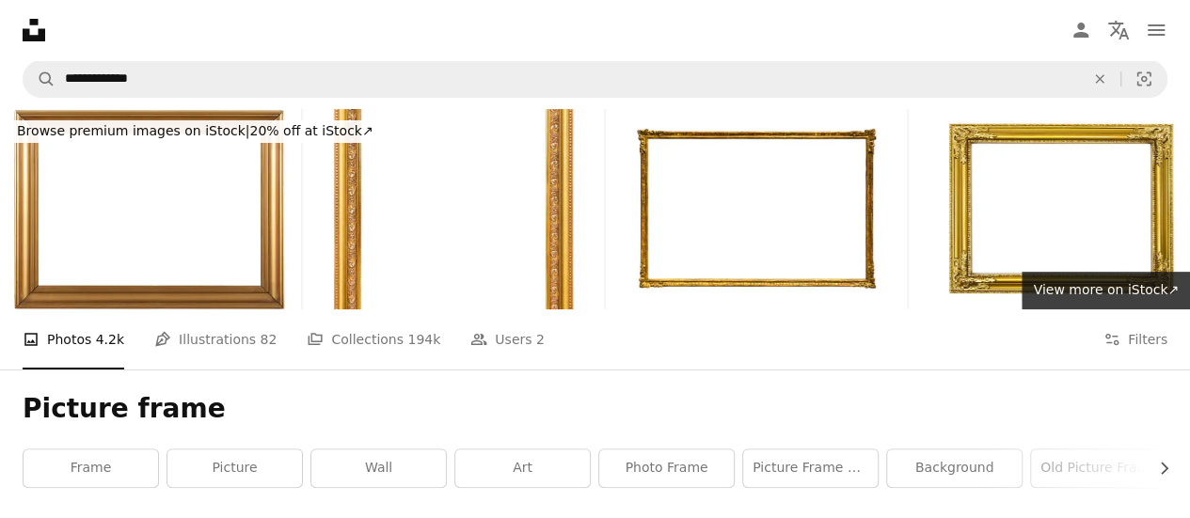
scroll to position [188, 0]
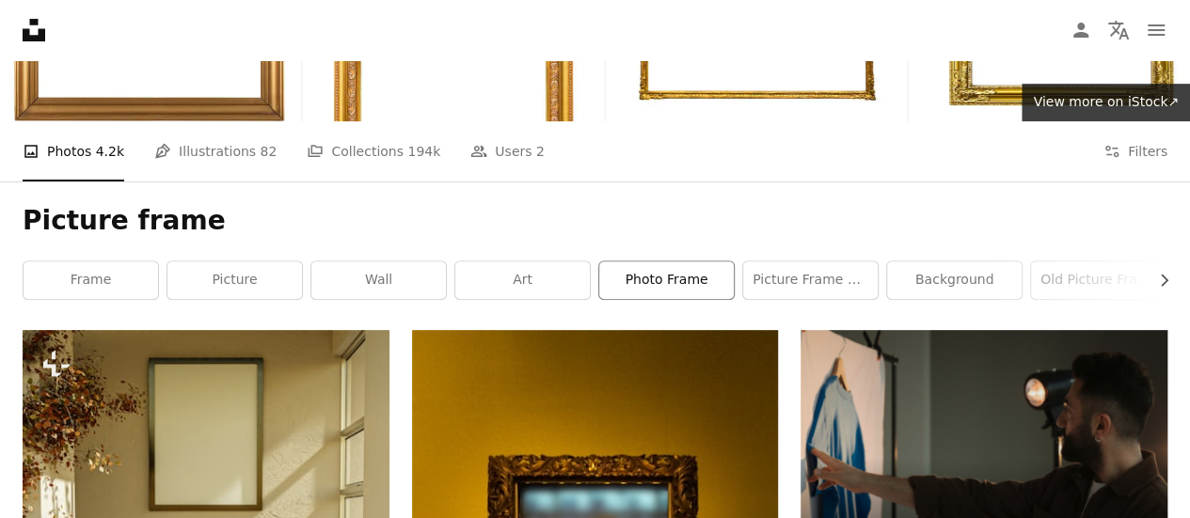
click at [698, 287] on link "photo frame" at bounding box center [666, 280] width 134 height 38
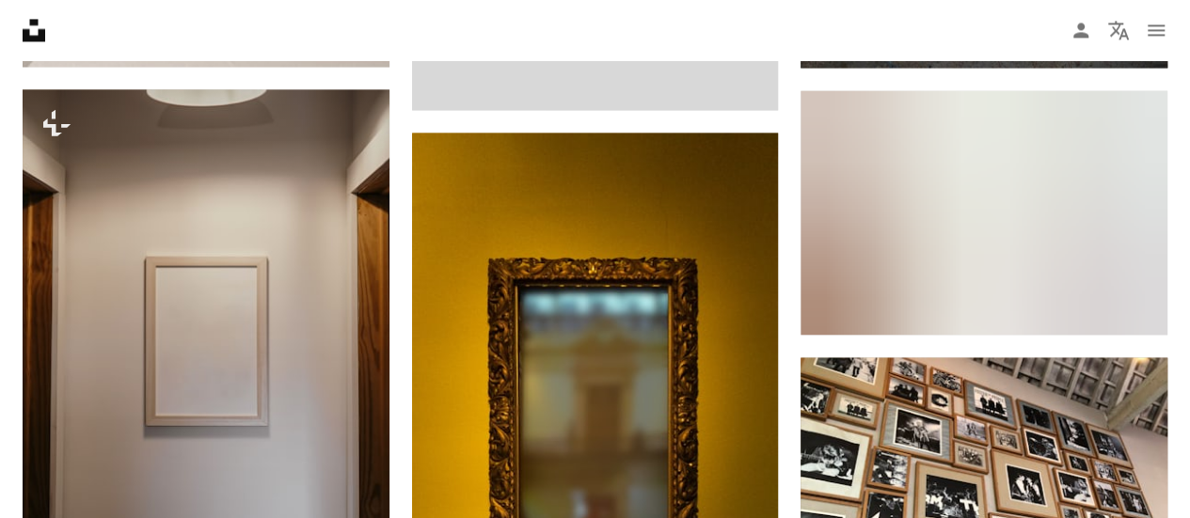
scroll to position [1034, 0]
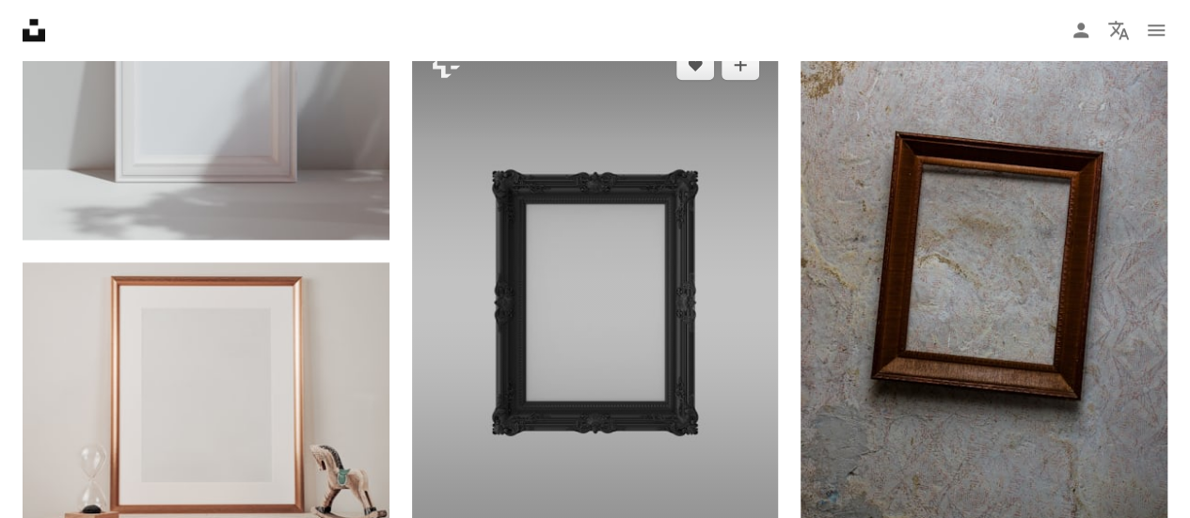
click at [626, 368] on img at bounding box center [595, 306] width 367 height 550
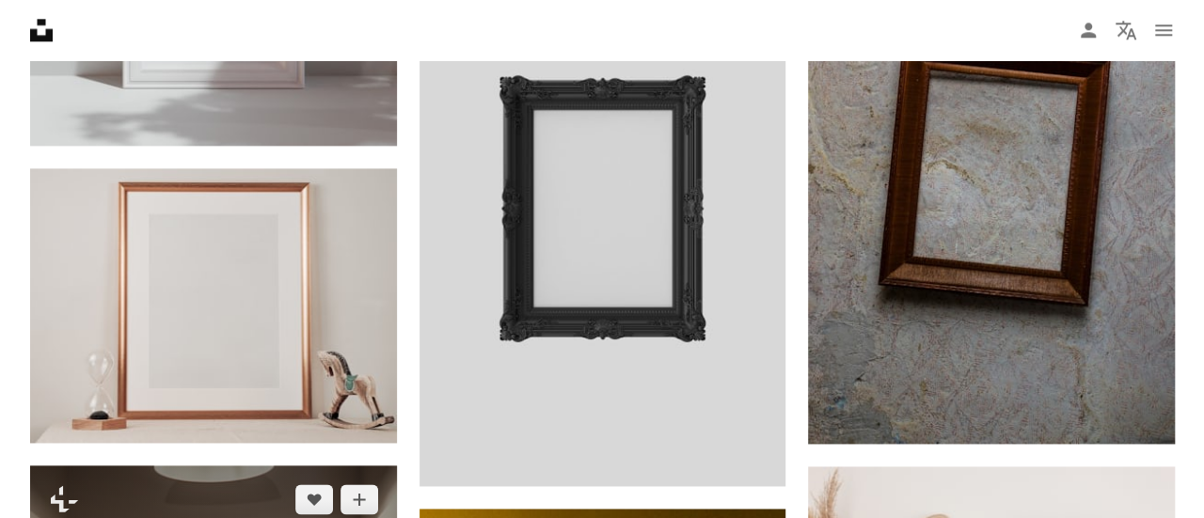
scroll to position [1222, 0]
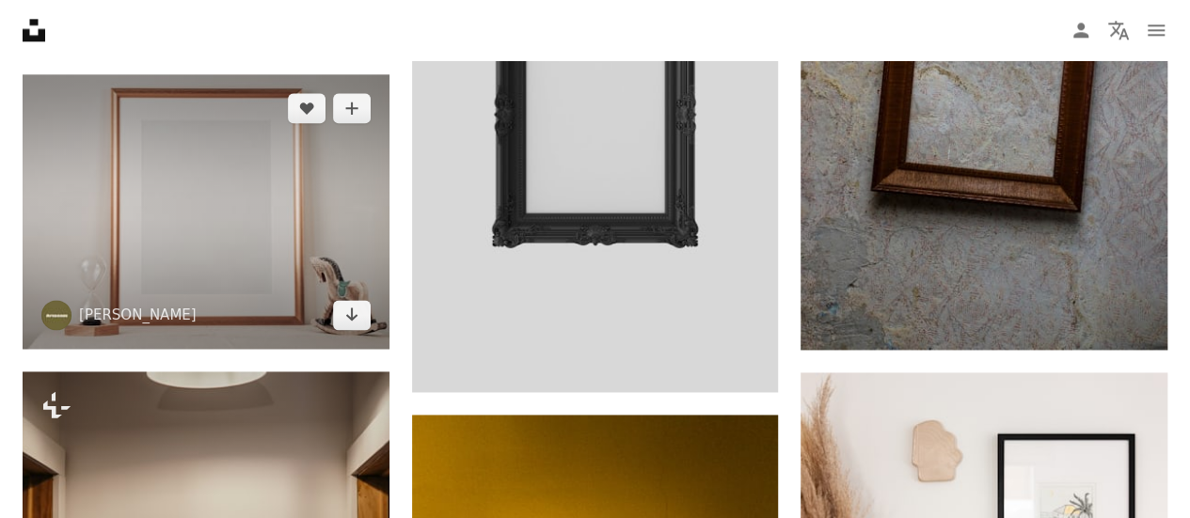
click at [265, 187] on img at bounding box center [206, 211] width 367 height 275
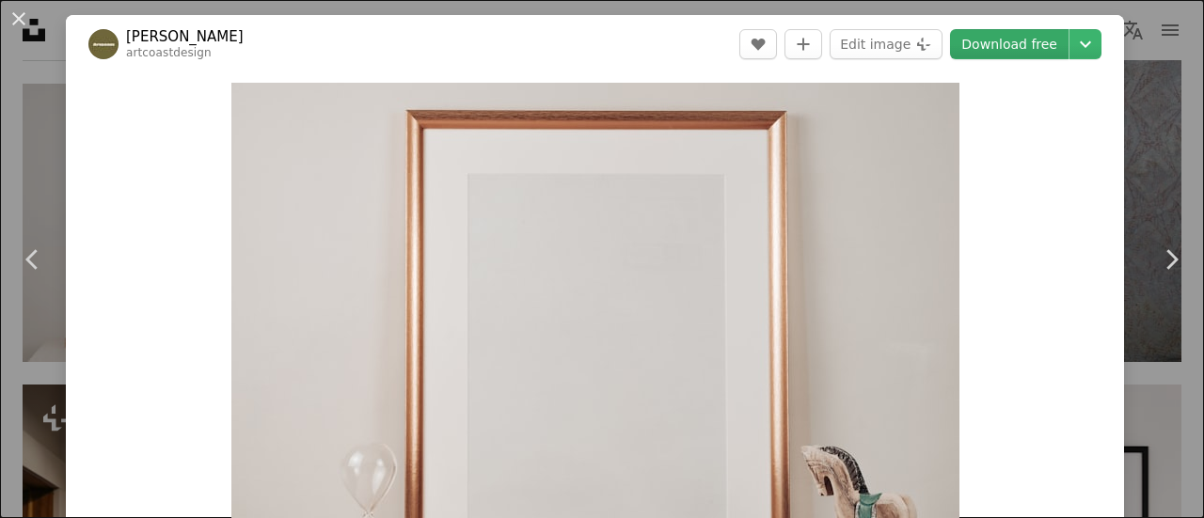
click at [995, 44] on link "Download free" at bounding box center [1009, 44] width 118 height 30
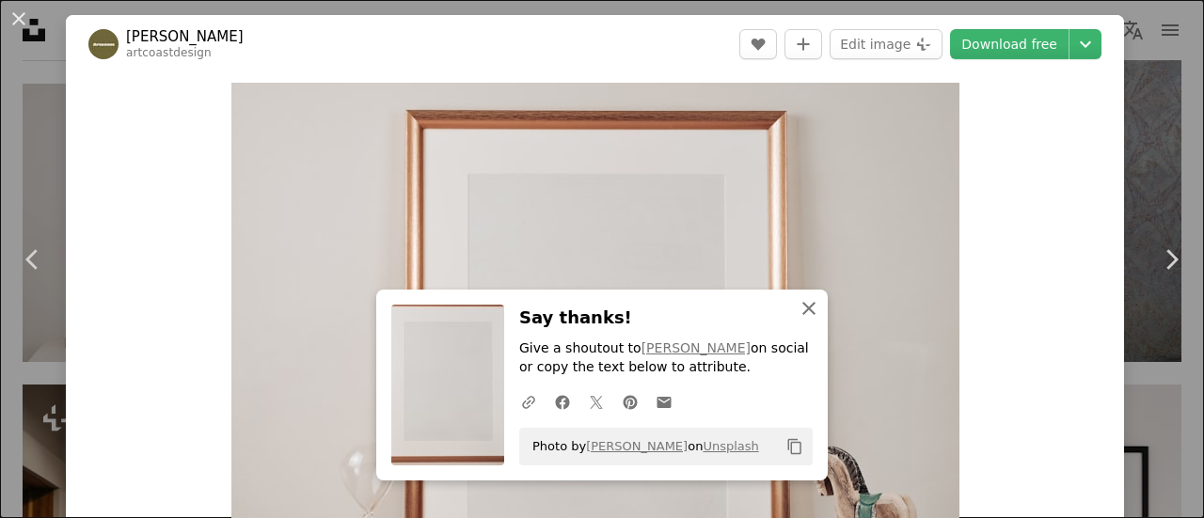
click at [807, 306] on icon "An X shape" at bounding box center [808, 308] width 23 height 23
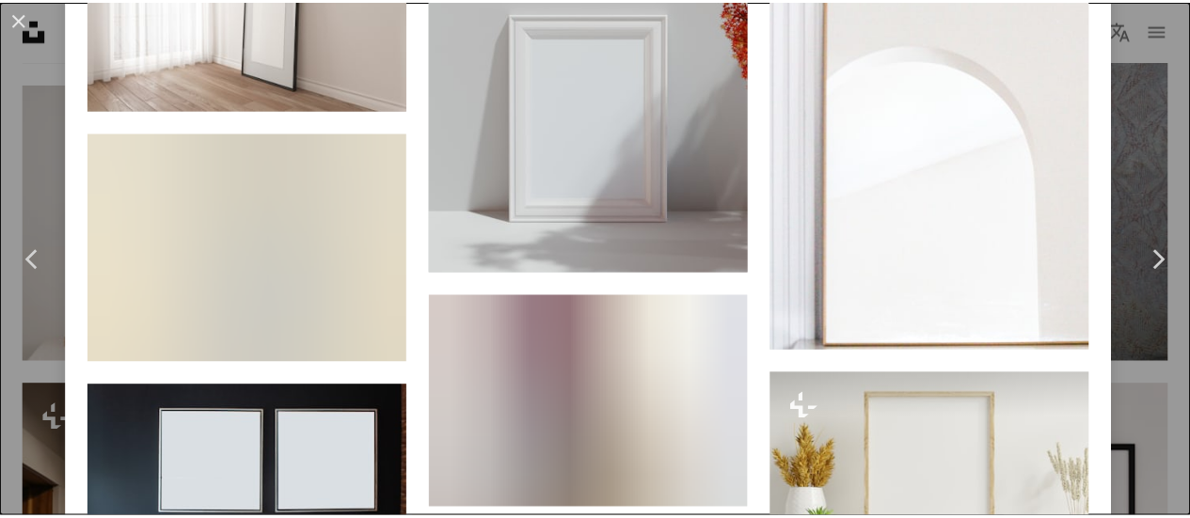
scroll to position [1975, 0]
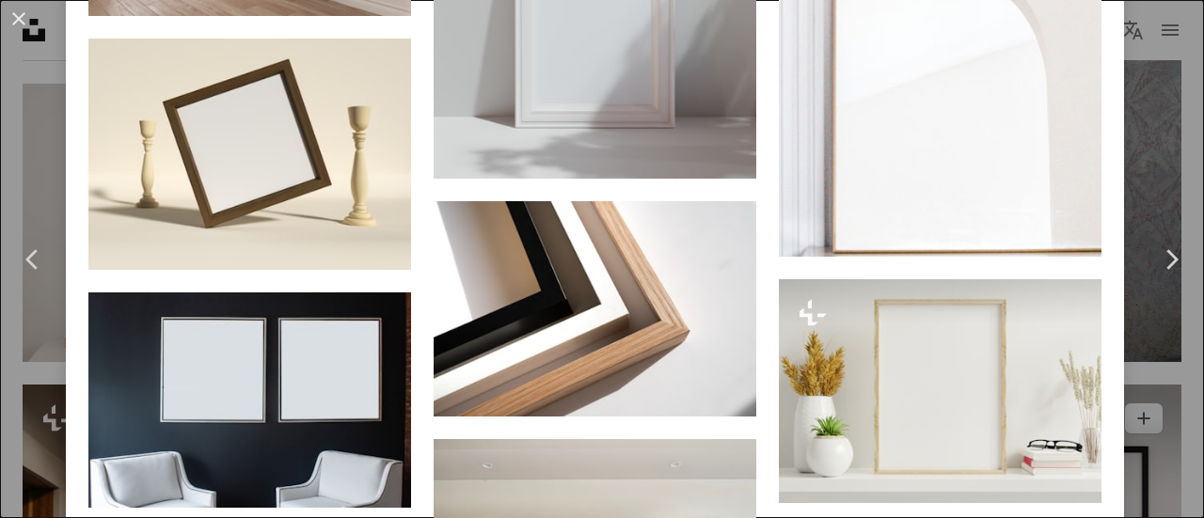
click at [1120, 410] on div "An X shape Chevron left Chevron right [PERSON_NAME] artcoastdesign A heart A pl…" at bounding box center [602, 259] width 1204 height 518
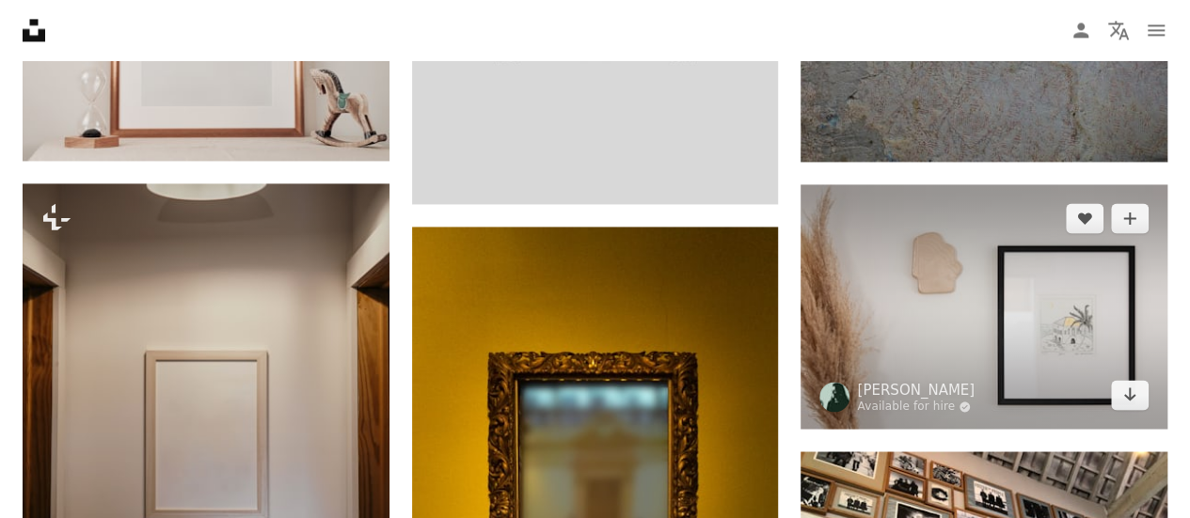
scroll to position [1505, 0]
